Goal: Task Accomplishment & Management: Use online tool/utility

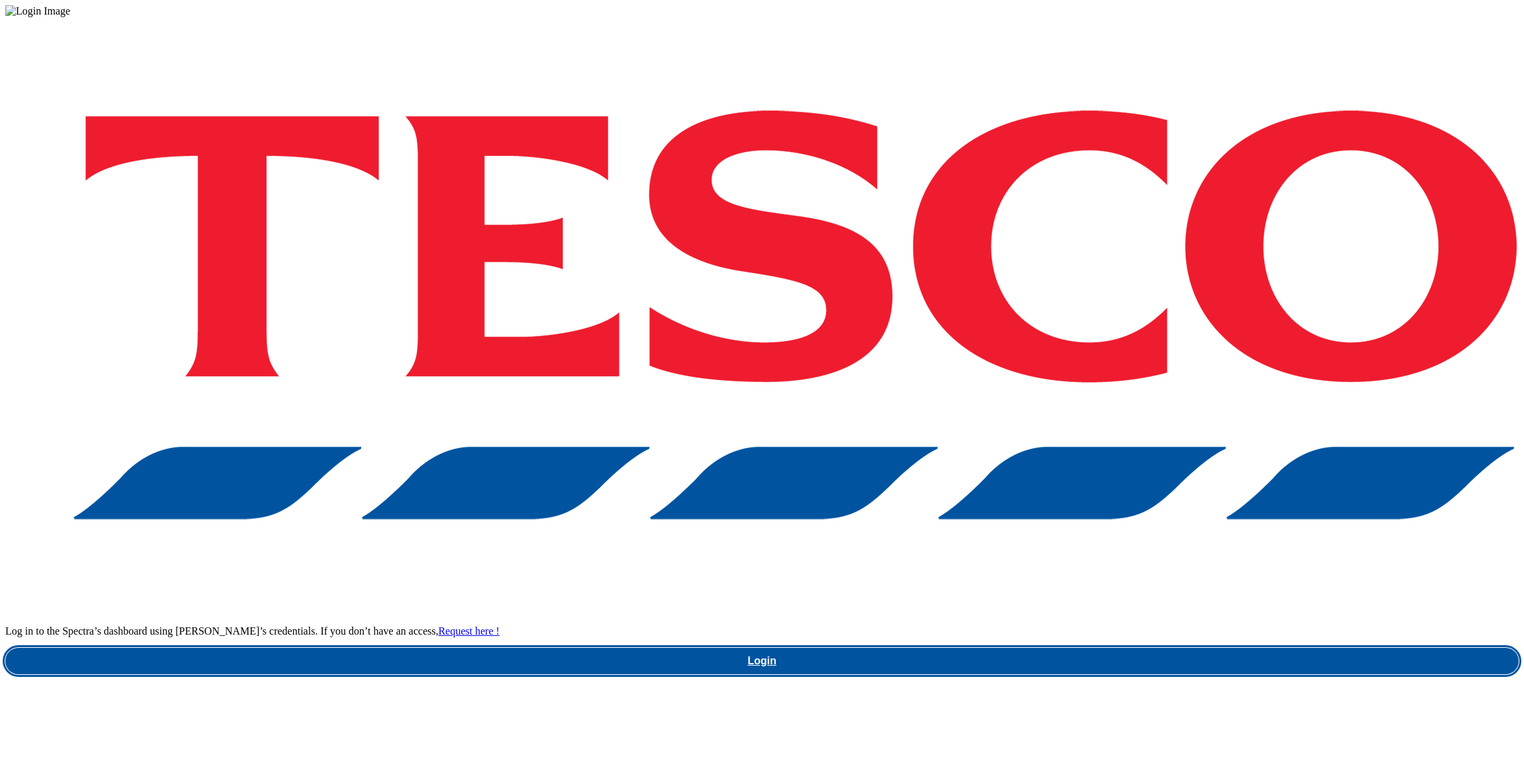
click at [1126, 648] on link "Login" at bounding box center [762, 661] width 1514 height 26
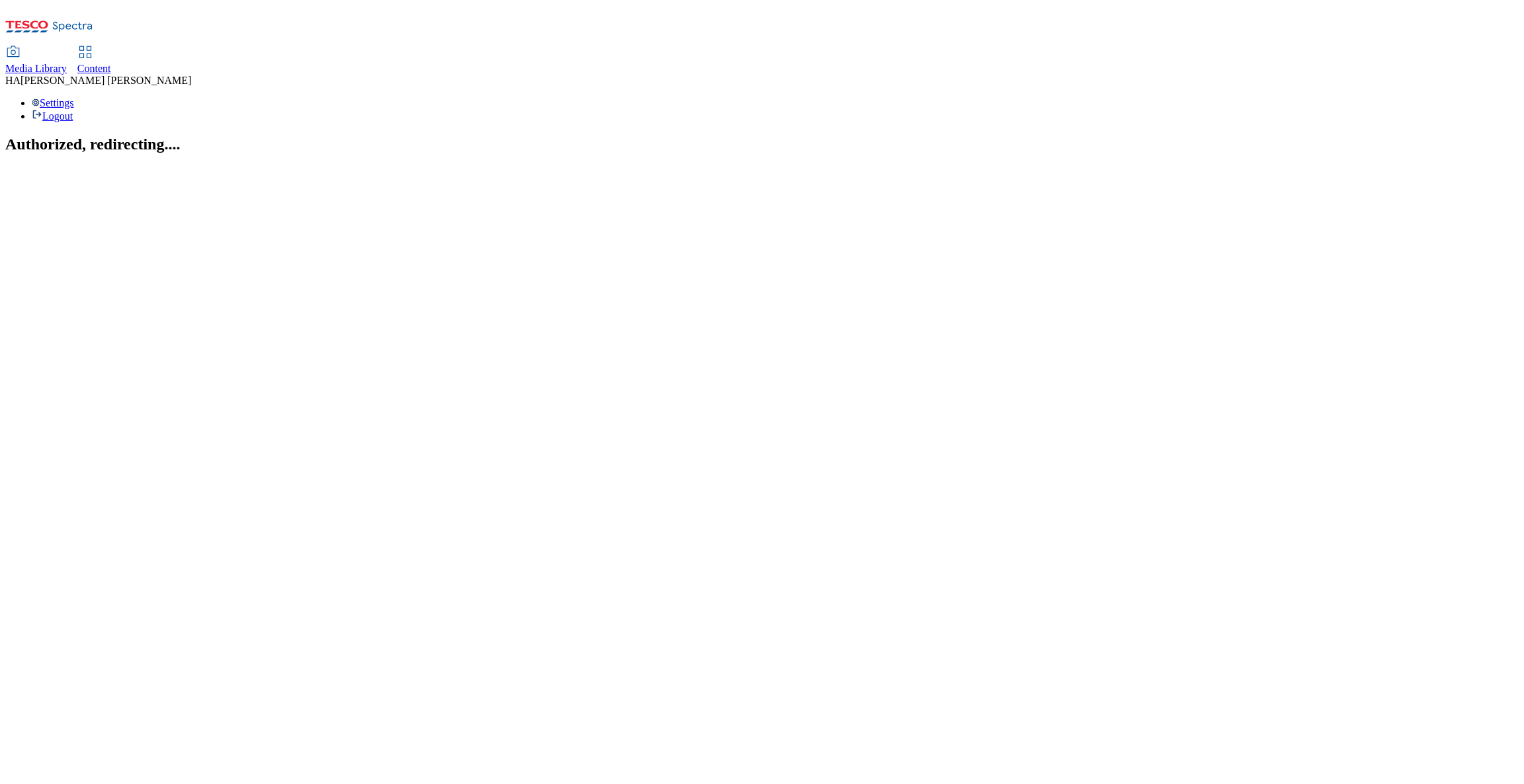
click at [111, 63] on span "Content" at bounding box center [94, 68] width 34 height 12
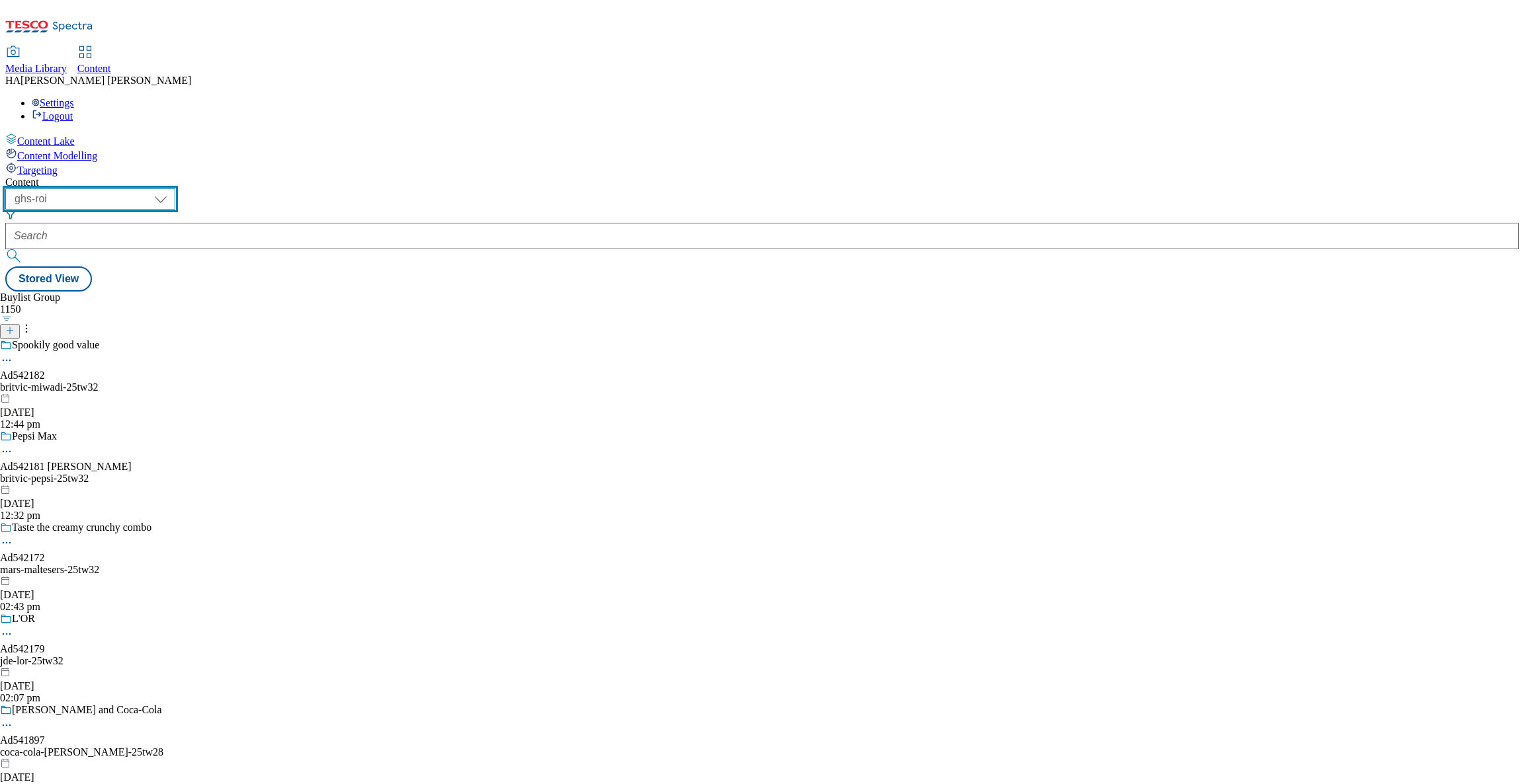
click at [175, 188] on select "ghs-roi ghs-uk" at bounding box center [90, 198] width 170 height 21
select select "ghs-uk"
click at [171, 188] on select "ghs-roi ghs-uk" at bounding box center [90, 198] width 170 height 21
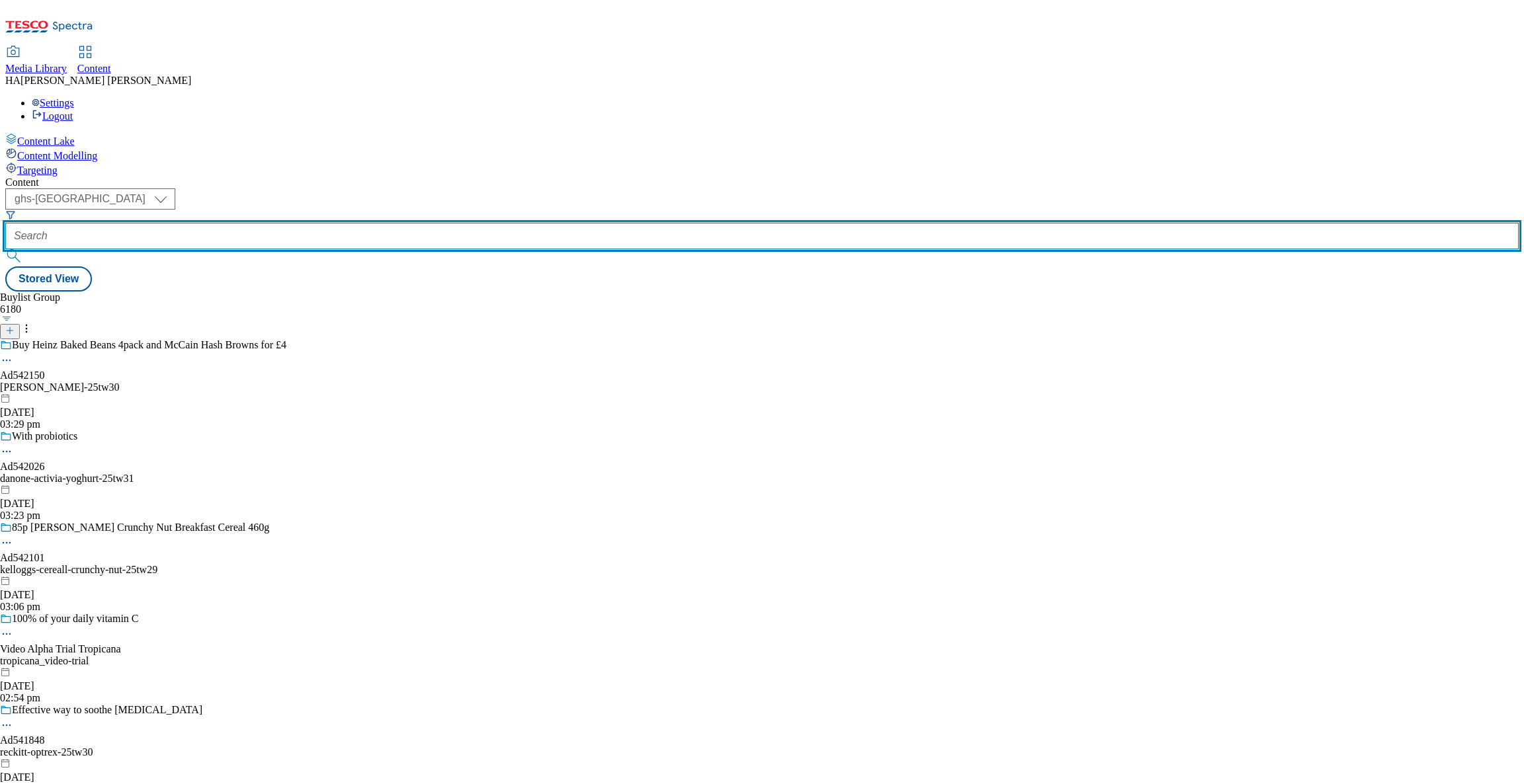
click at [318, 223] on input "text" at bounding box center [762, 236] width 1514 height 26
paste input "new-ranges"
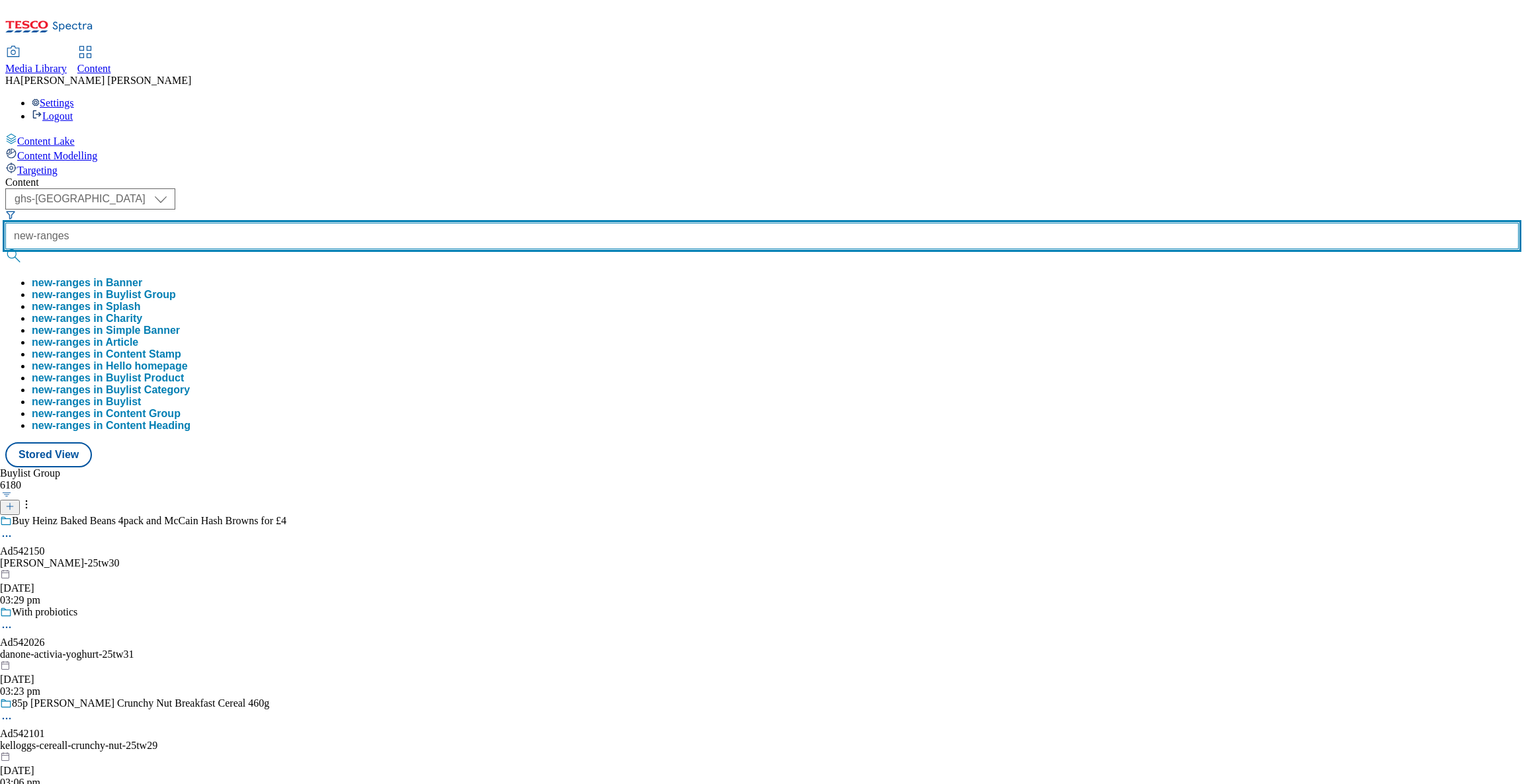
type input "new-ranges"
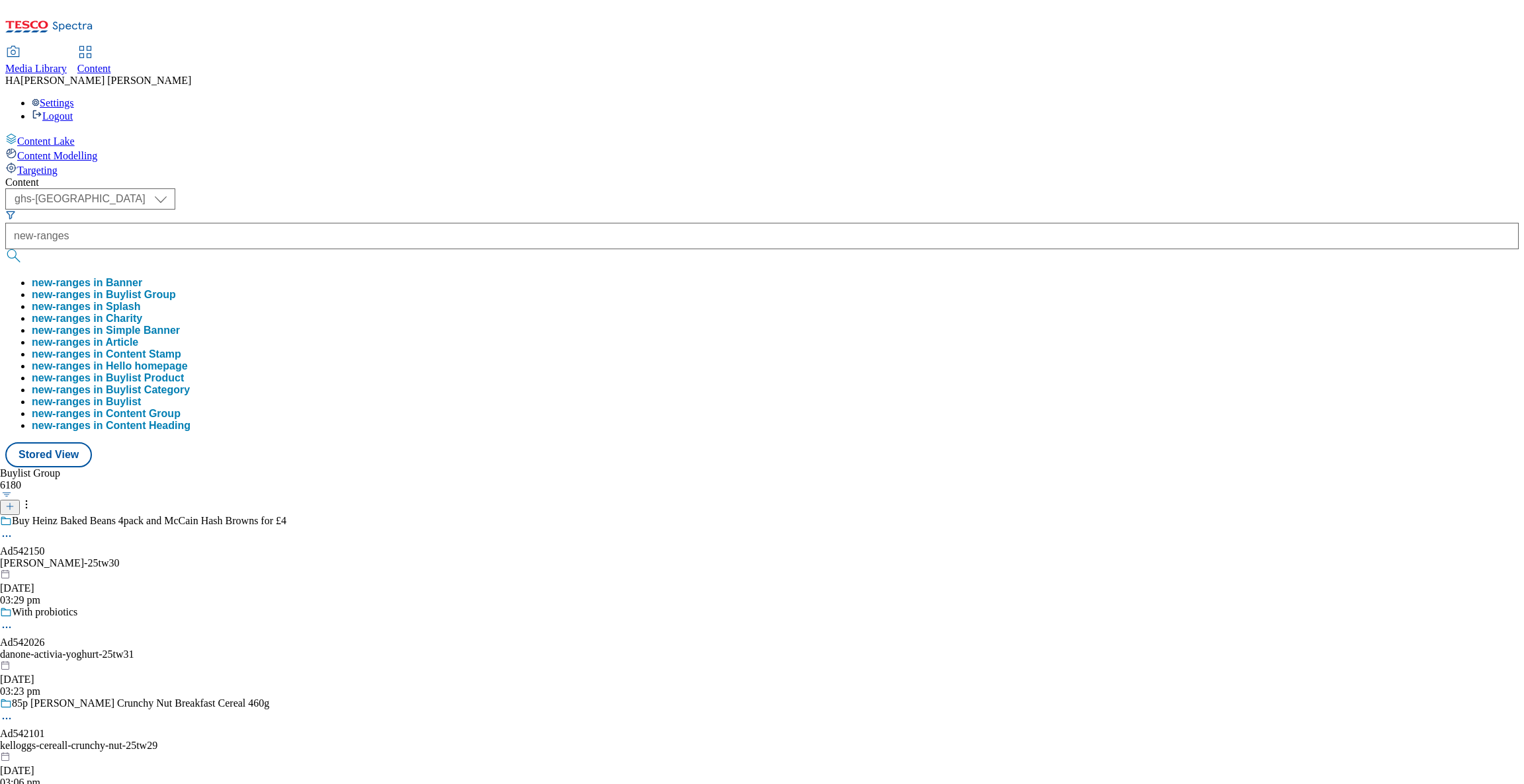
click at [142, 277] on button "new-ranges in Banner" at bounding box center [87, 283] width 111 height 12
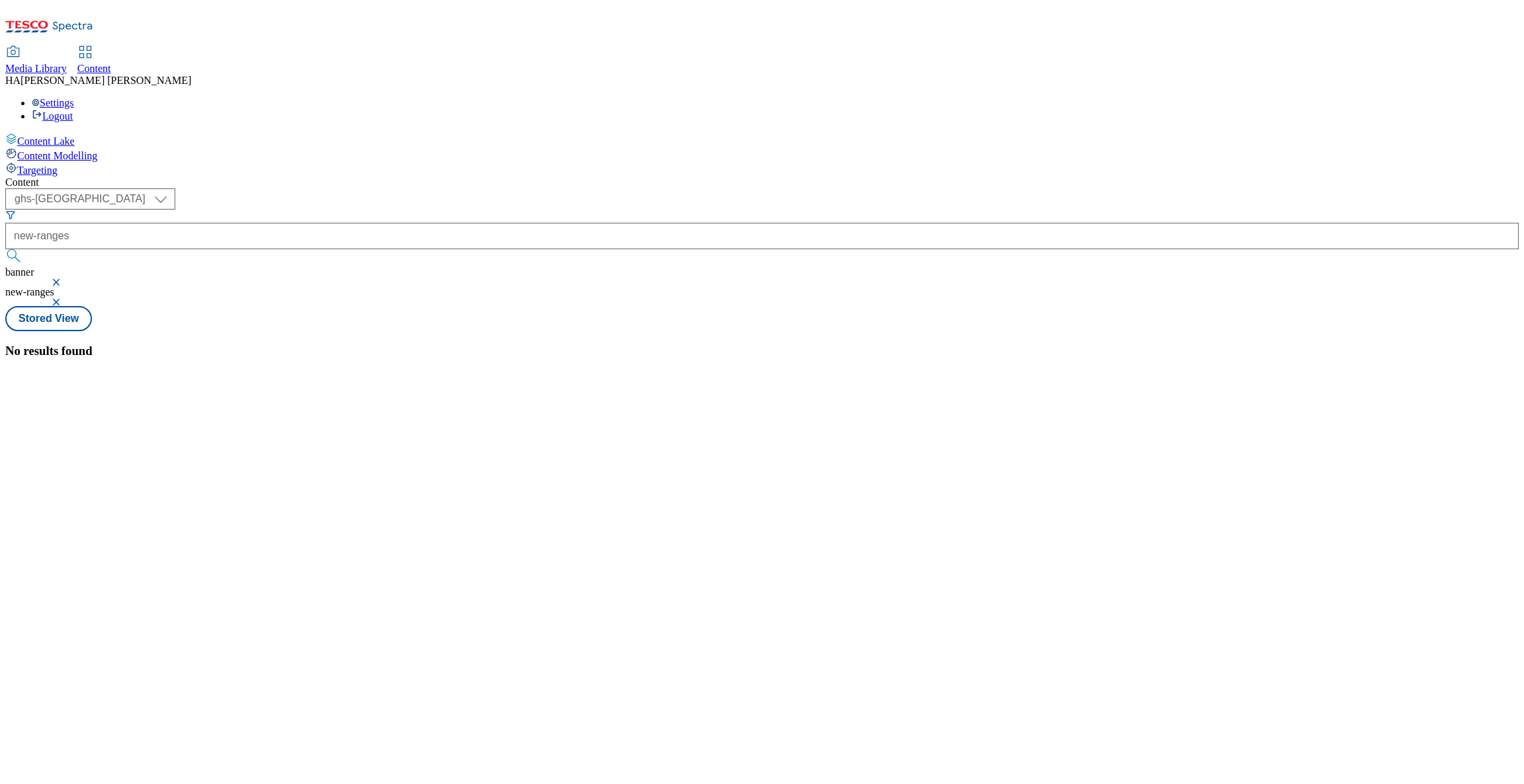
click at [64, 279] on button "button" at bounding box center [57, 283] width 13 height 8
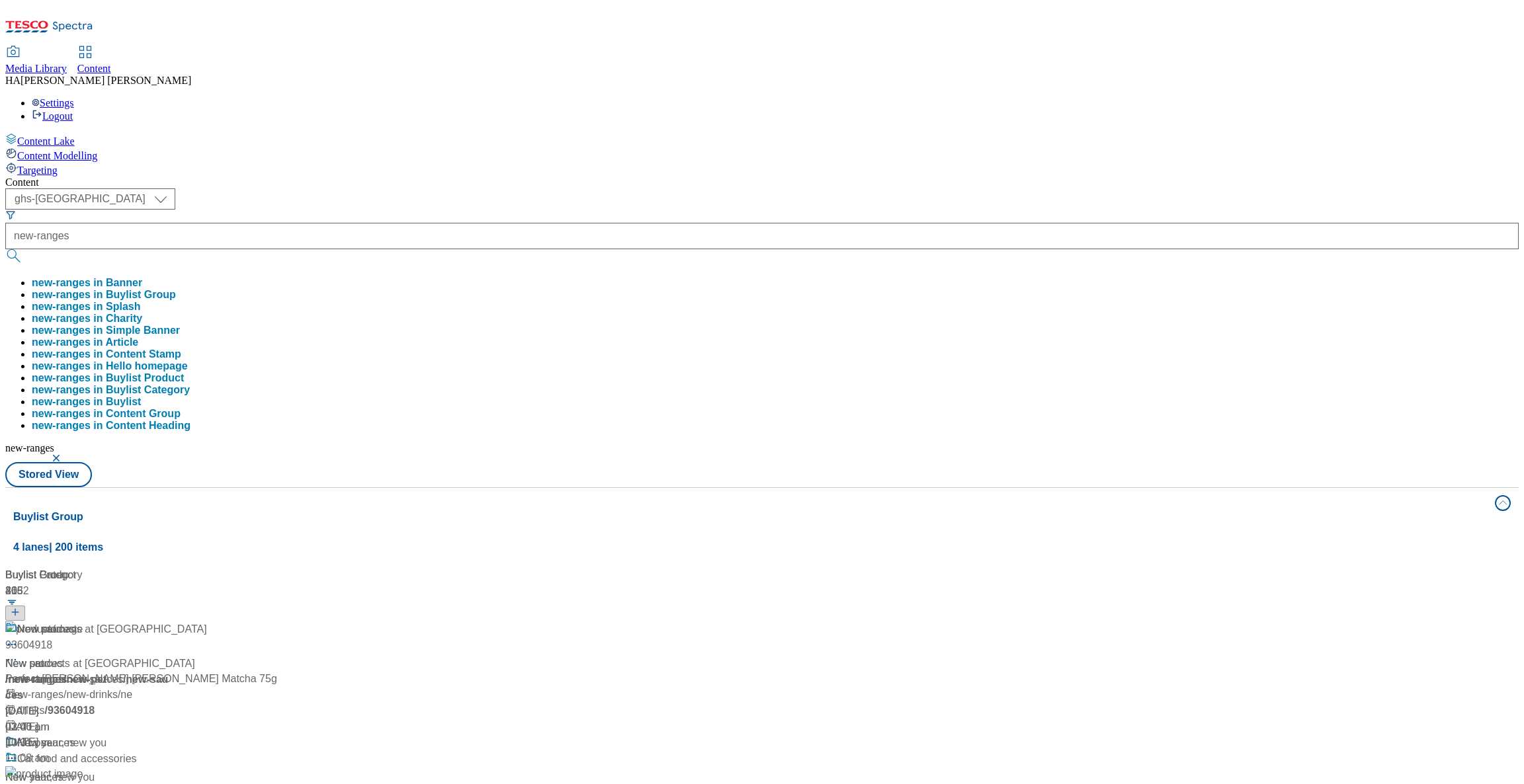
click at [176, 289] on button "new-ranges in Buylist Group" at bounding box center [104, 295] width 144 height 12
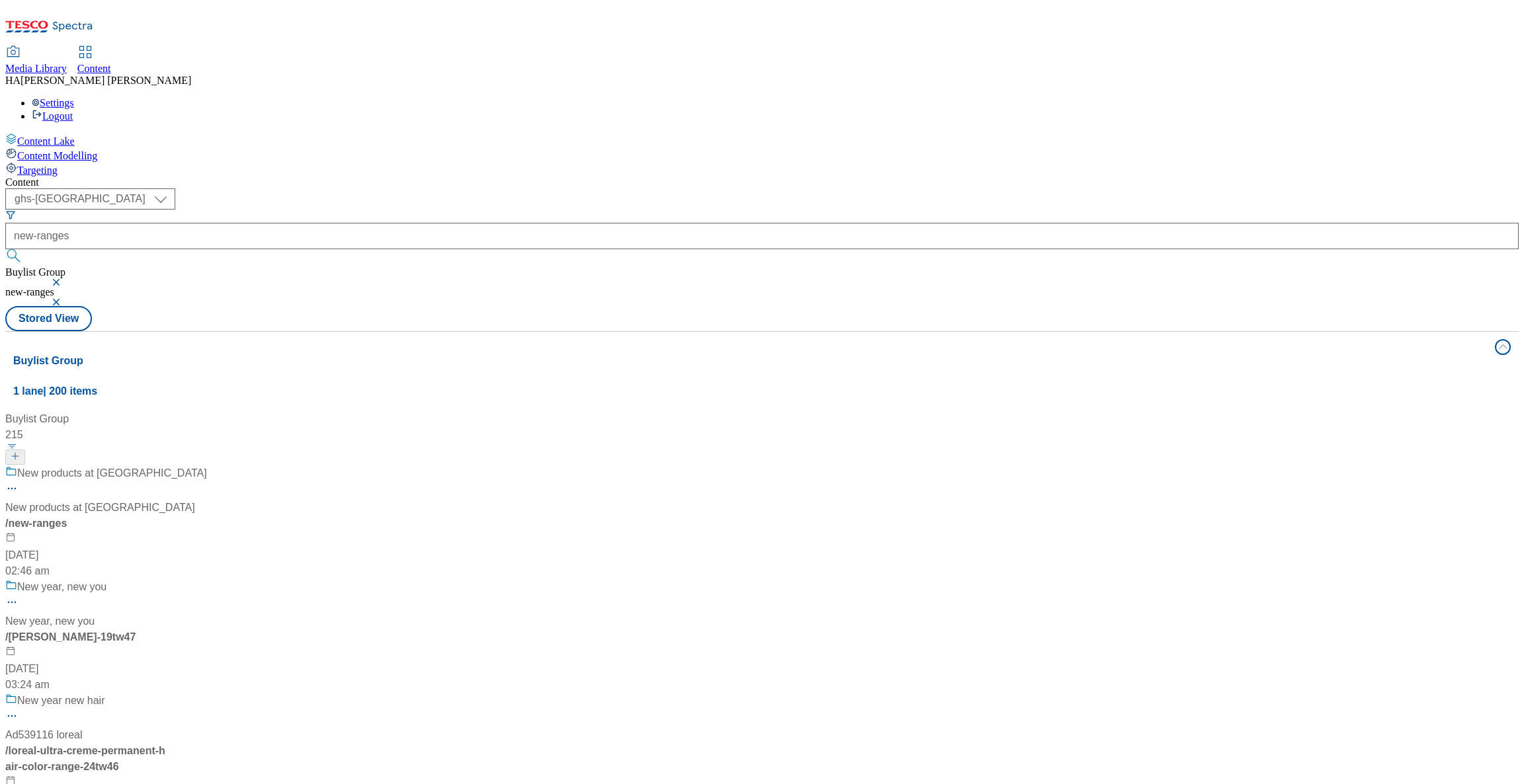
click at [213, 465] on div "New products at Tesco New products at Tesco / new-ranges 17 Jul 2024 02:46 am" at bounding box center [109, 522] width 209 height 113
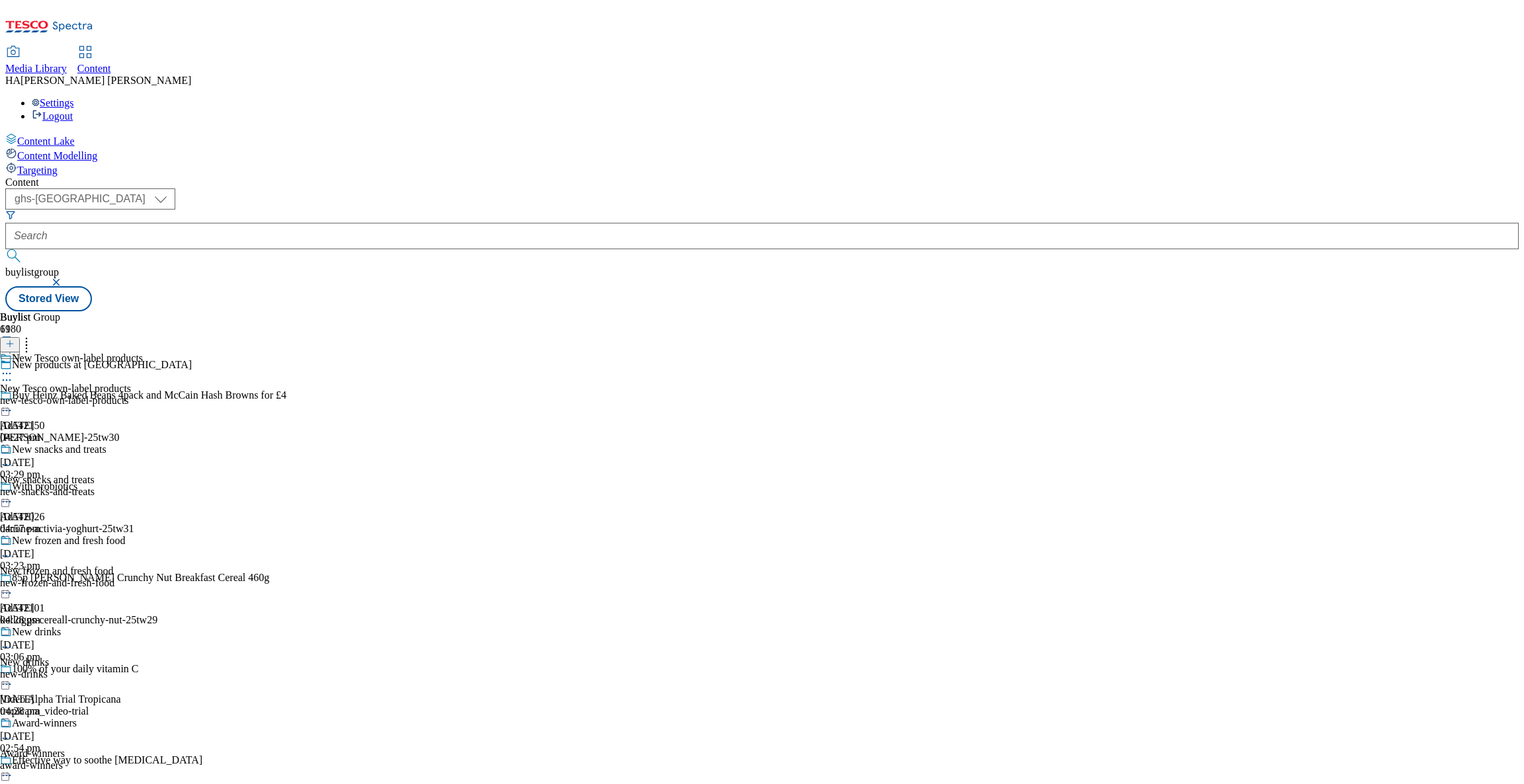
scroll to position [77, 0]
click at [113, 565] on div "New frozen and fresh food" at bounding box center [56, 571] width 113 height 12
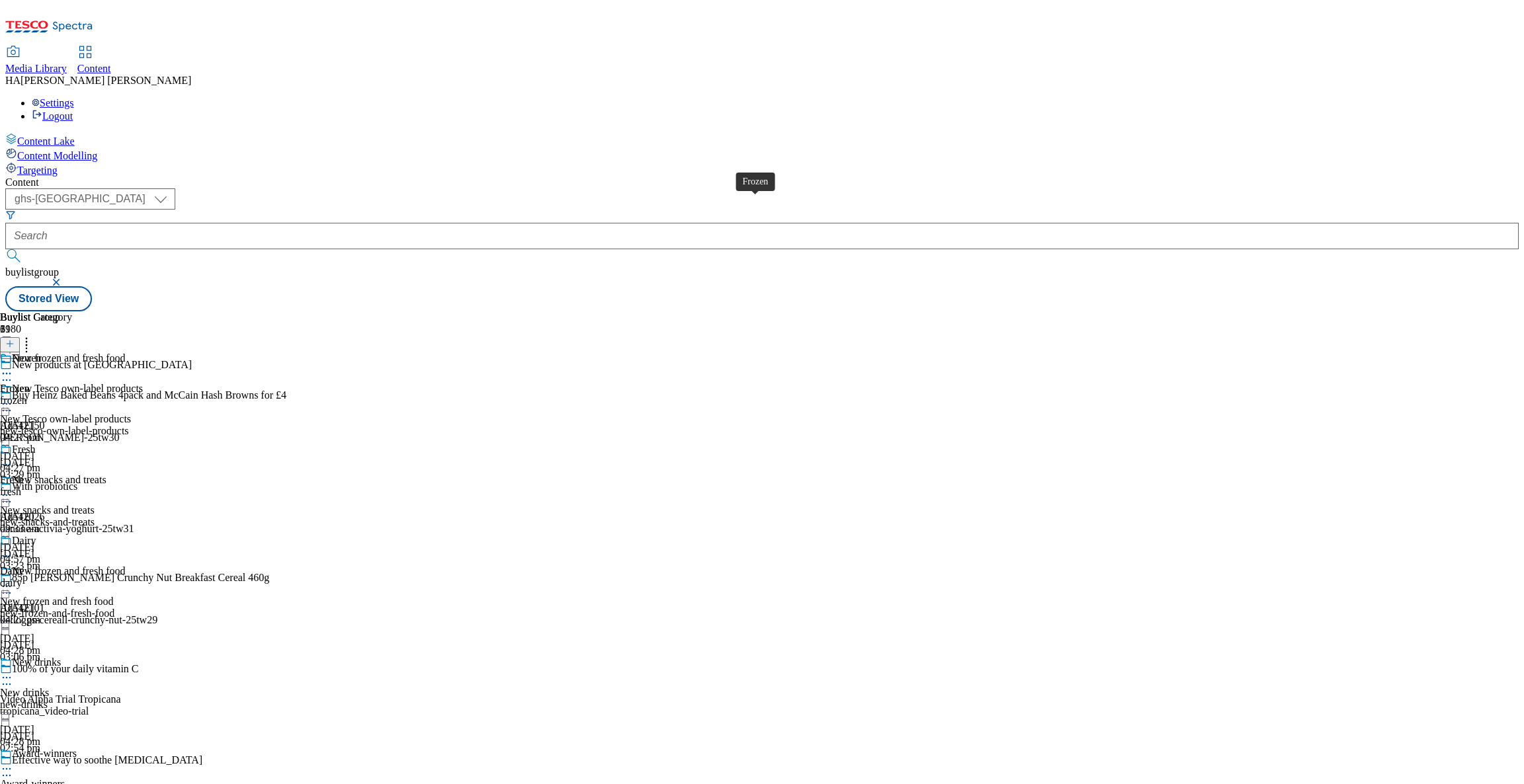
click at [41, 353] on div "Frozen" at bounding box center [27, 359] width 29 height 12
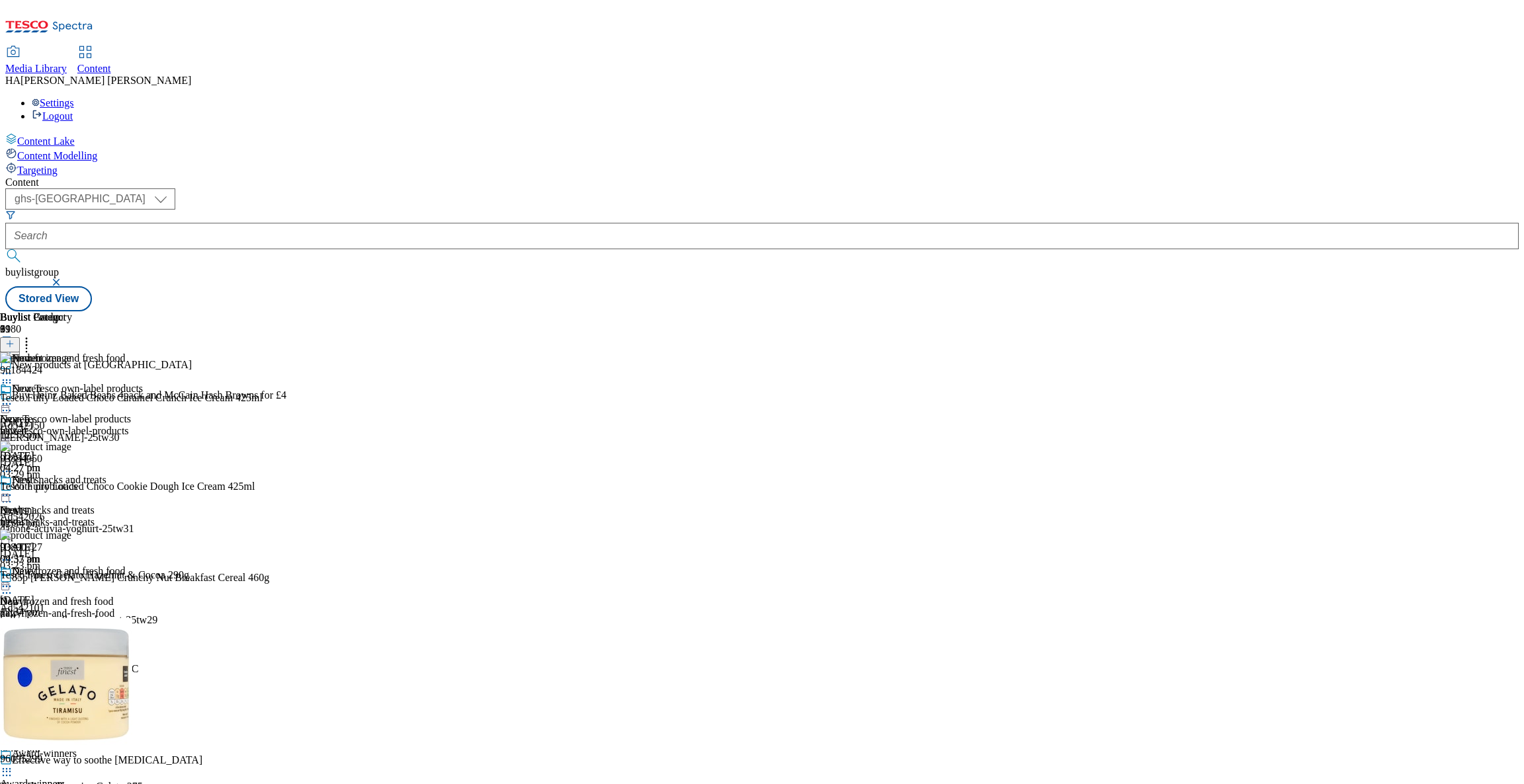
click at [33, 335] on icon at bounding box center [26, 341] width 13 height 13
click at [13, 397] on icon at bounding box center [6, 404] width 13 height 13
click at [84, 549] on span "Un-publish" at bounding box center [62, 554] width 42 height 10
click at [13, 397] on icon at bounding box center [6, 404] width 13 height 13
click at [86, 503] on span "Un-preview" at bounding box center [63, 508] width 44 height 10
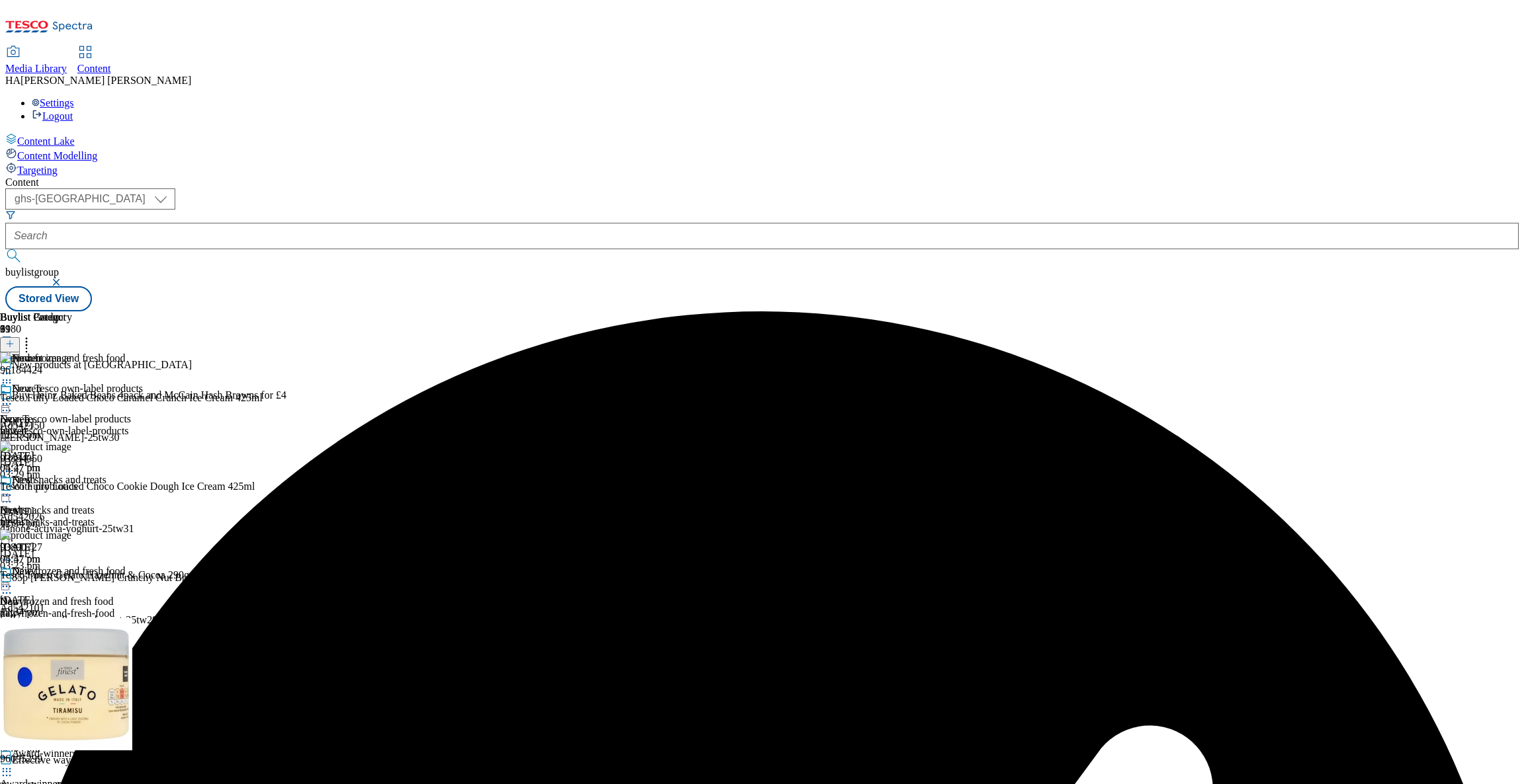
click at [33, 335] on icon at bounding box center [26, 341] width 13 height 13
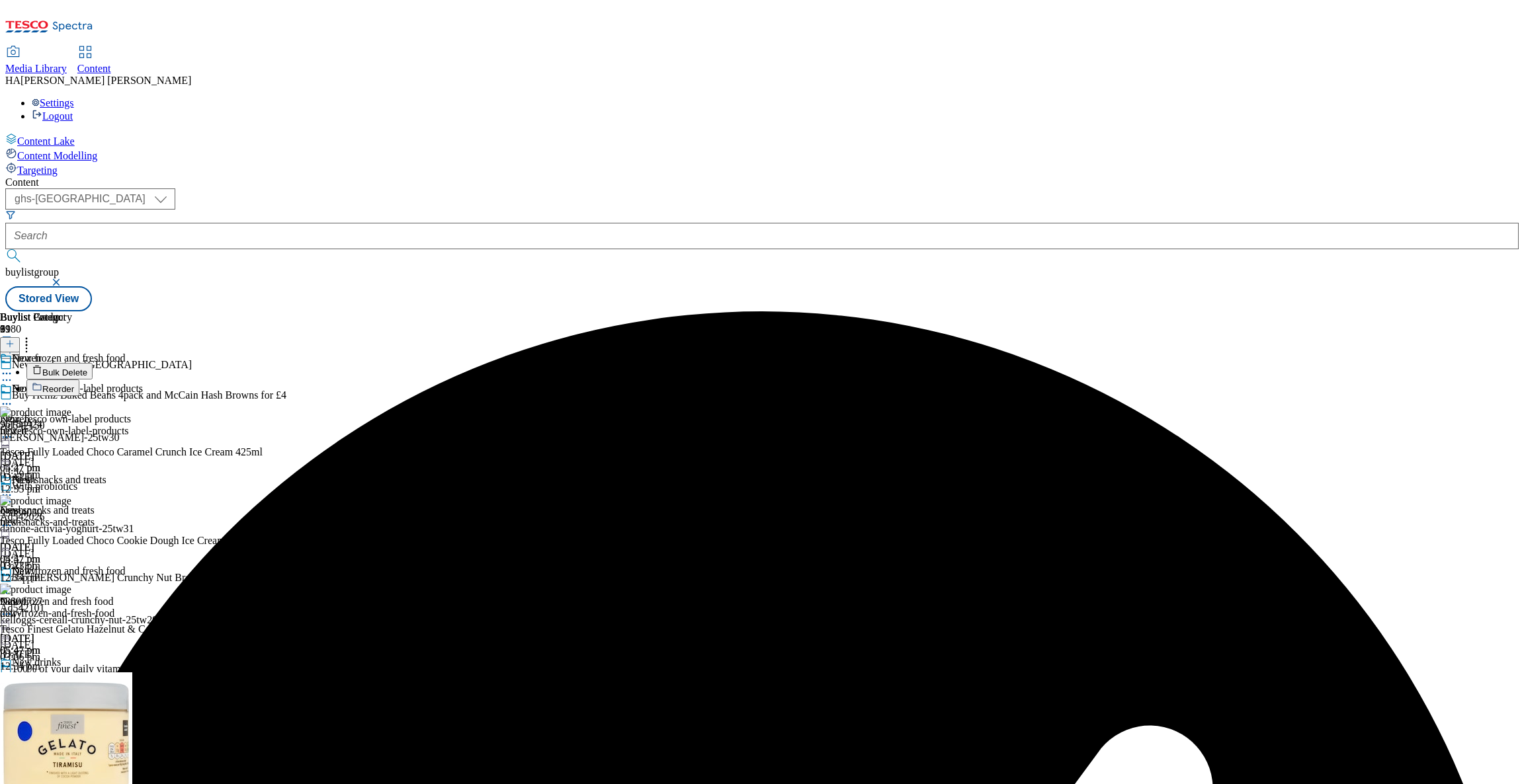
click at [92, 363] on button "Bulk Delete" at bounding box center [59, 371] width 66 height 16
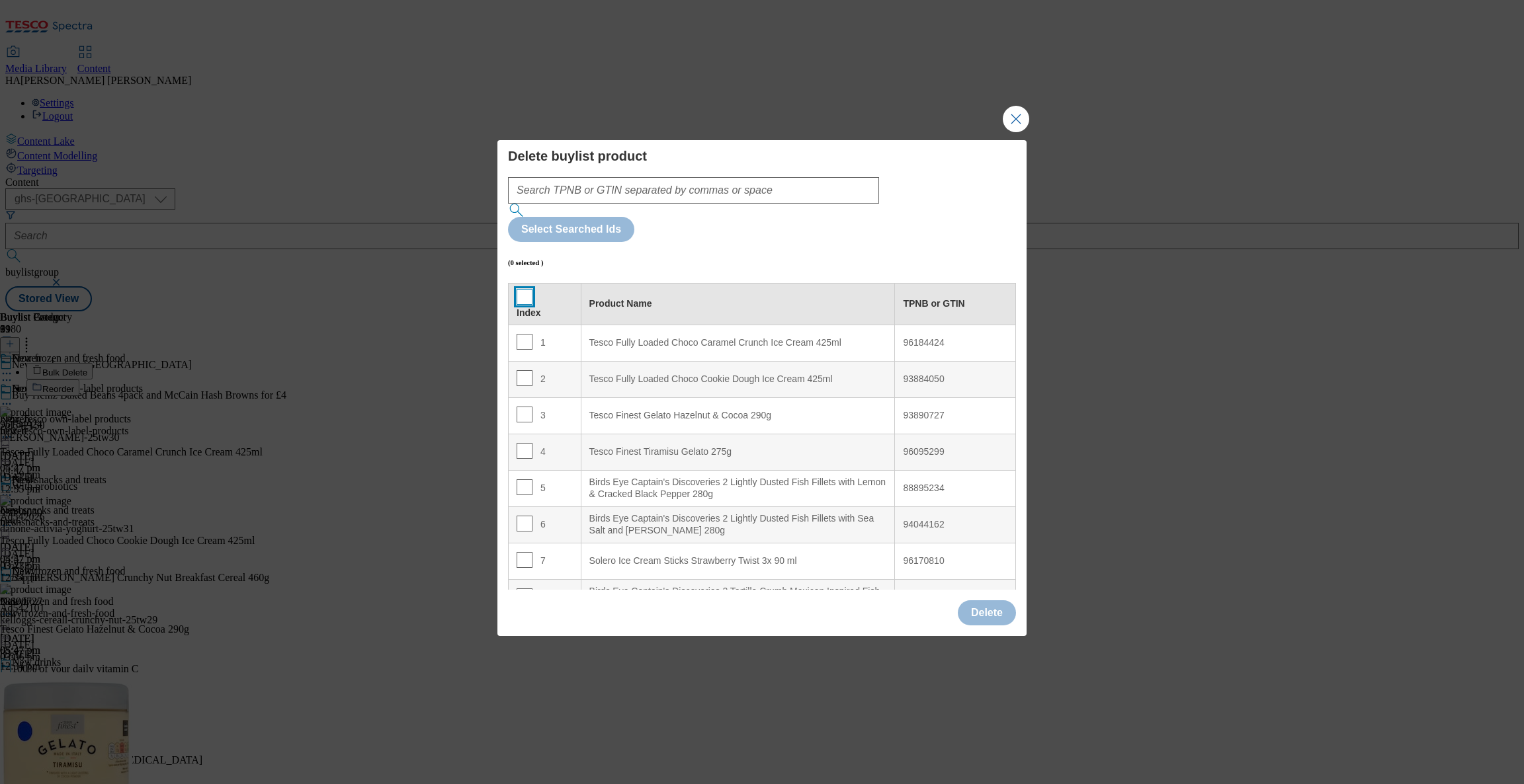
click at [527, 289] on input "Modal" at bounding box center [524, 296] width 16 height 16
checkbox input "true"
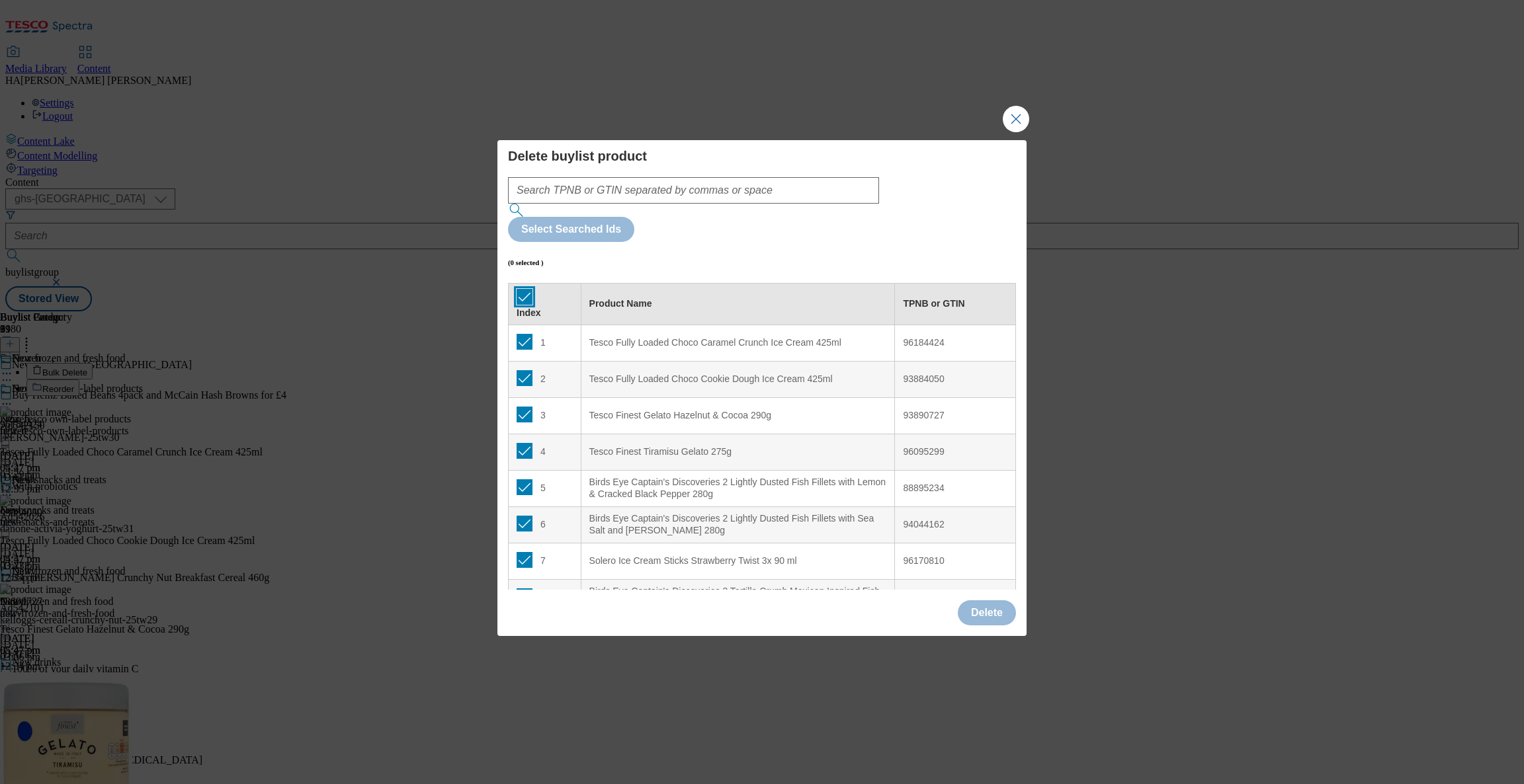
checkbox input "true"
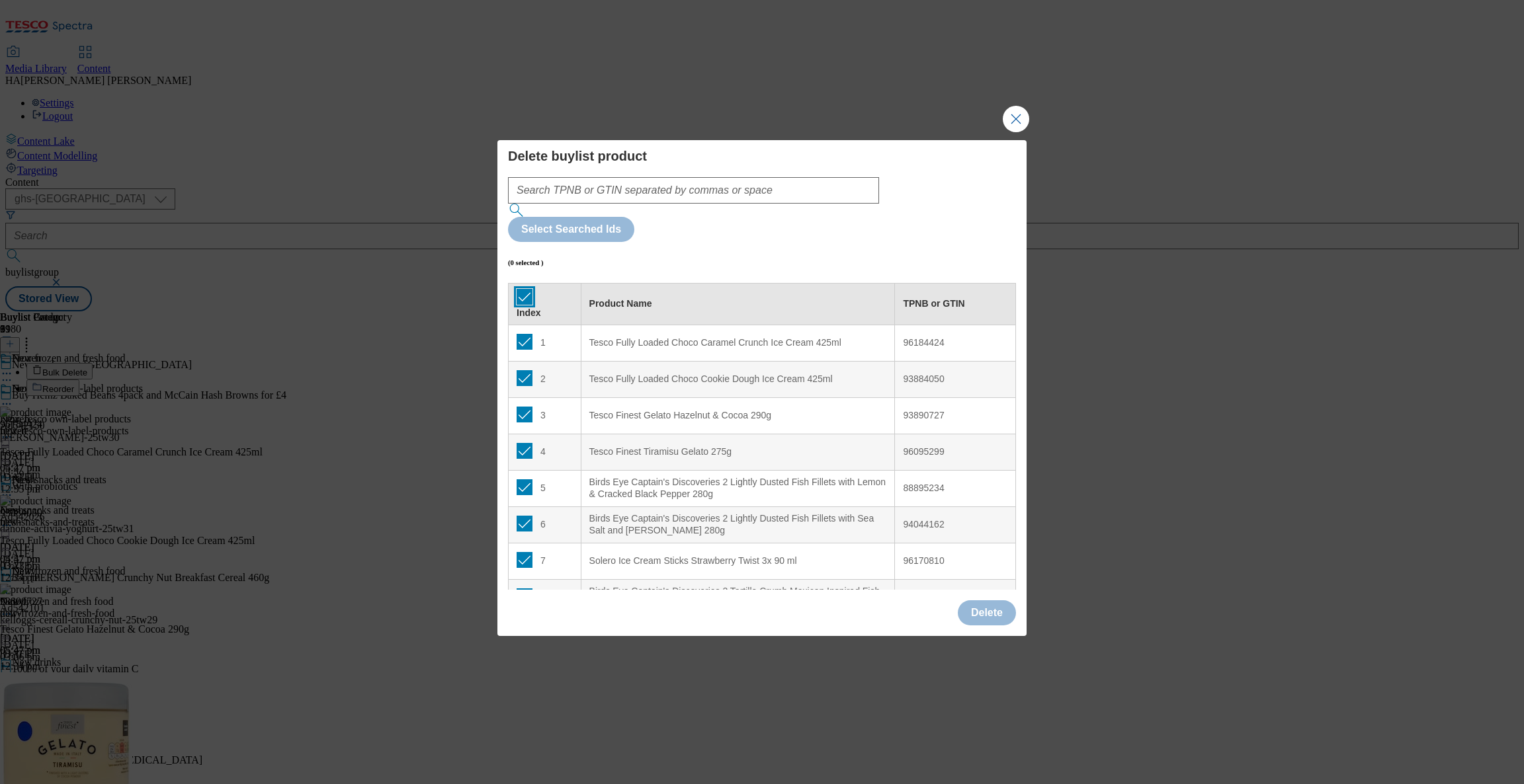
checkbox input "true"
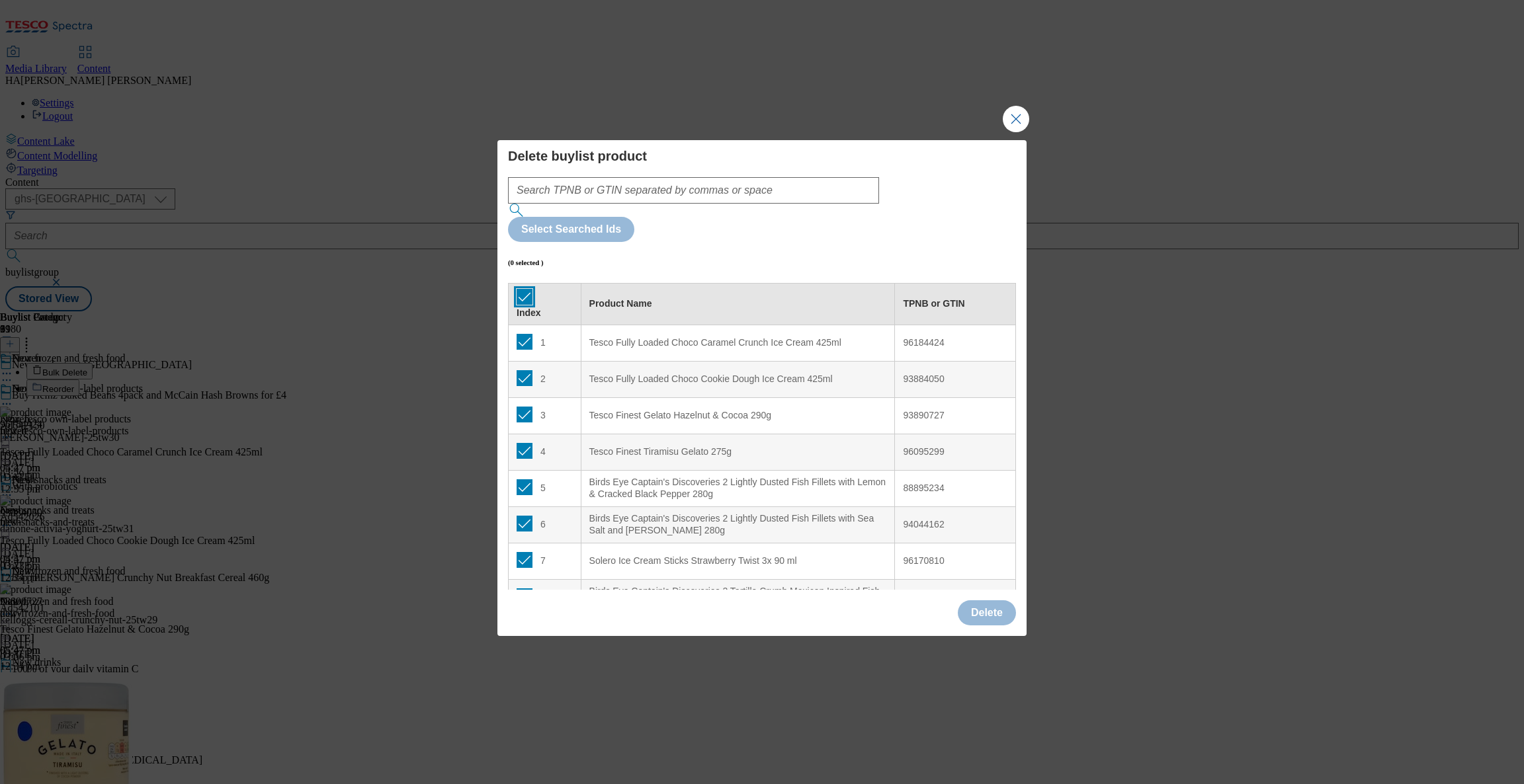
checkbox input "true"
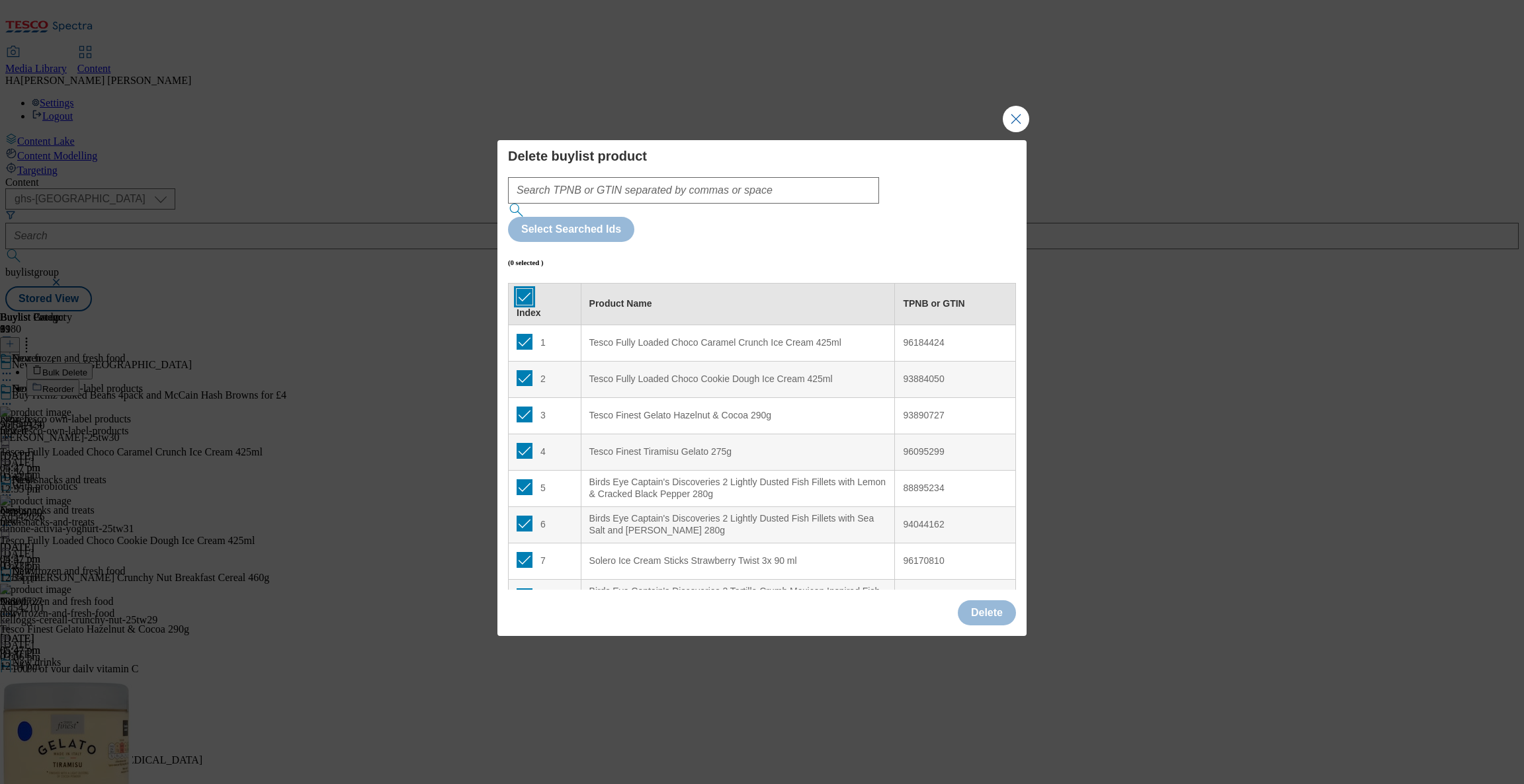
checkbox input "true"
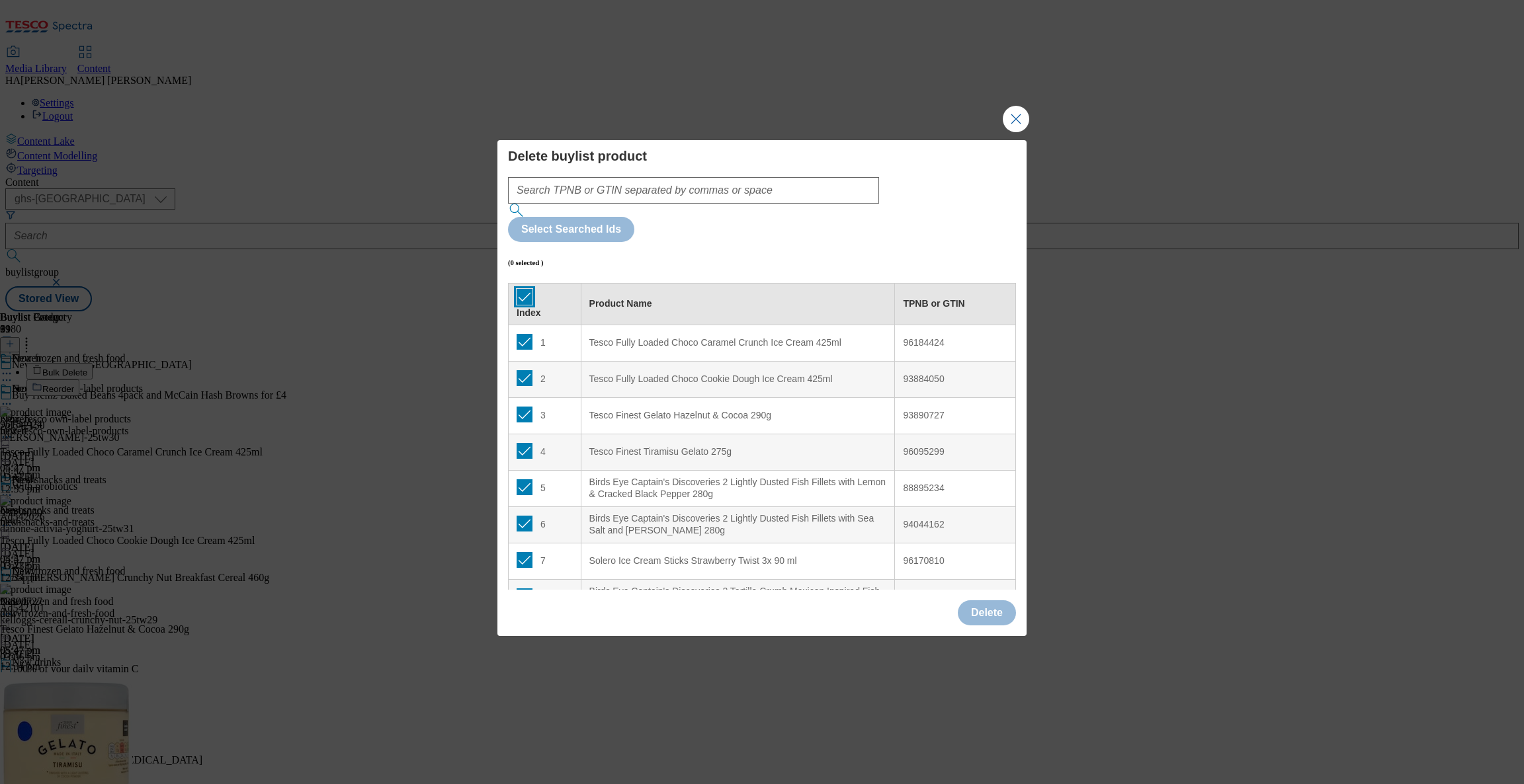
checkbox input "true"
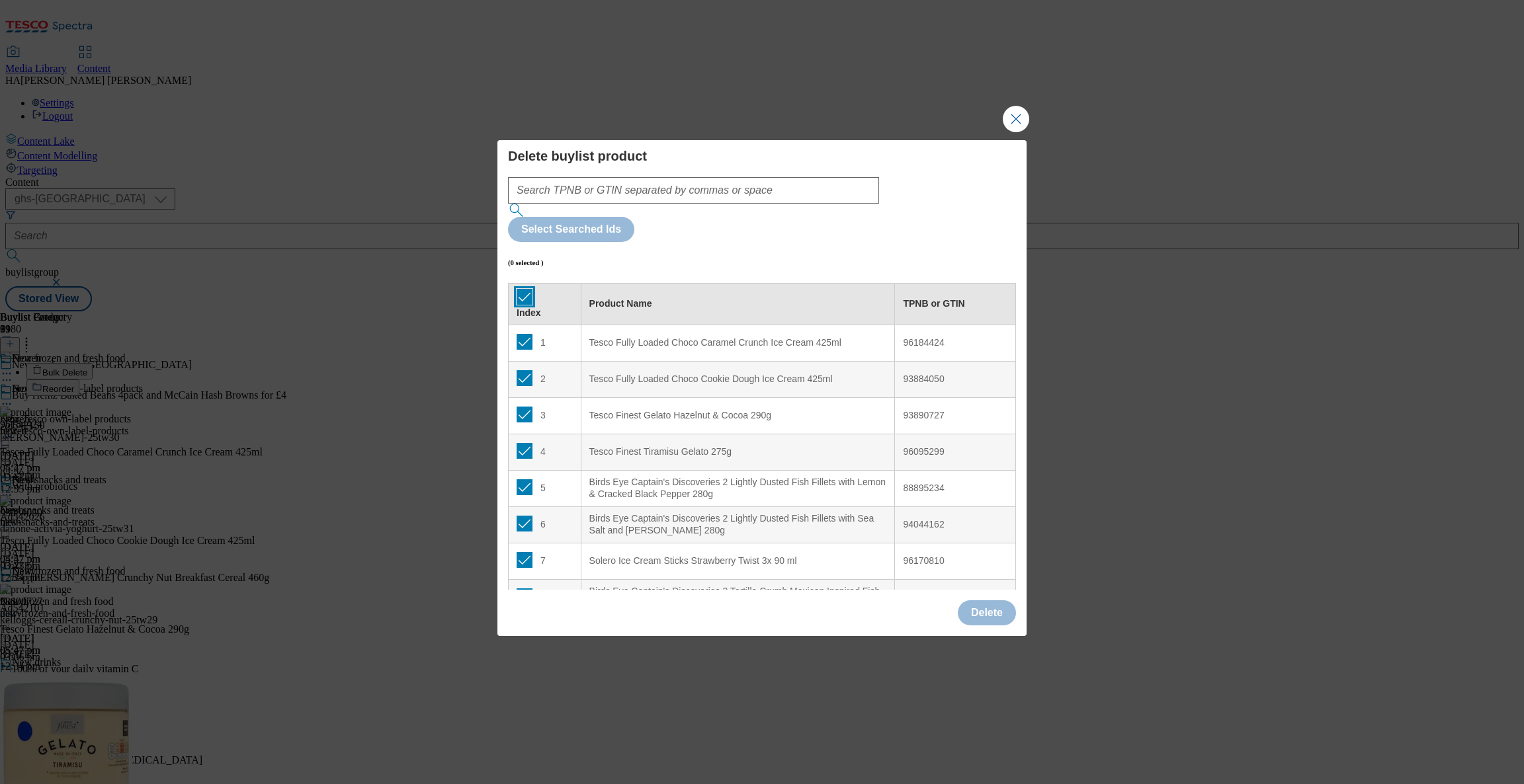
checkbox input "true"
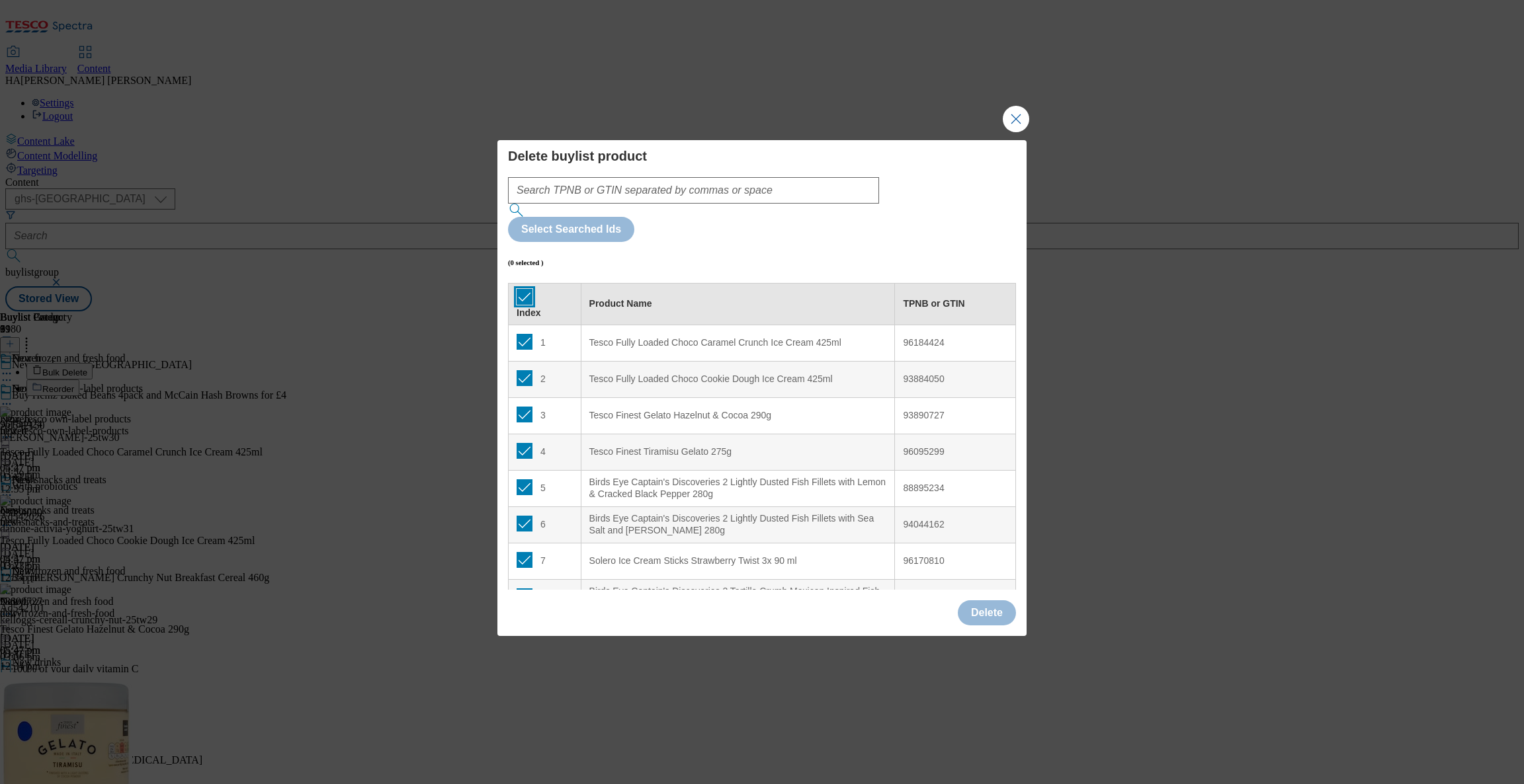
checkbox input "true"
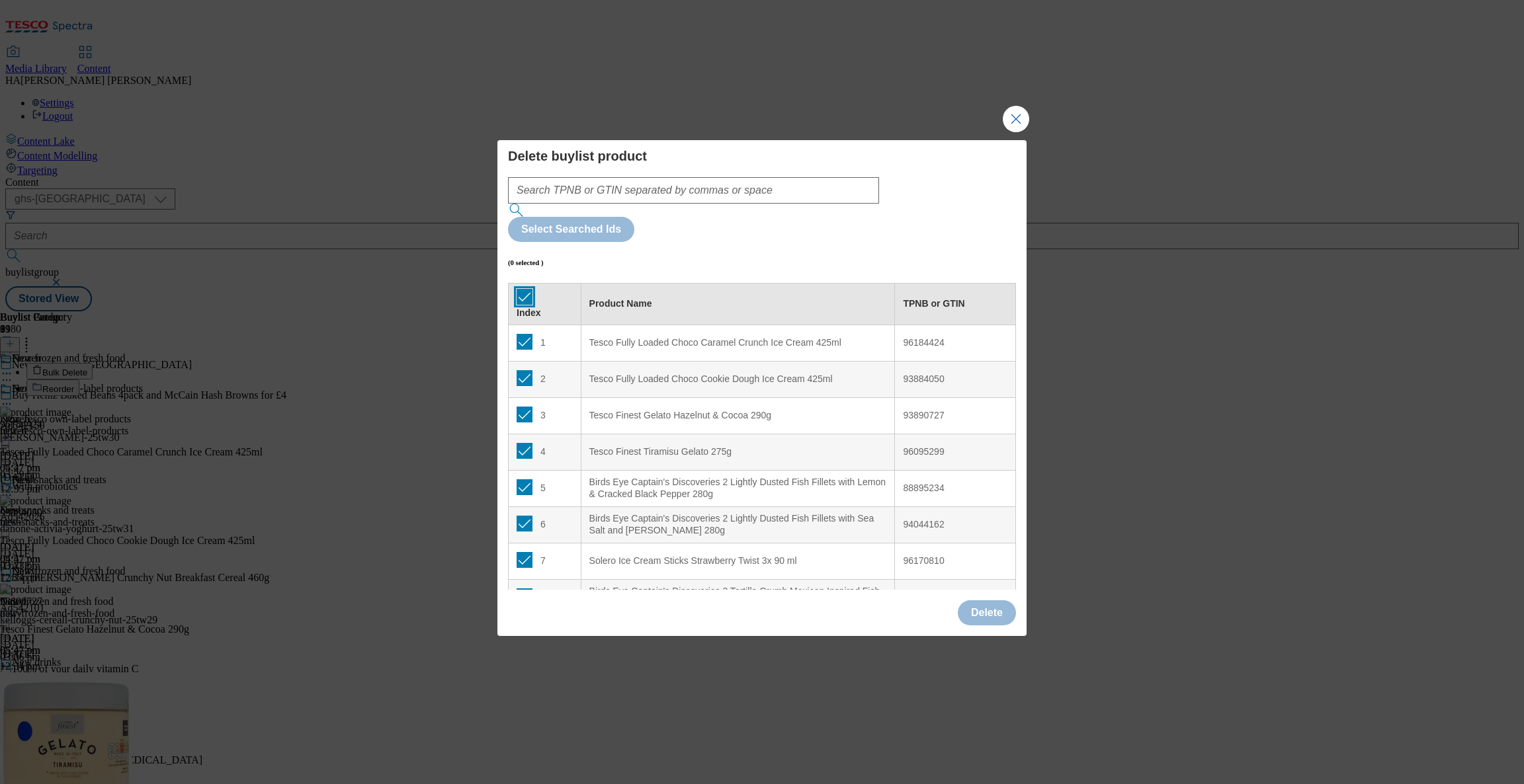
checkbox input "true"
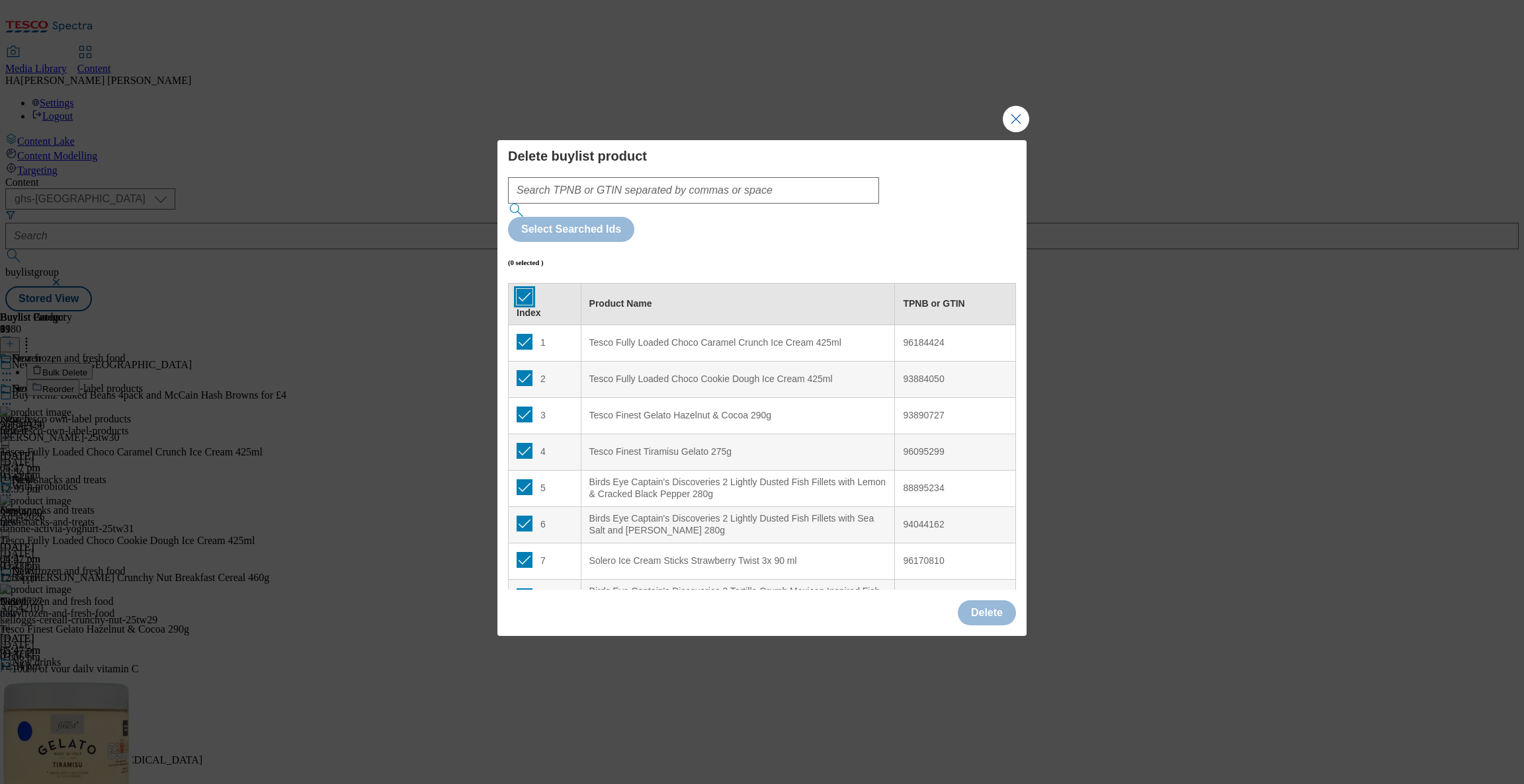
checkbox input "true"
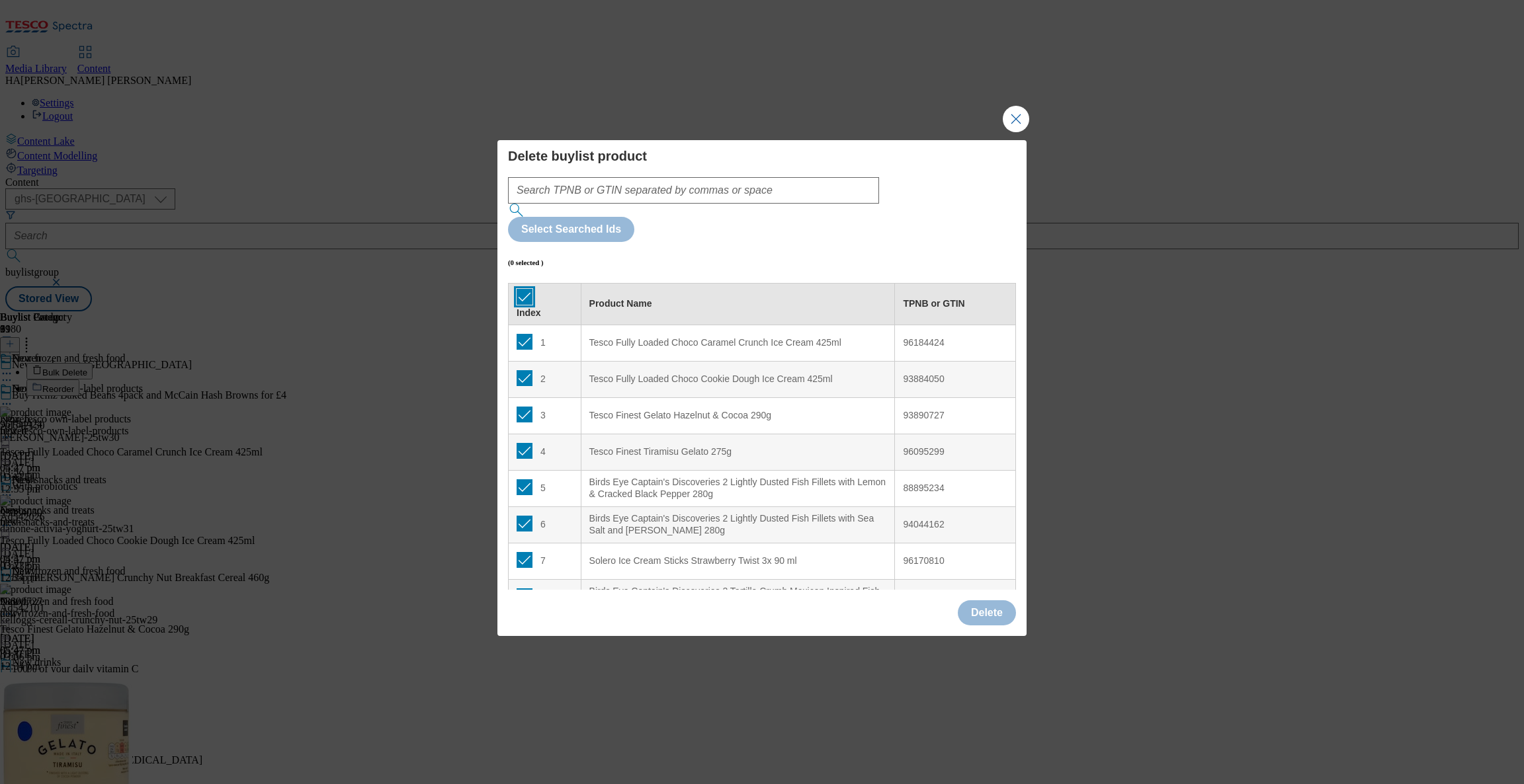
checkbox input "true"
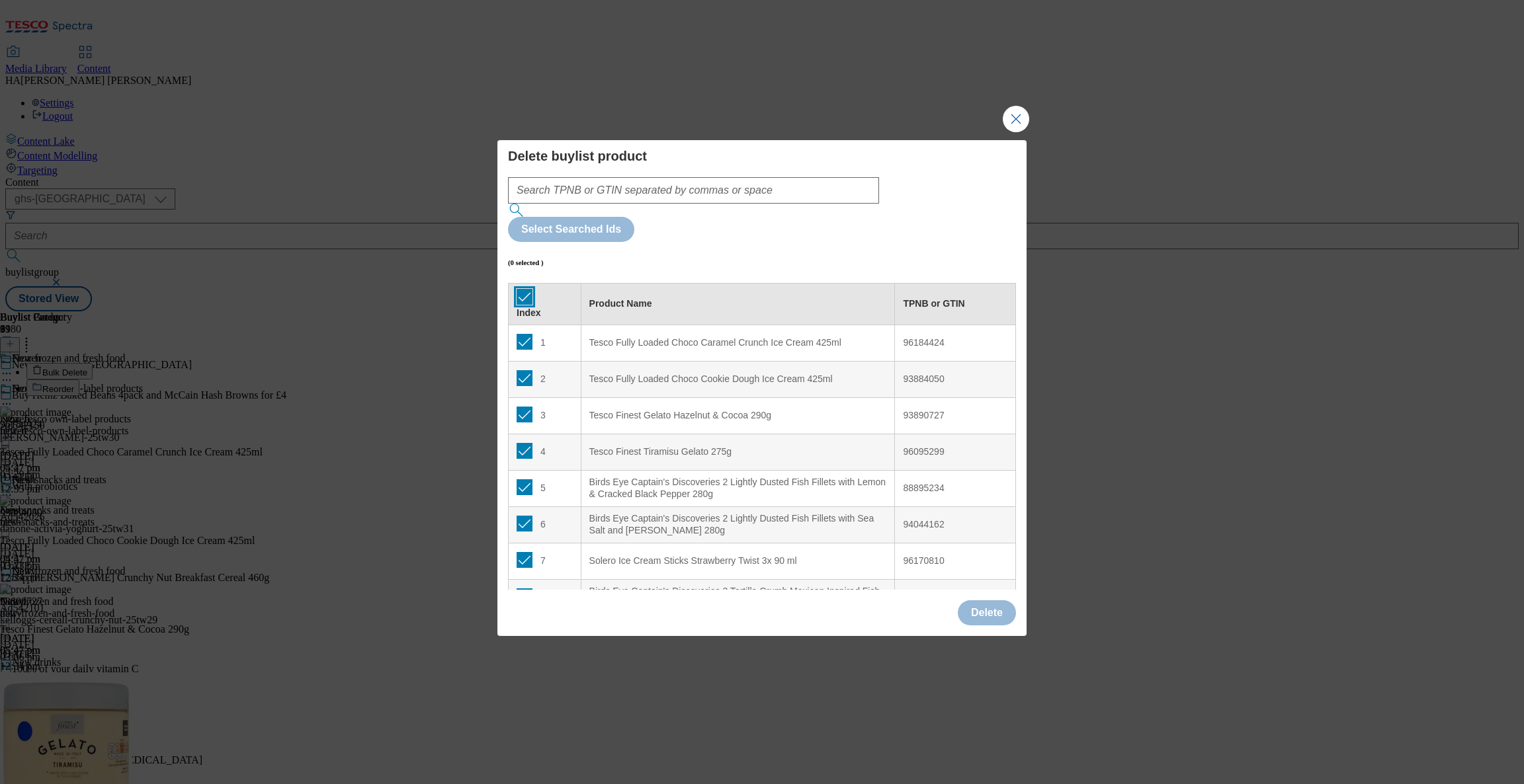
checkbox input "true"
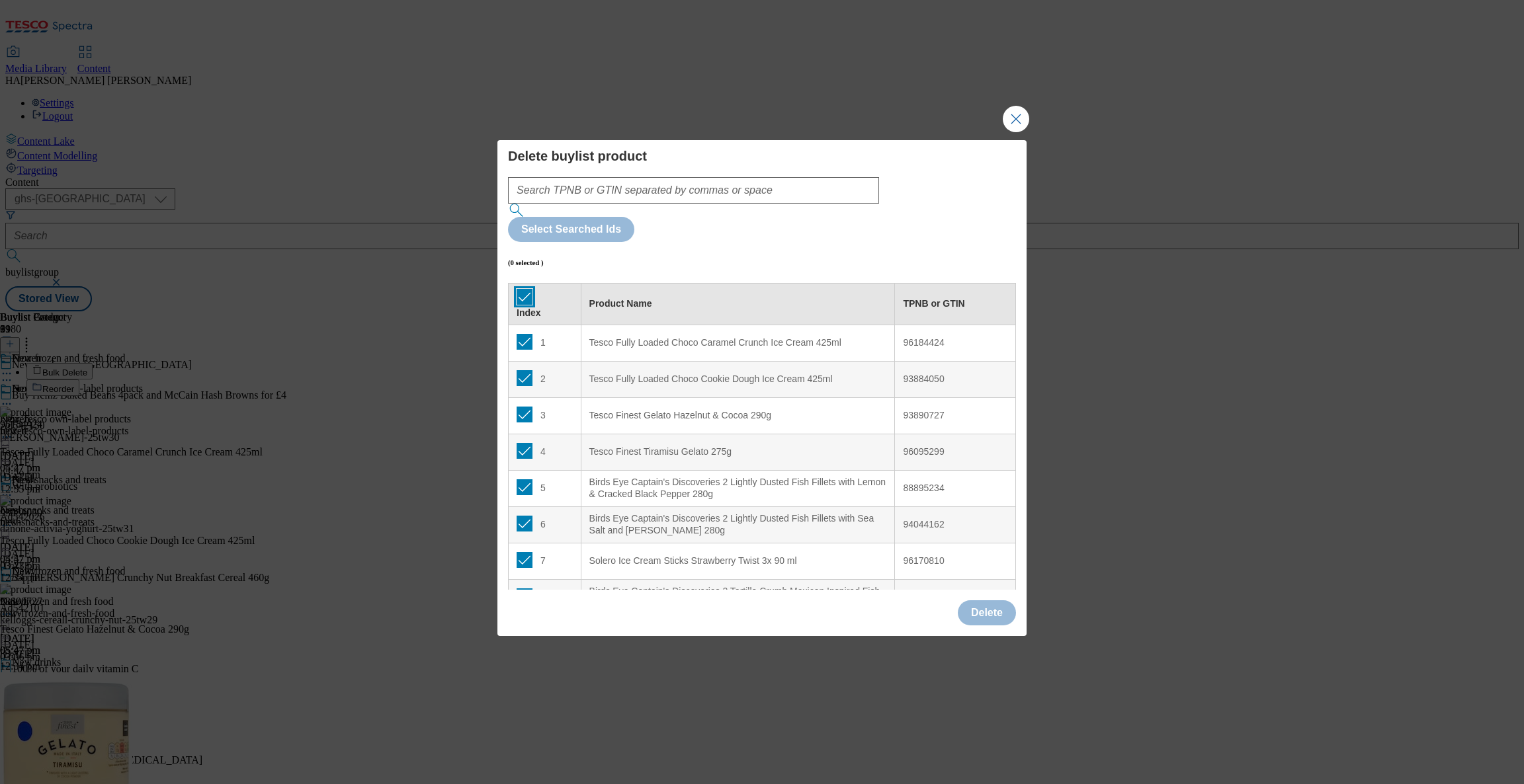
checkbox input "true"
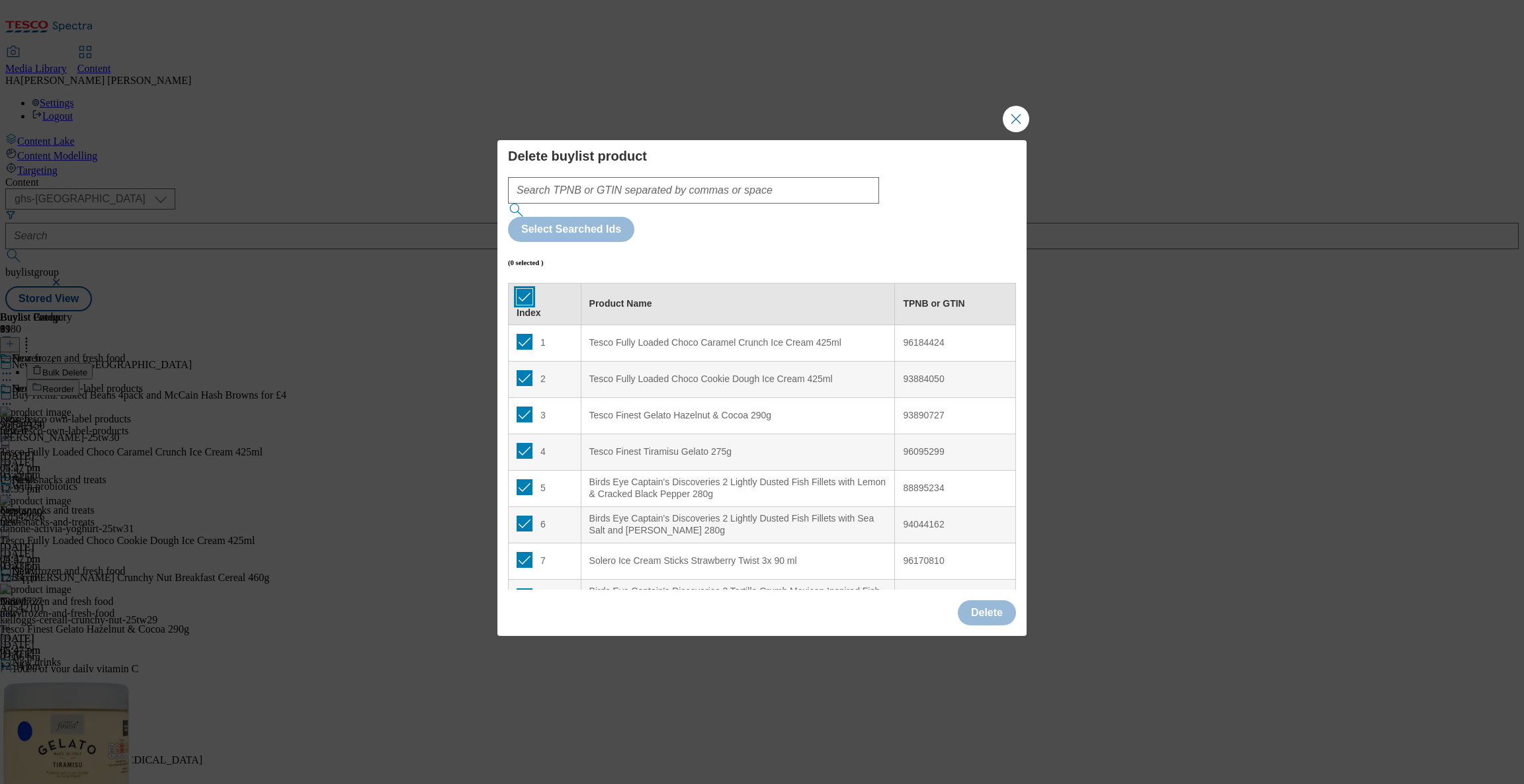
checkbox input "true"
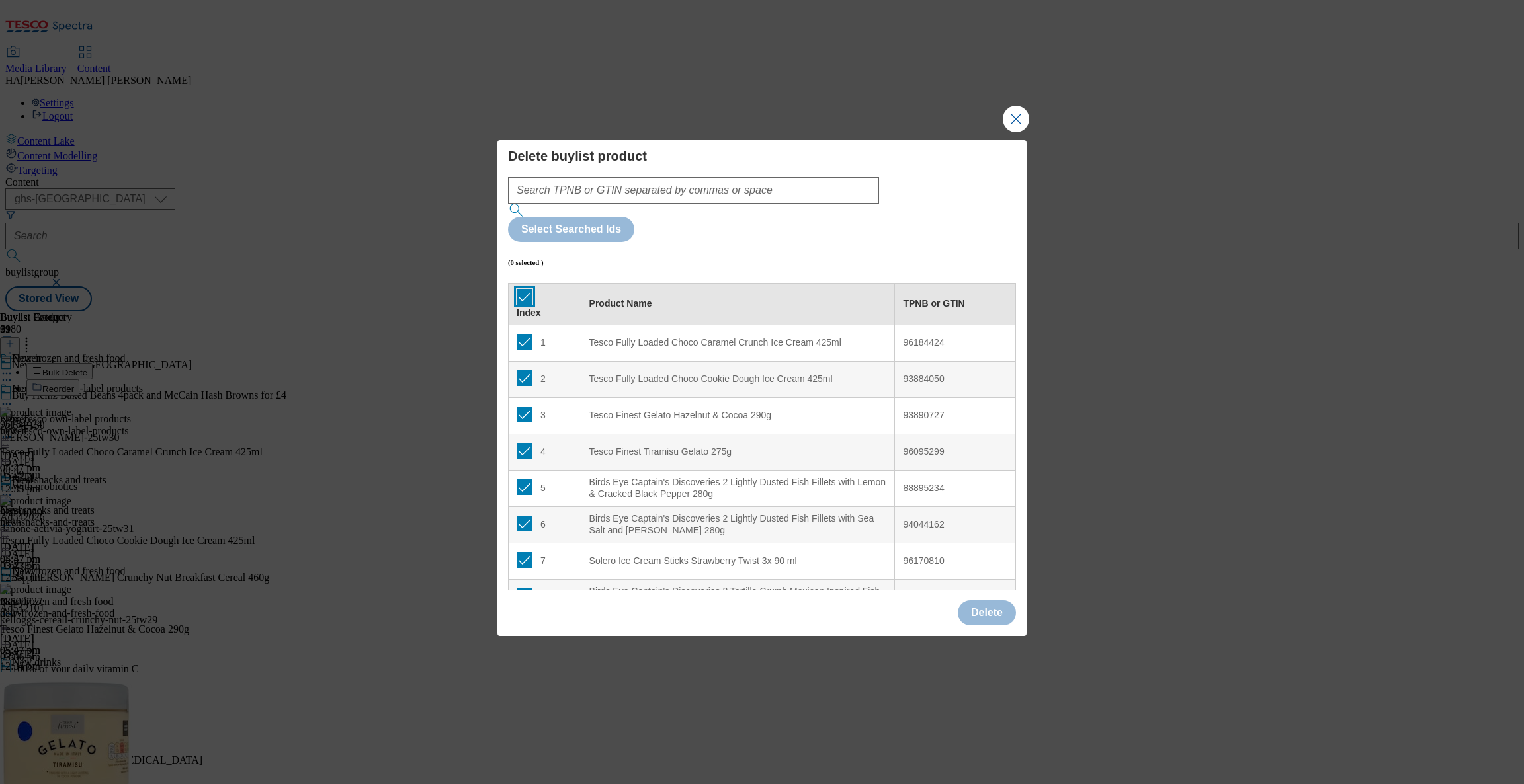
checkbox input "true"
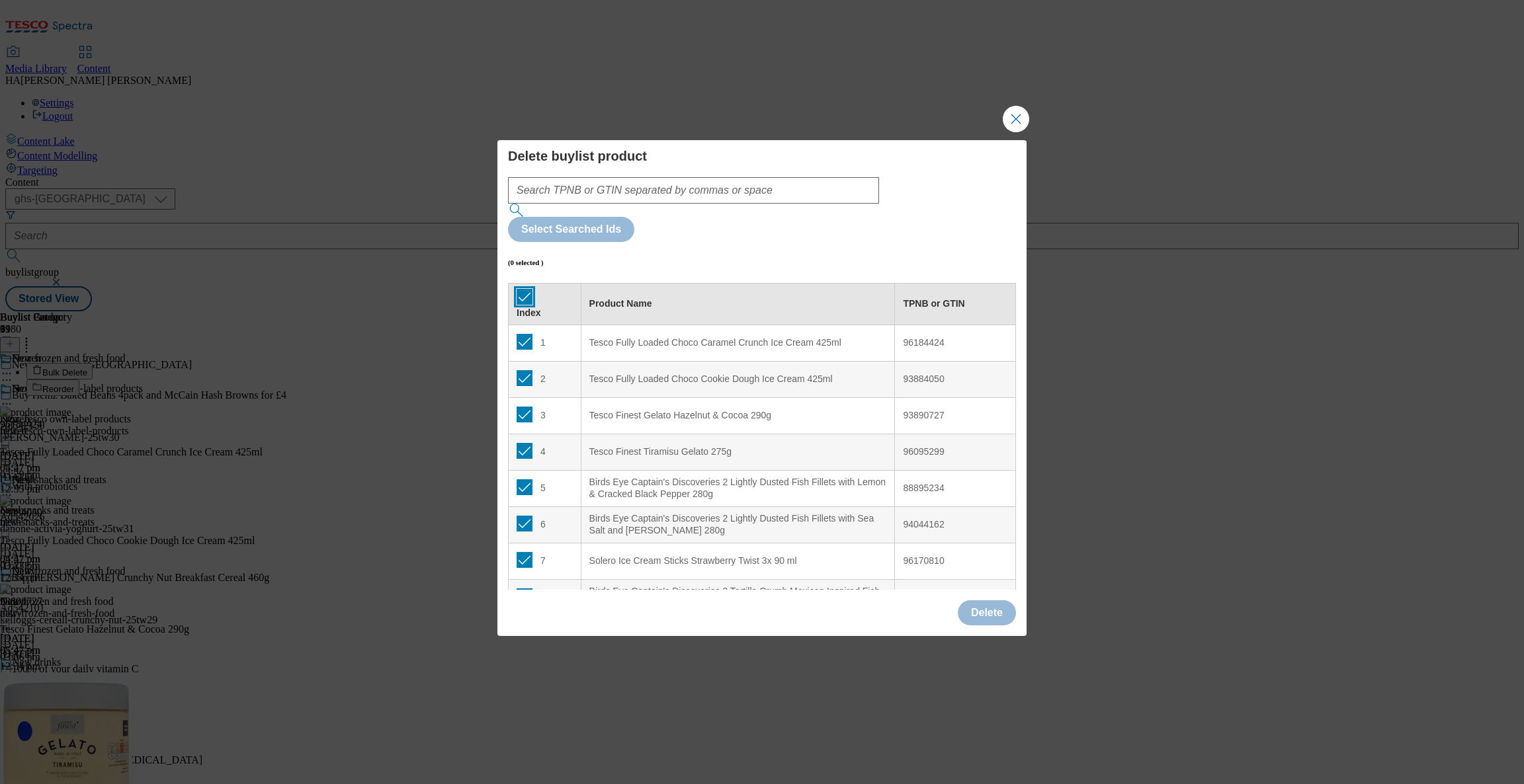
checkbox input "true"
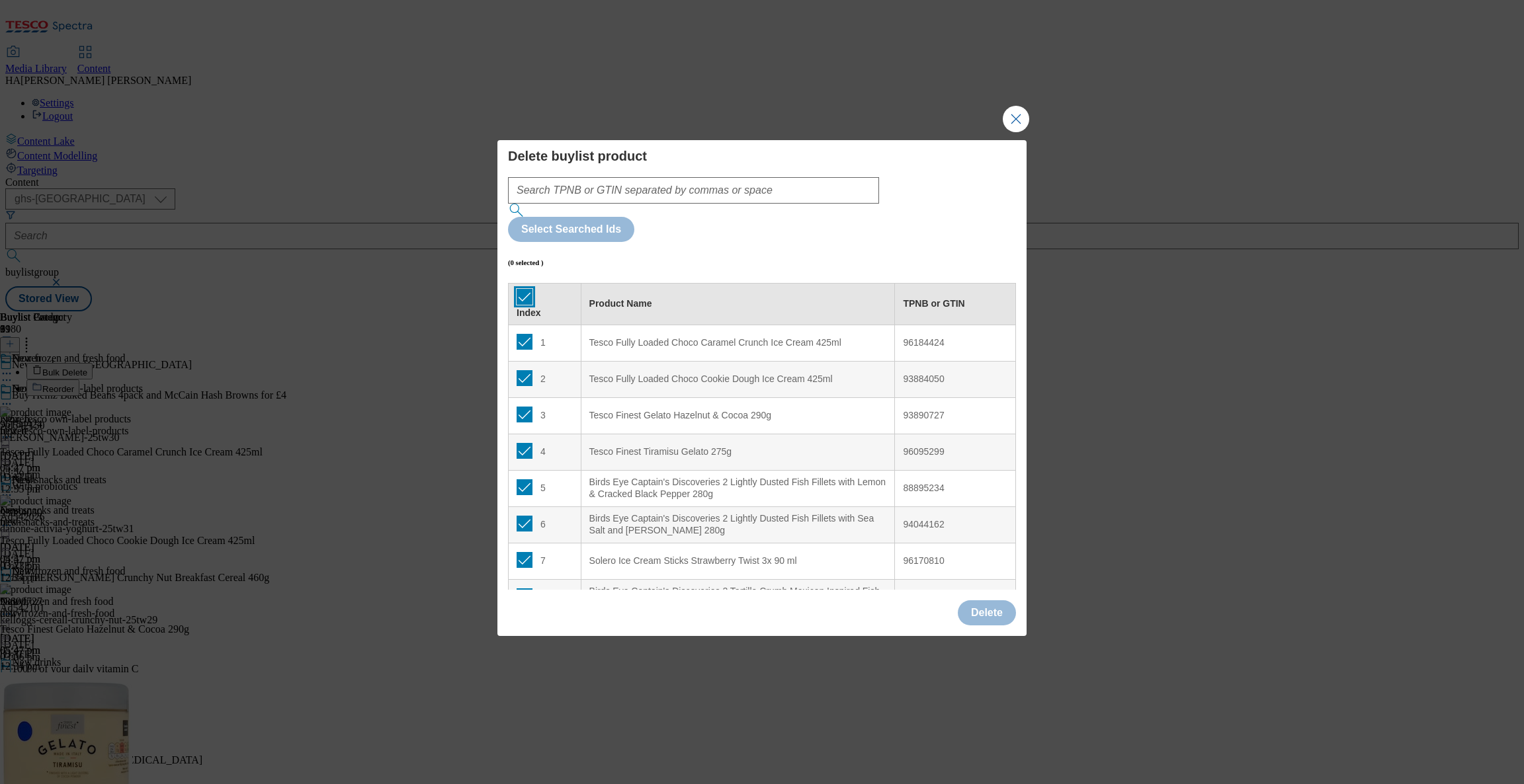
checkbox input "true"
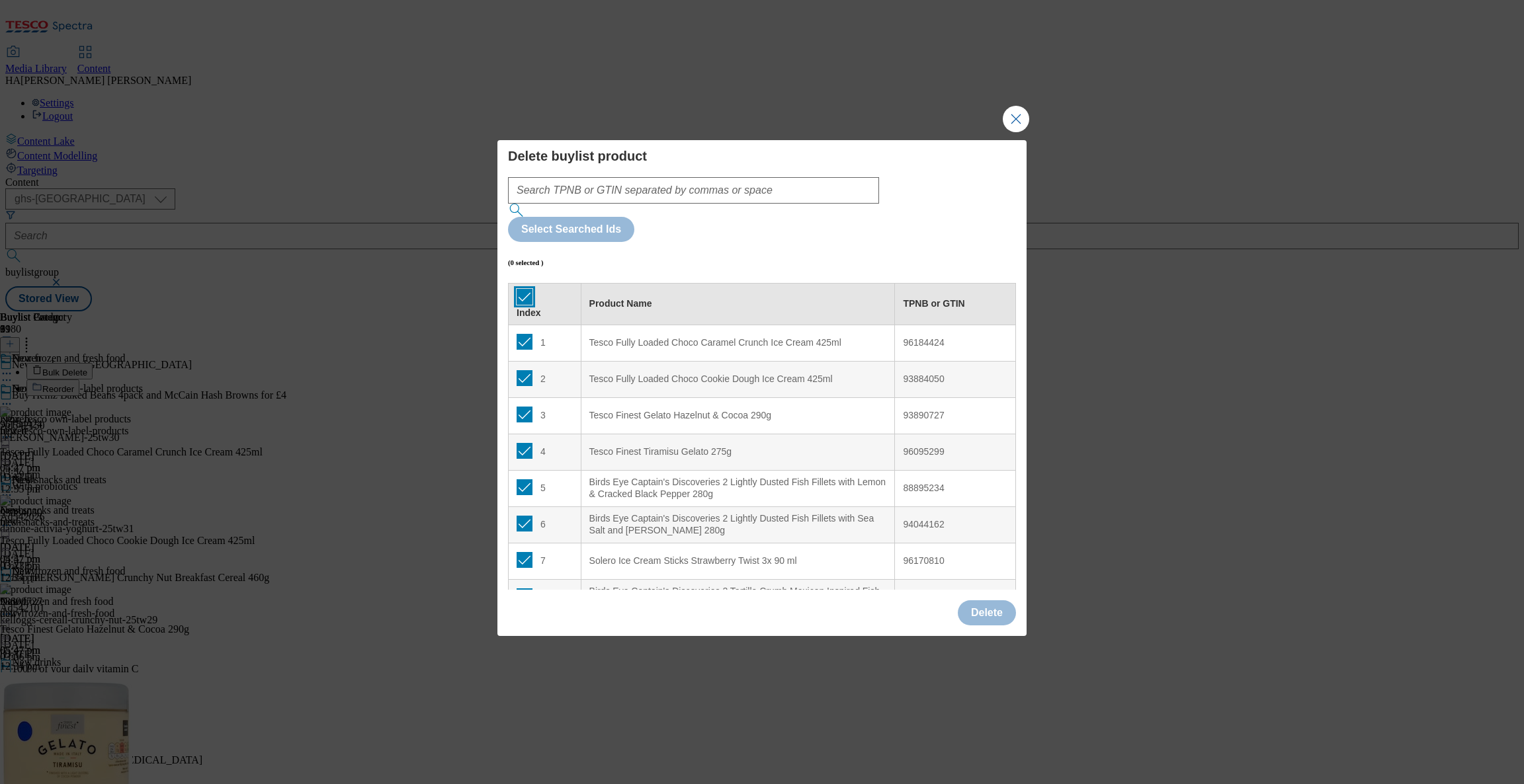
checkbox input "true"
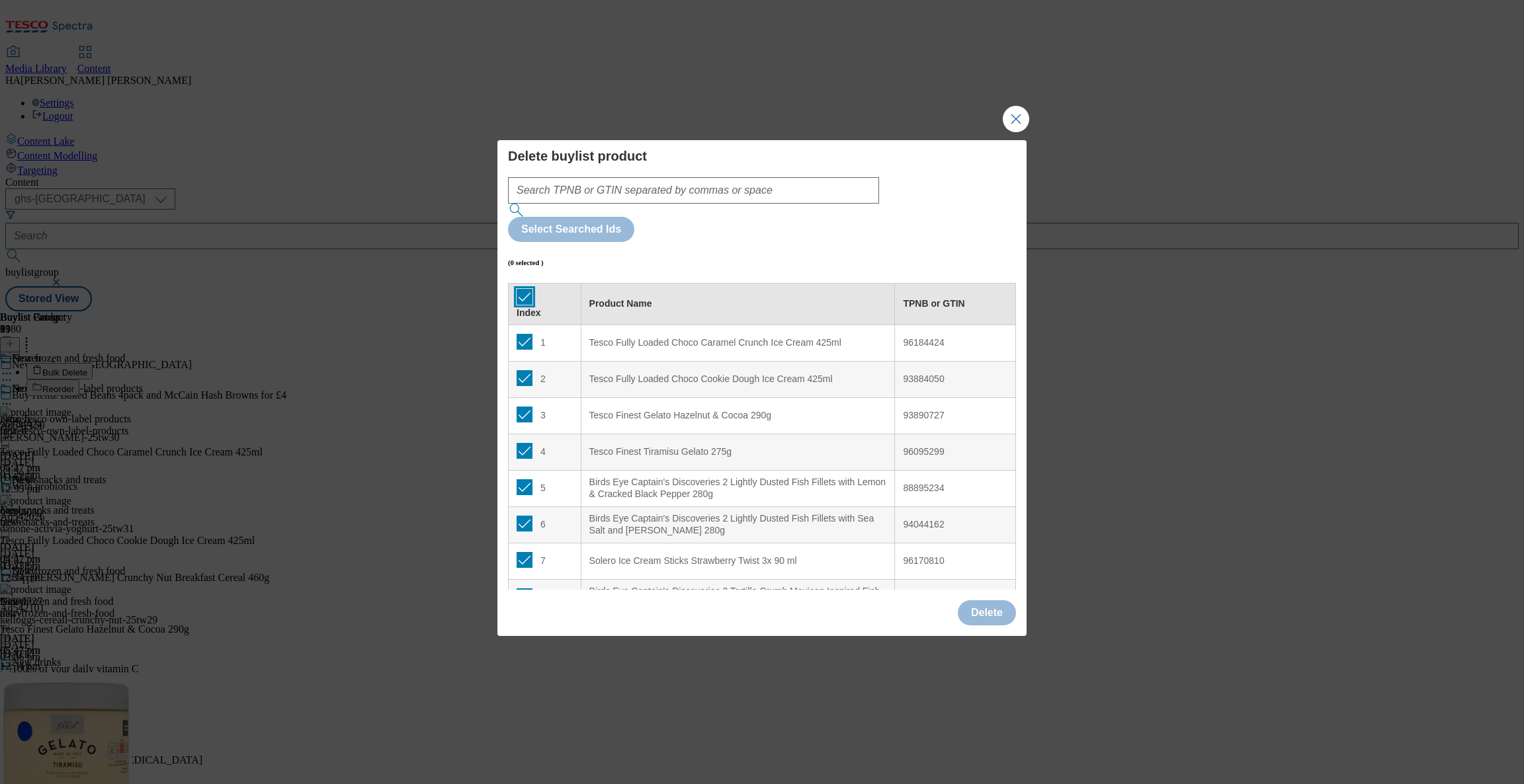
checkbox input "true"
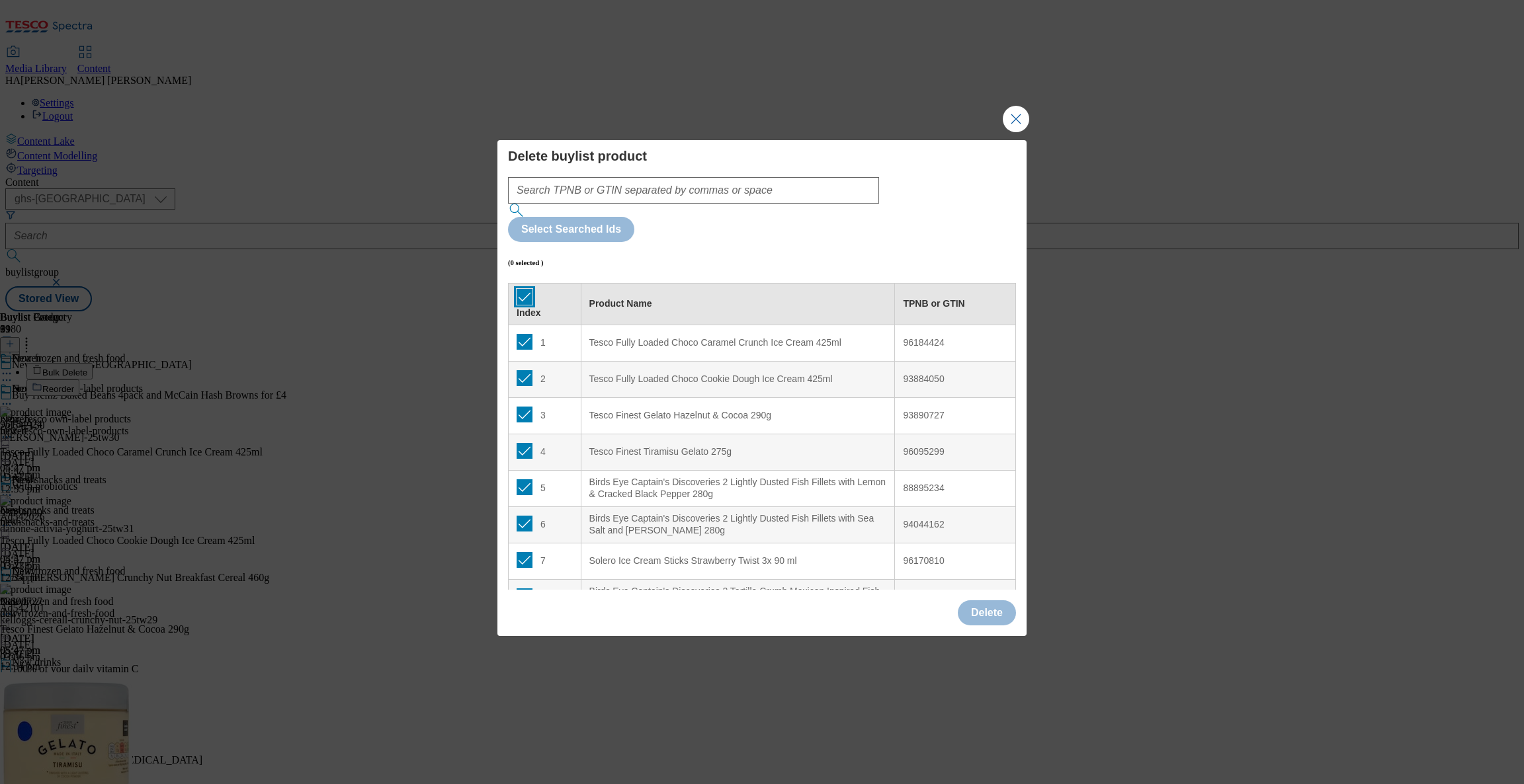
checkbox input "true"
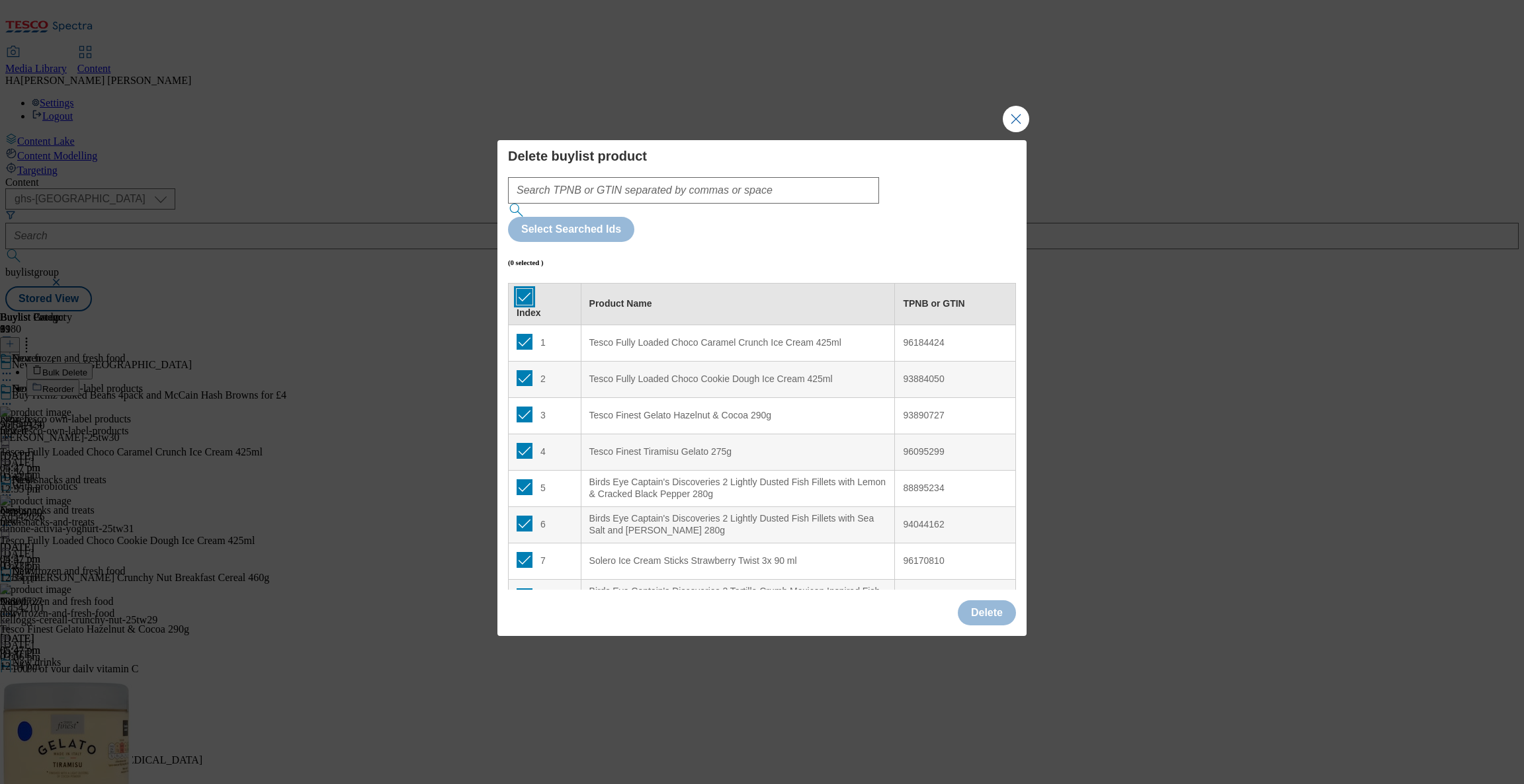
checkbox input "true"
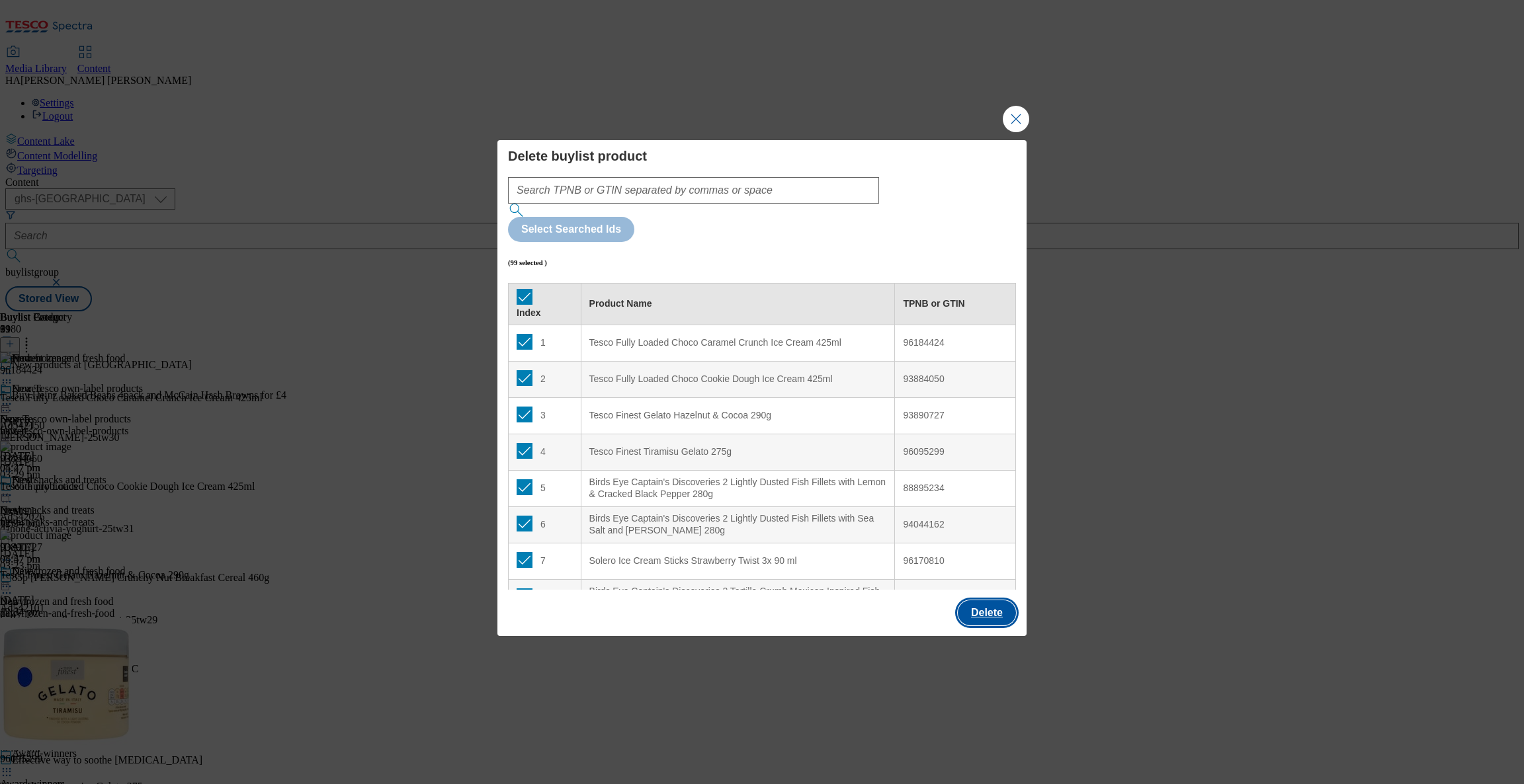
click at [981, 601] on button "Delete" at bounding box center [987, 613] width 58 height 25
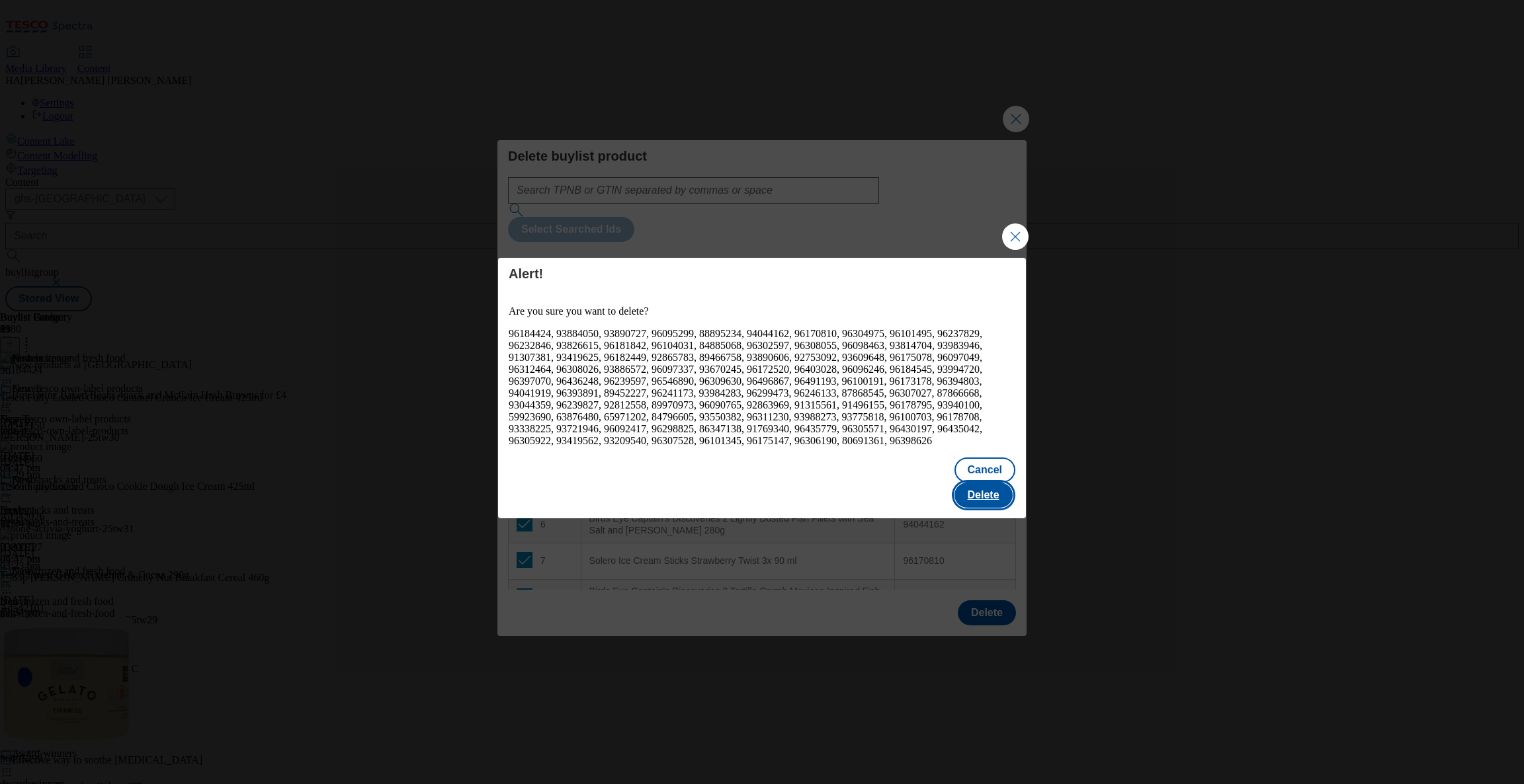
click at [982, 487] on button "Delete" at bounding box center [984, 495] width 58 height 25
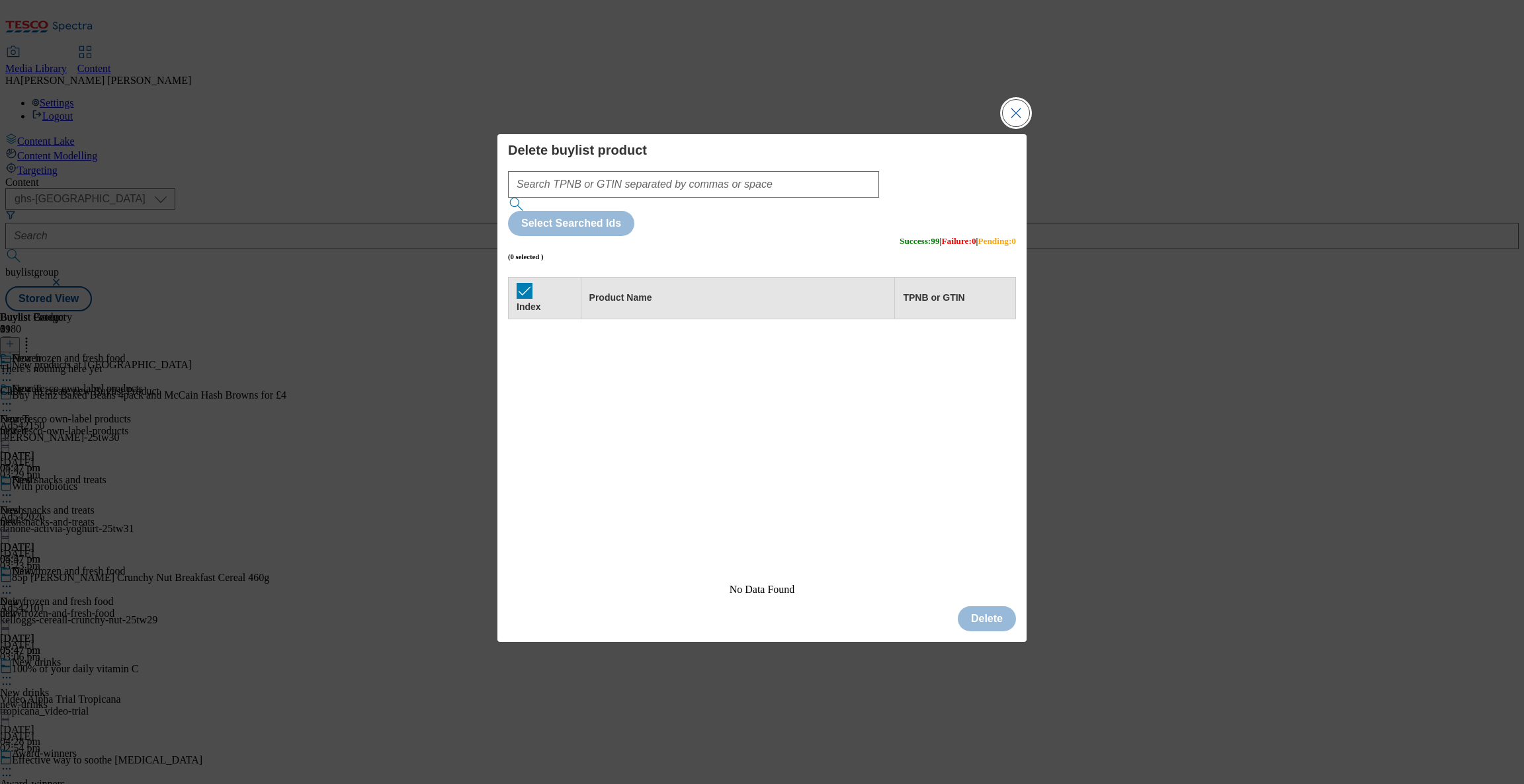
click at [1009, 126] on button "Close Modal" at bounding box center [1016, 113] width 27 height 26
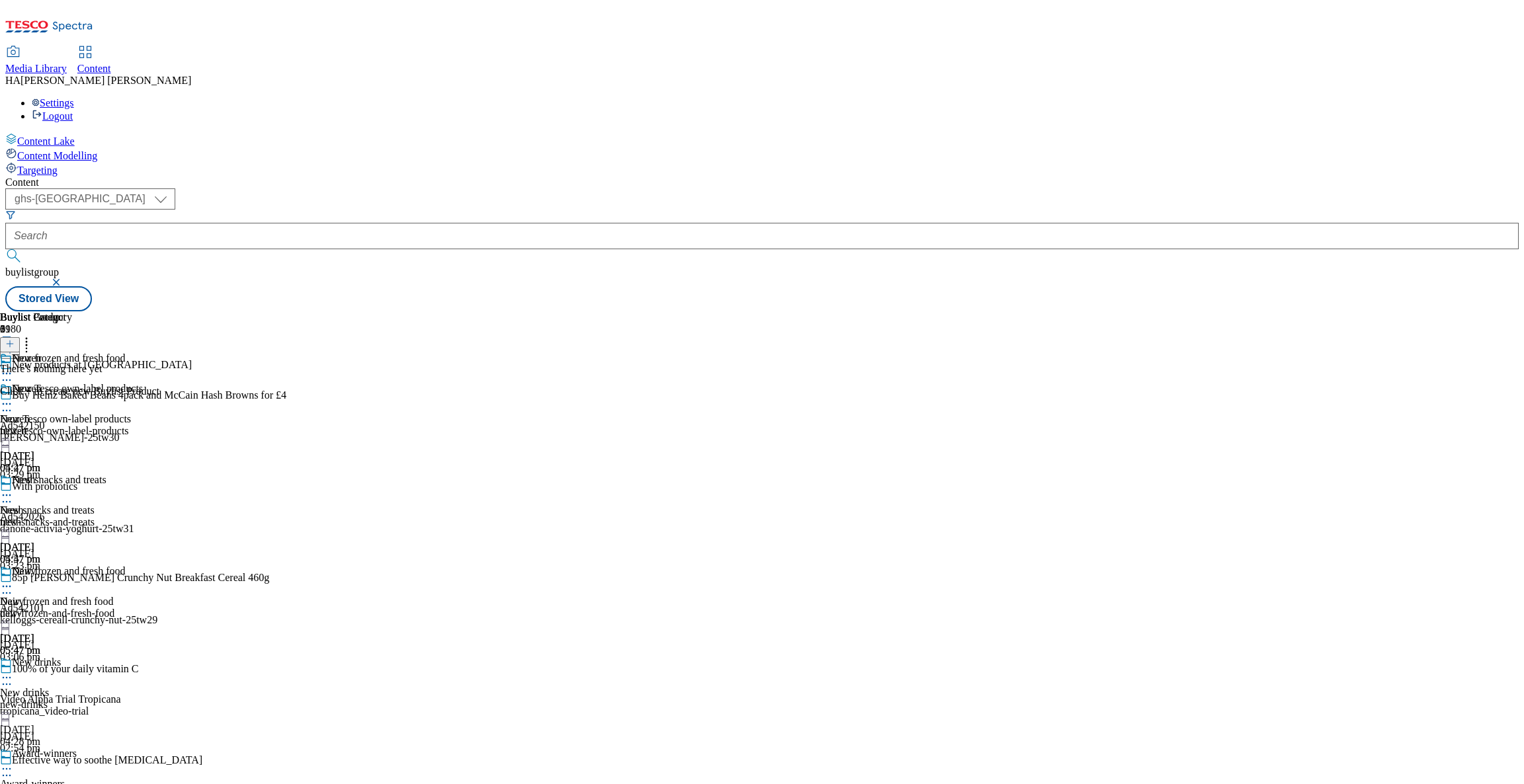
click at [72, 382] on div "Frozen Frozen frozen 8 Sept 2025 05:47 pm" at bounding box center [36, 428] width 72 height 91
click at [14, 339] on icon at bounding box center [10, 344] width 10 height 10
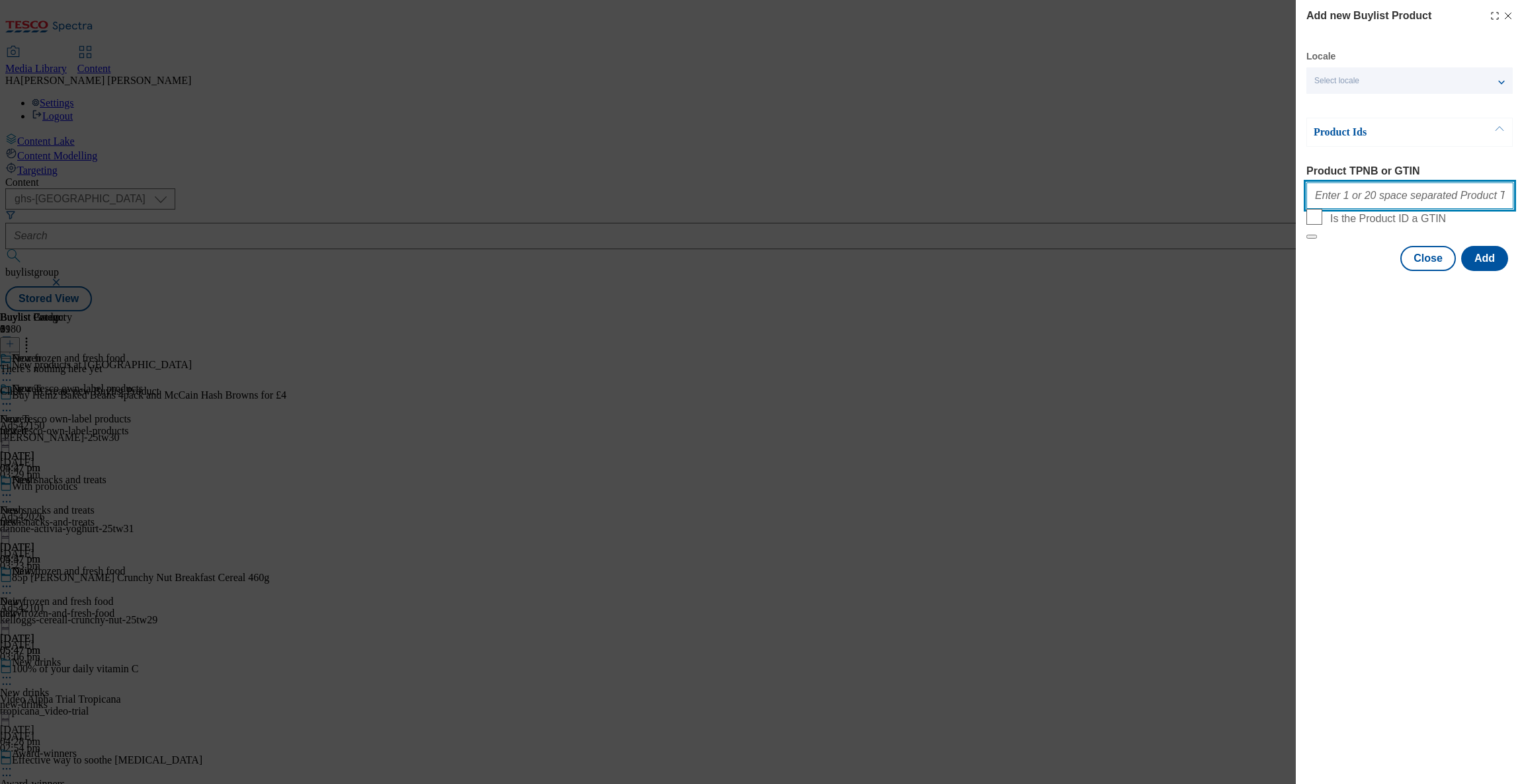
click at [1406, 204] on input "Product TPNB or GTIN" at bounding box center [1410, 196] width 207 height 26
paste input "96407018 itsu chicken bao'sliders 165g 96767023 itsu spicy chicken soup'dumplin…"
type input "96407018 itsu chicken bao'sliders 165g 96767023 itsu spicy chicken soup'dumplin…"
paste input "96407018 96767023 96536429 96632246 88503521 92671050 96925712 96822684 9355116…"
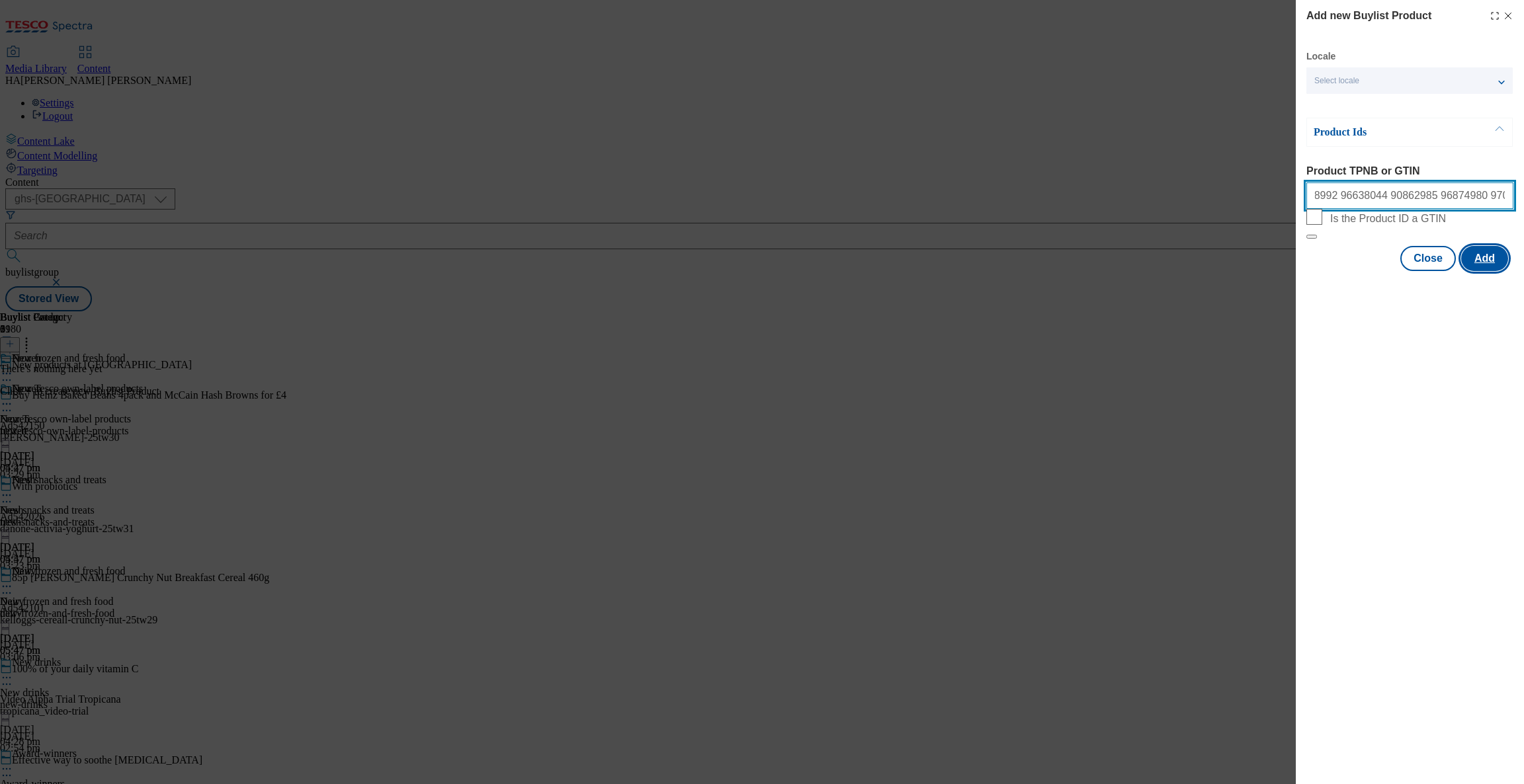
type input "96407018 96767023 96536429 96632246 88503521 92671050 96925712 96822684 9355116…"
click at [1481, 271] on button "Add" at bounding box center [1485, 258] width 47 height 25
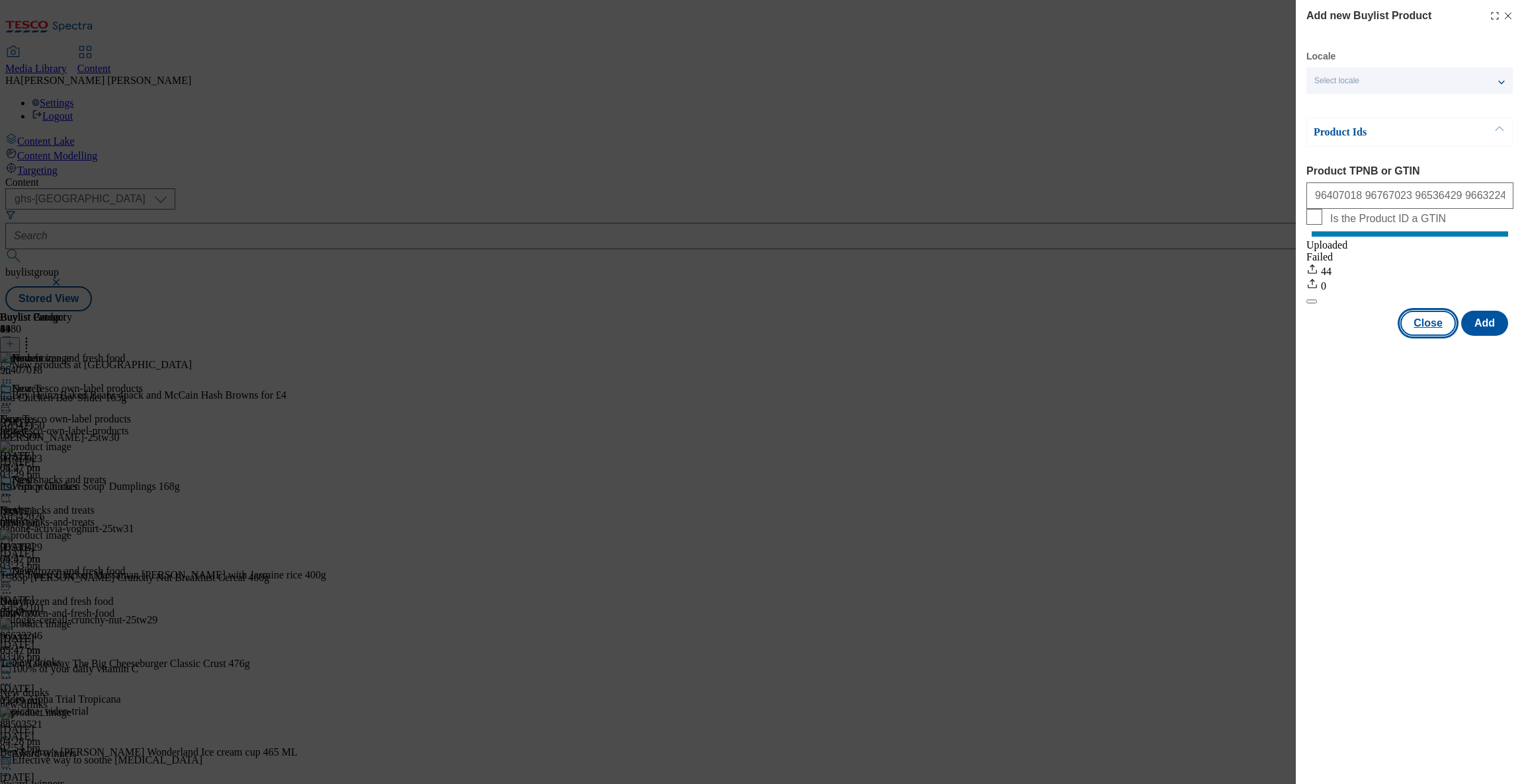
click at [1424, 336] on button "Close" at bounding box center [1428, 323] width 56 height 25
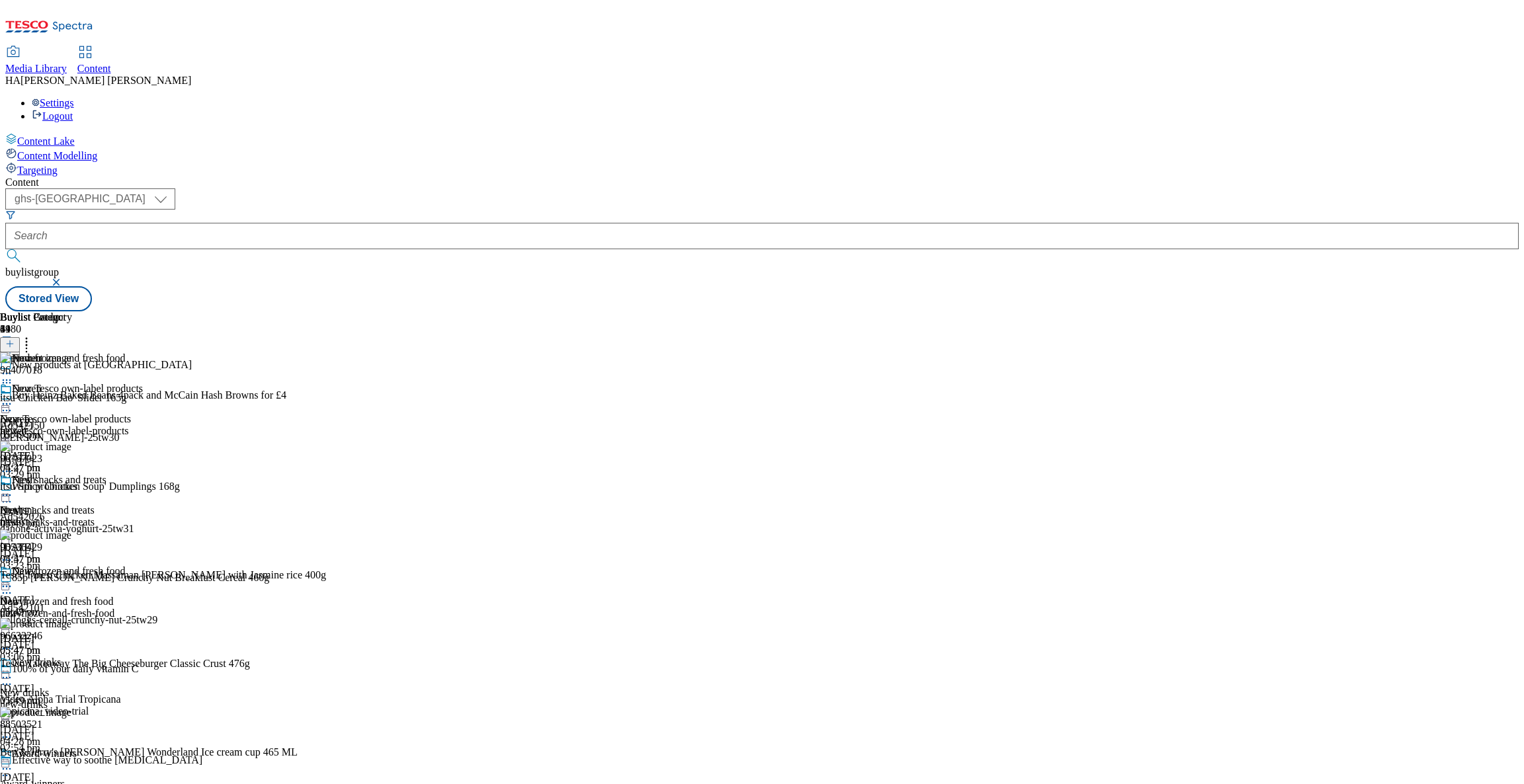
click at [13, 397] on icon at bounding box center [6, 404] width 13 height 13
click at [72, 488] on span "Preview" at bounding box center [56, 493] width 31 height 10
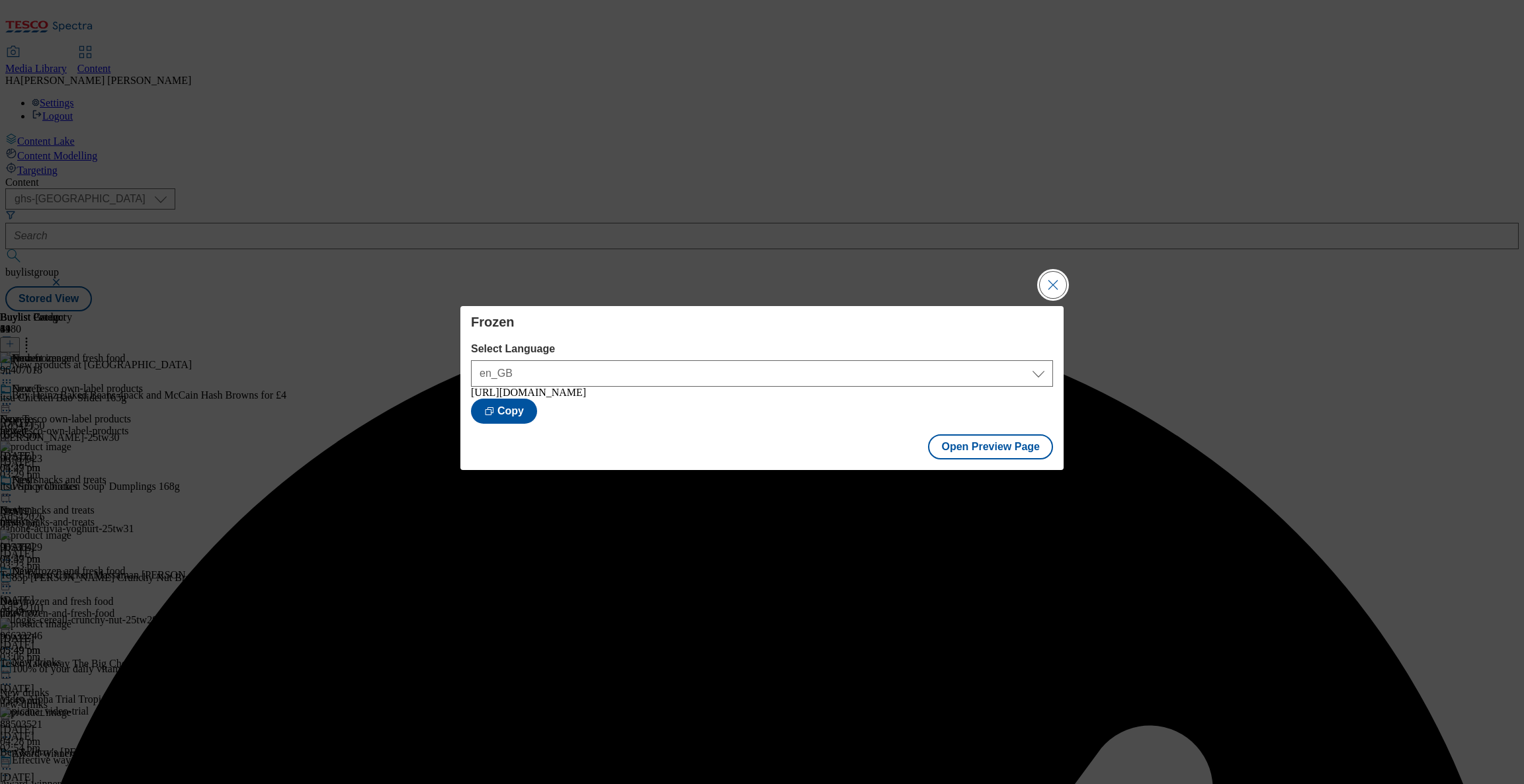
click at [1045, 281] on button "Close Modal" at bounding box center [1053, 285] width 27 height 26
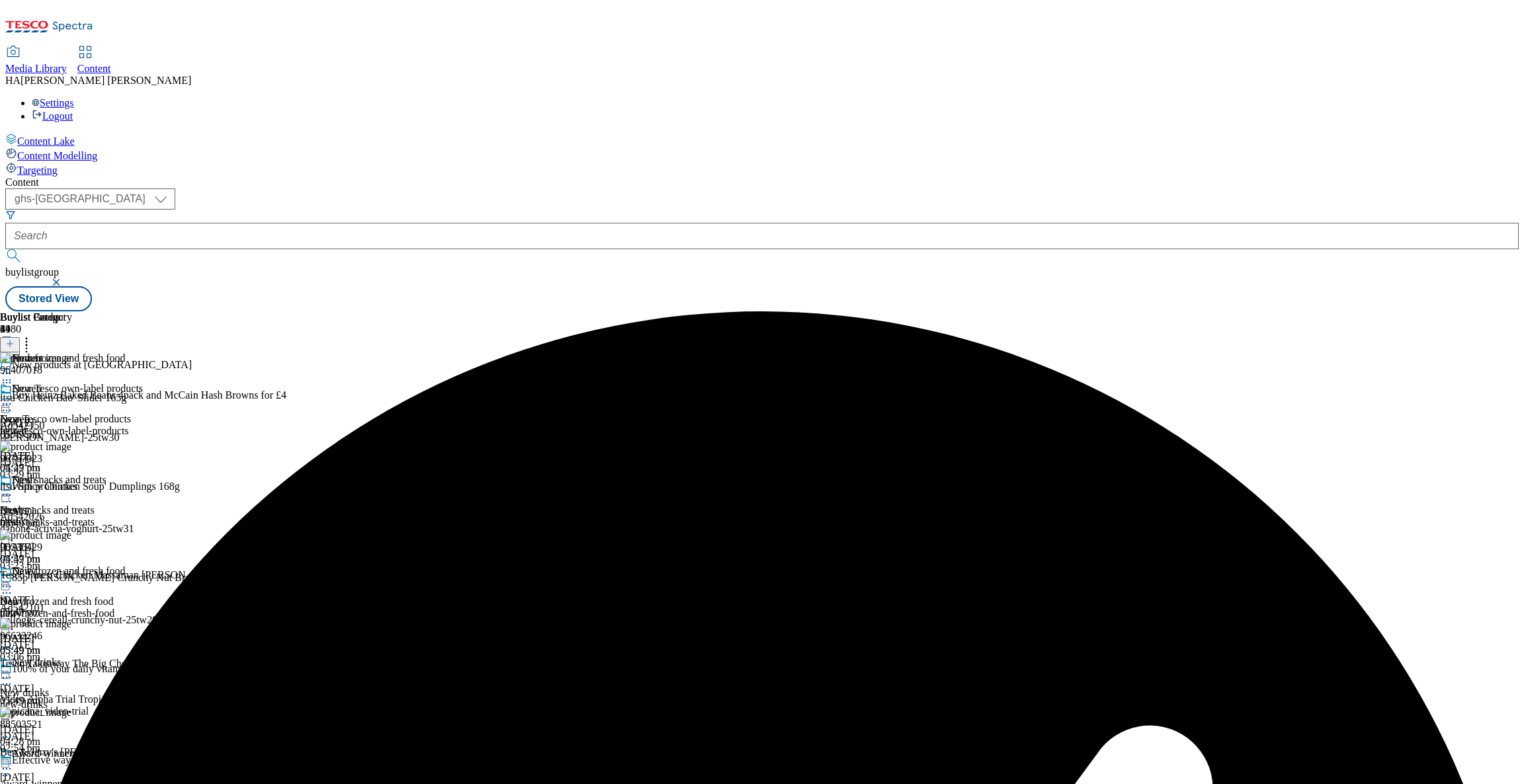
click at [13, 397] on icon at bounding box center [6, 404] width 13 height 13
click at [70, 533] on span "Publish" at bounding box center [55, 538] width 29 height 10
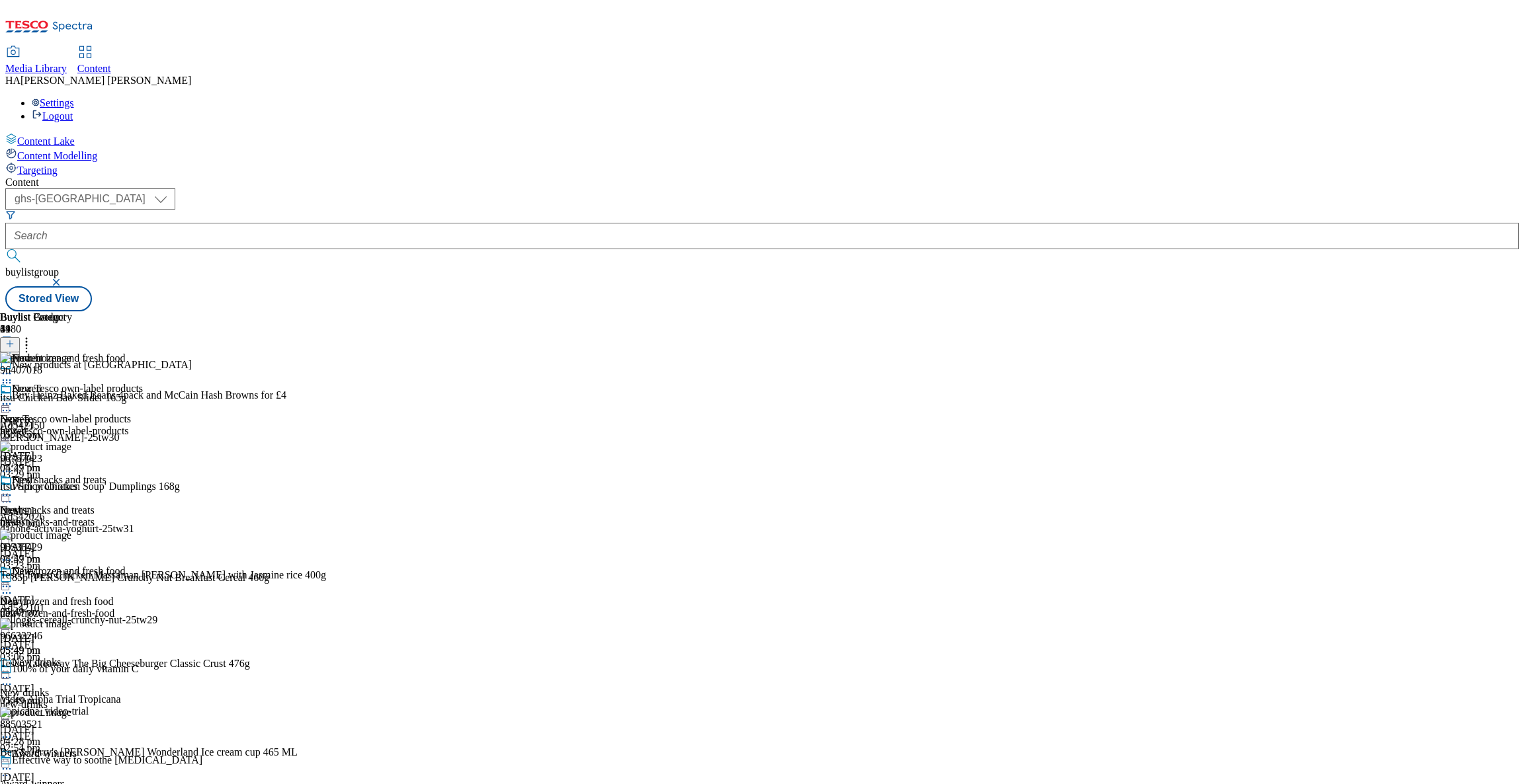
scroll to position [855, 0]
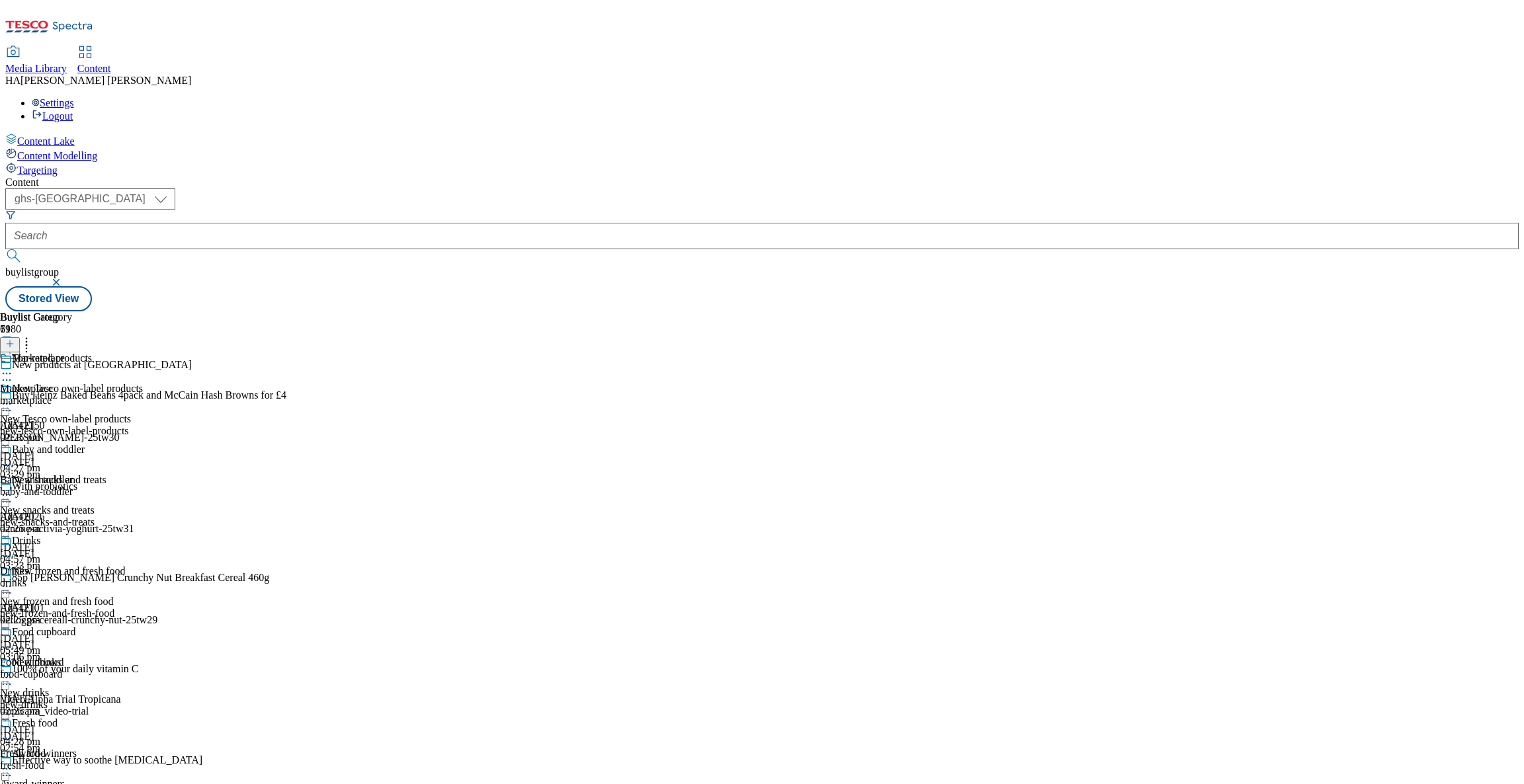
click at [143, 353] on div "Top-rated products" at bounding box center [71, 368] width 143 height 31
click at [8, 373] on circle at bounding box center [7, 374] width 2 height 2
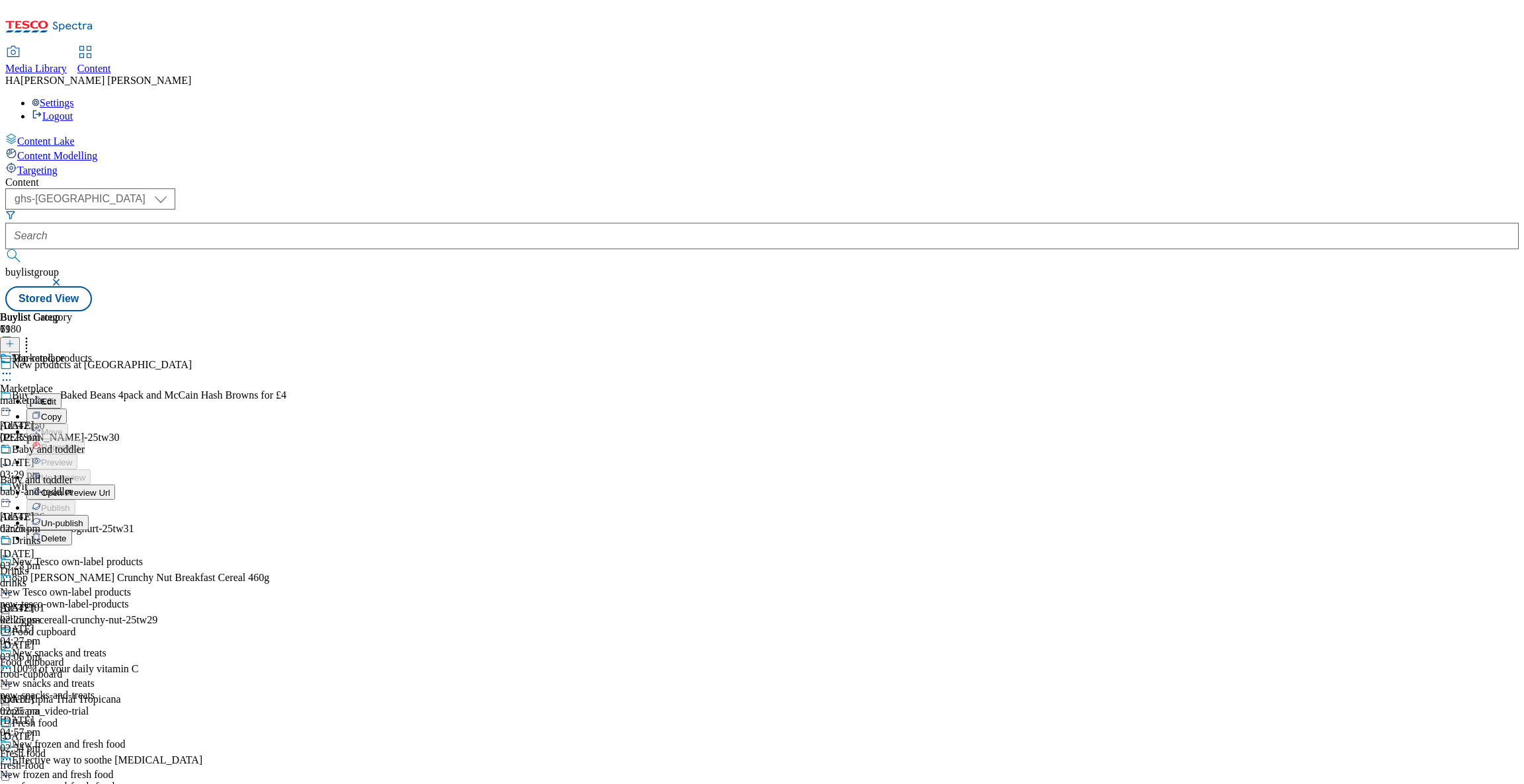
click at [62, 393] on button "Edit" at bounding box center [44, 401] width 35 height 15
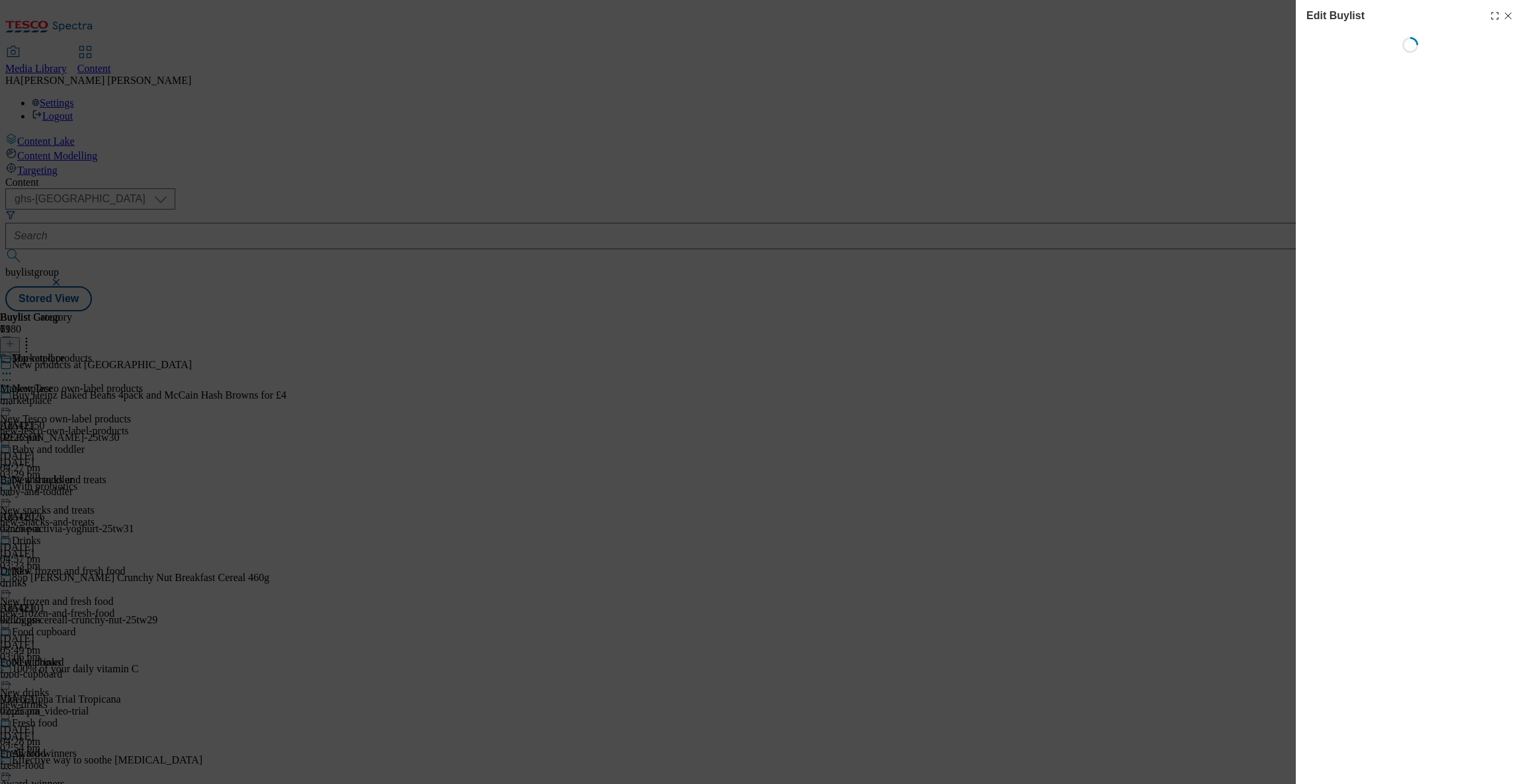
select select "evergreen"
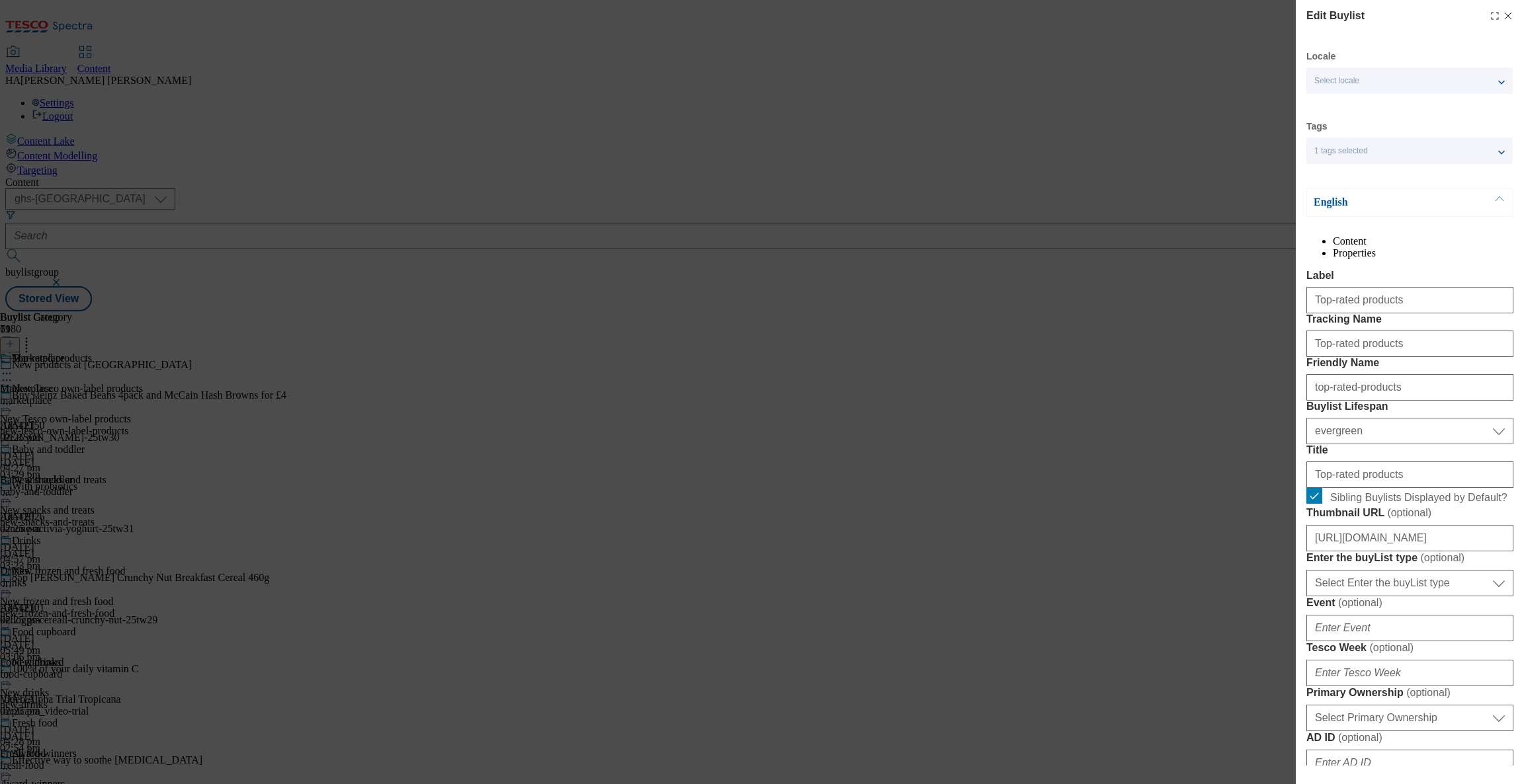
select select "Banner"
click at [1316, 504] on input "Sibling Buylists Displayed by Default?" at bounding box center [1314, 495] width 16 height 16
checkbox input "false"
click at [1503, 13] on icon "Modal" at bounding box center [1508, 16] width 11 height 11
select select "evergreen"
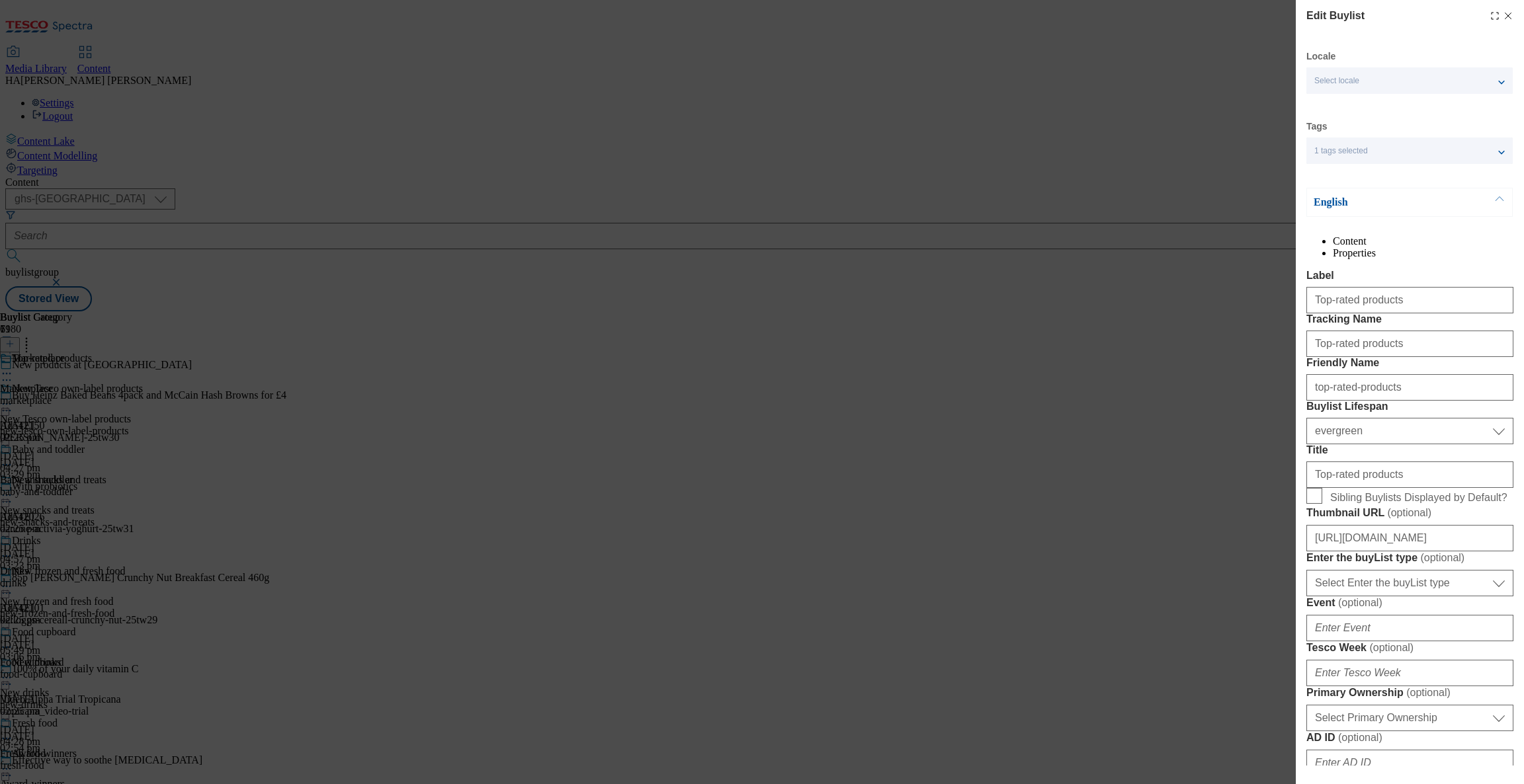
select select "Banner"
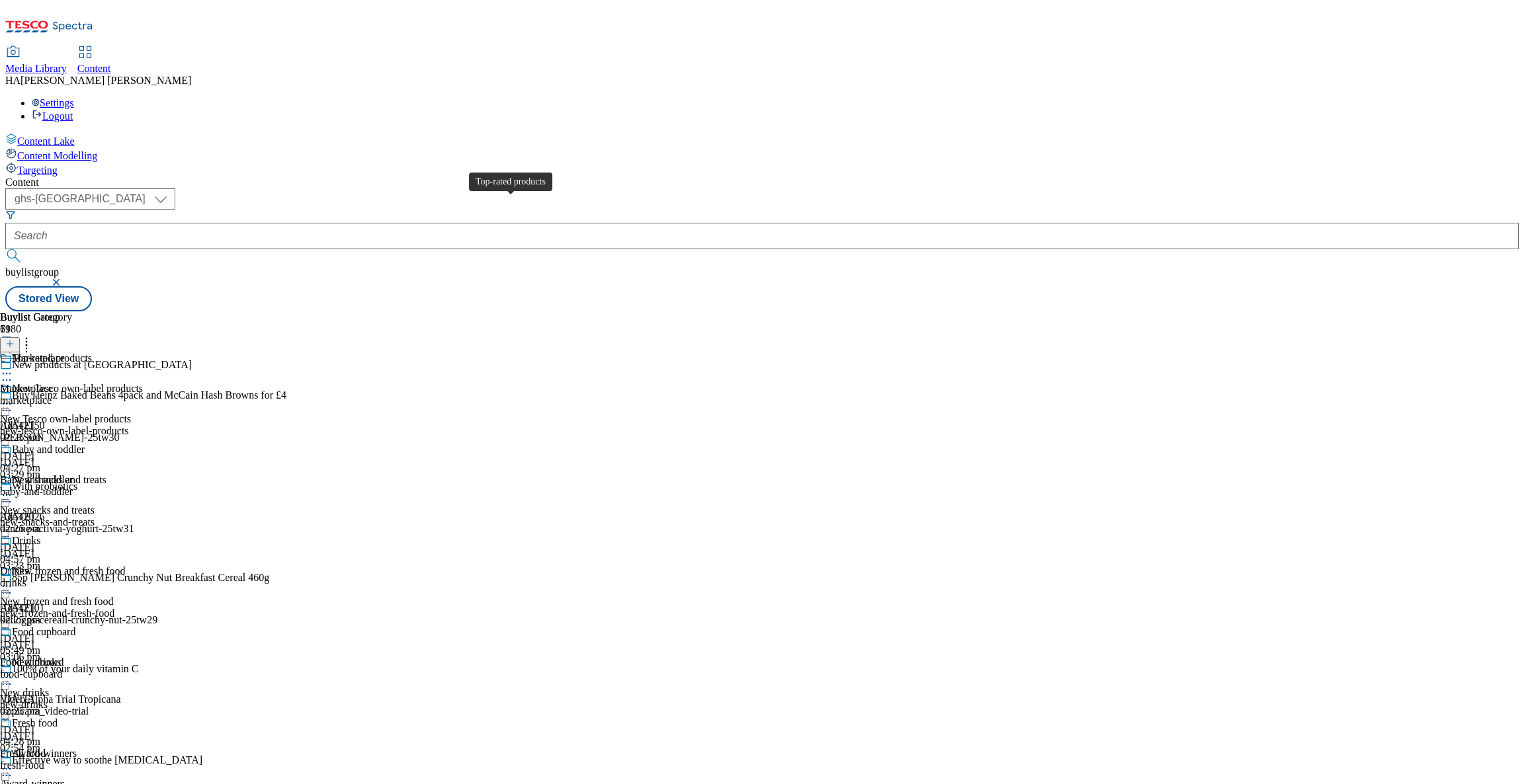
click at [92, 353] on span "Top-rated products" at bounding box center [52, 359] width 80 height 14
click at [143, 353] on div "Top-rated products" at bounding box center [71, 368] width 143 height 31
click at [13, 367] on icon at bounding box center [6, 373] width 13 height 13
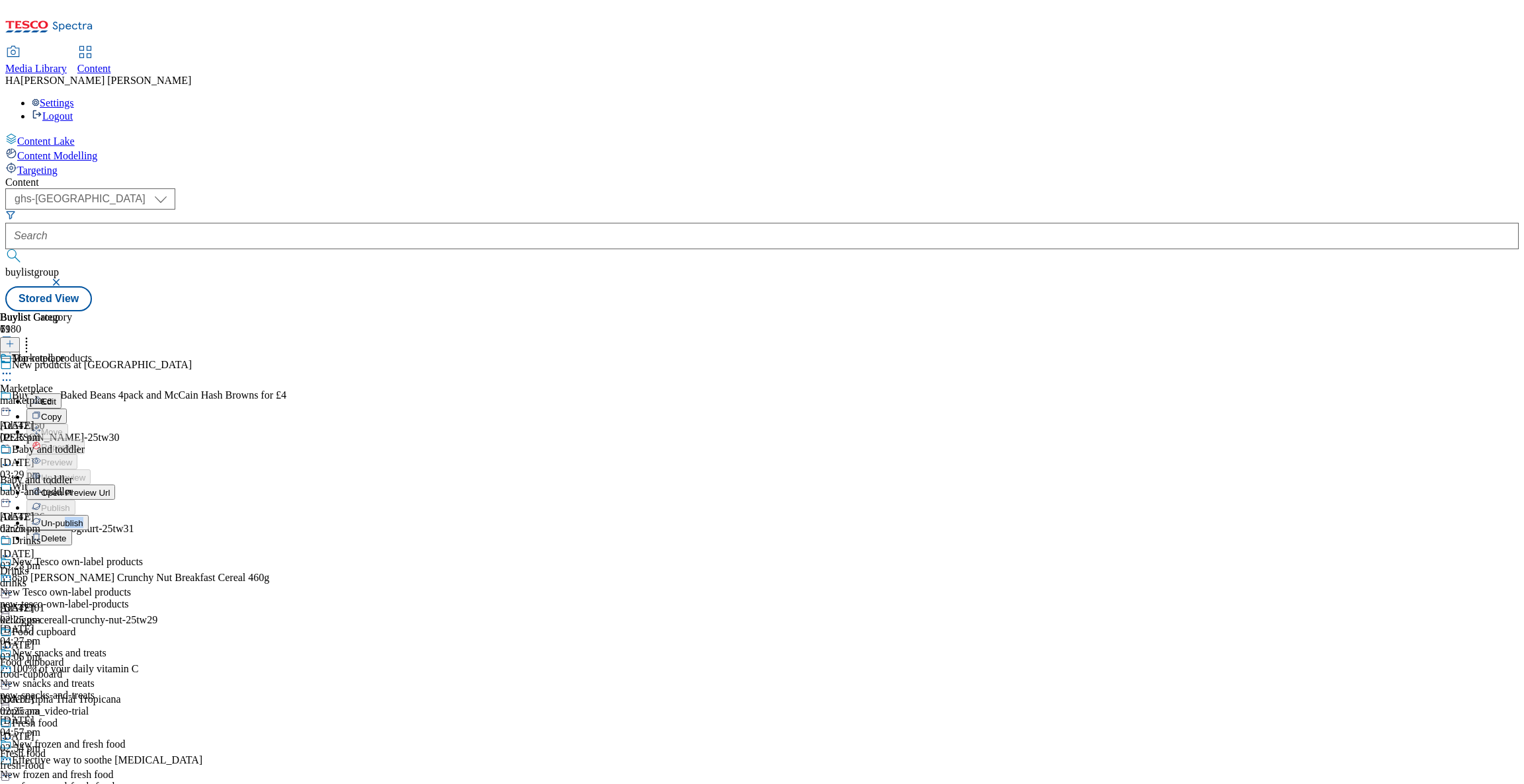
drag, startPoint x: 532, startPoint y: 427, endPoint x: 534, endPoint y: 421, distance: 6.3
click at [143, 515] on li "Un-publish" at bounding box center [84, 522] width 116 height 15
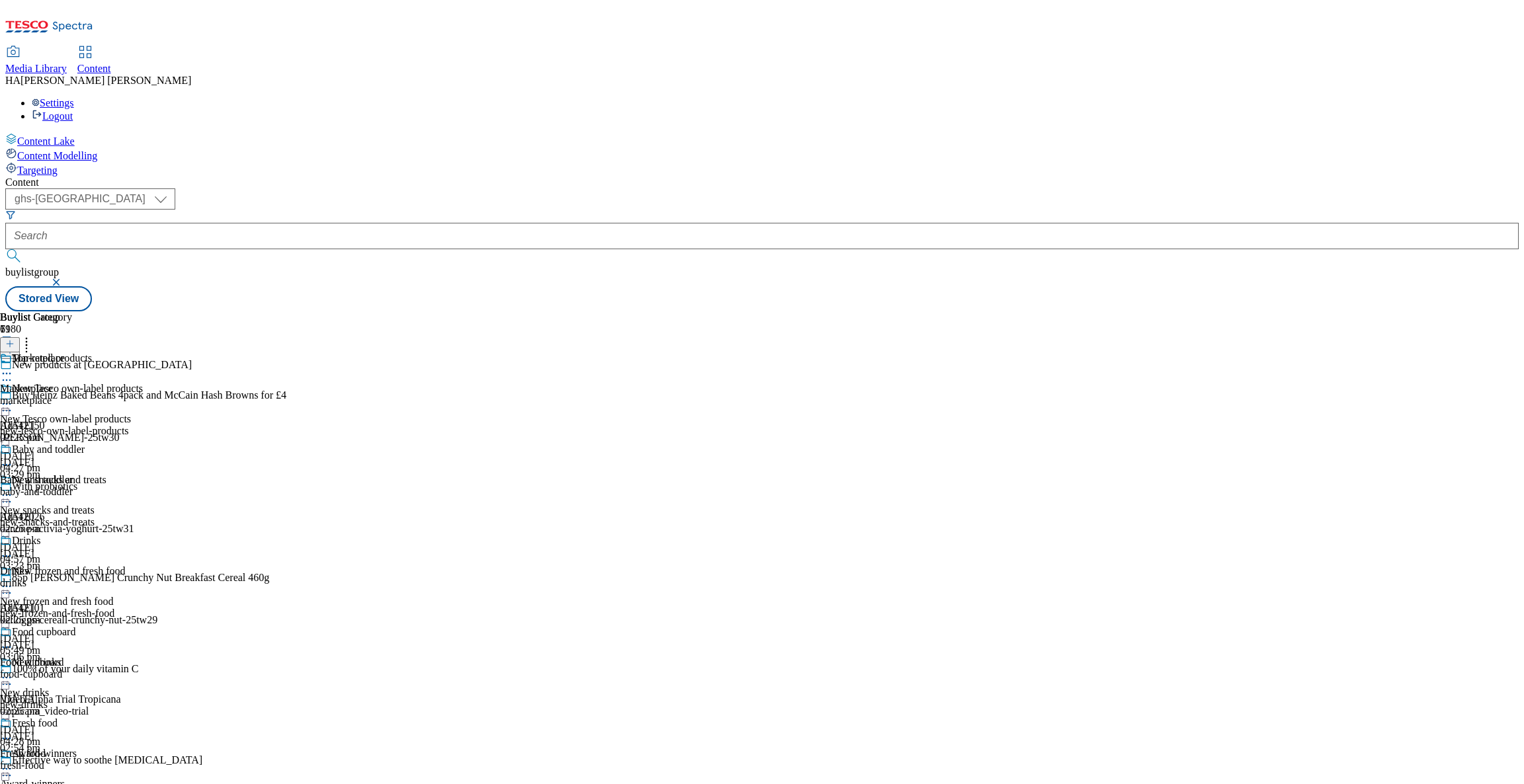
click at [8, 373] on circle at bounding box center [7, 374] width 2 height 2
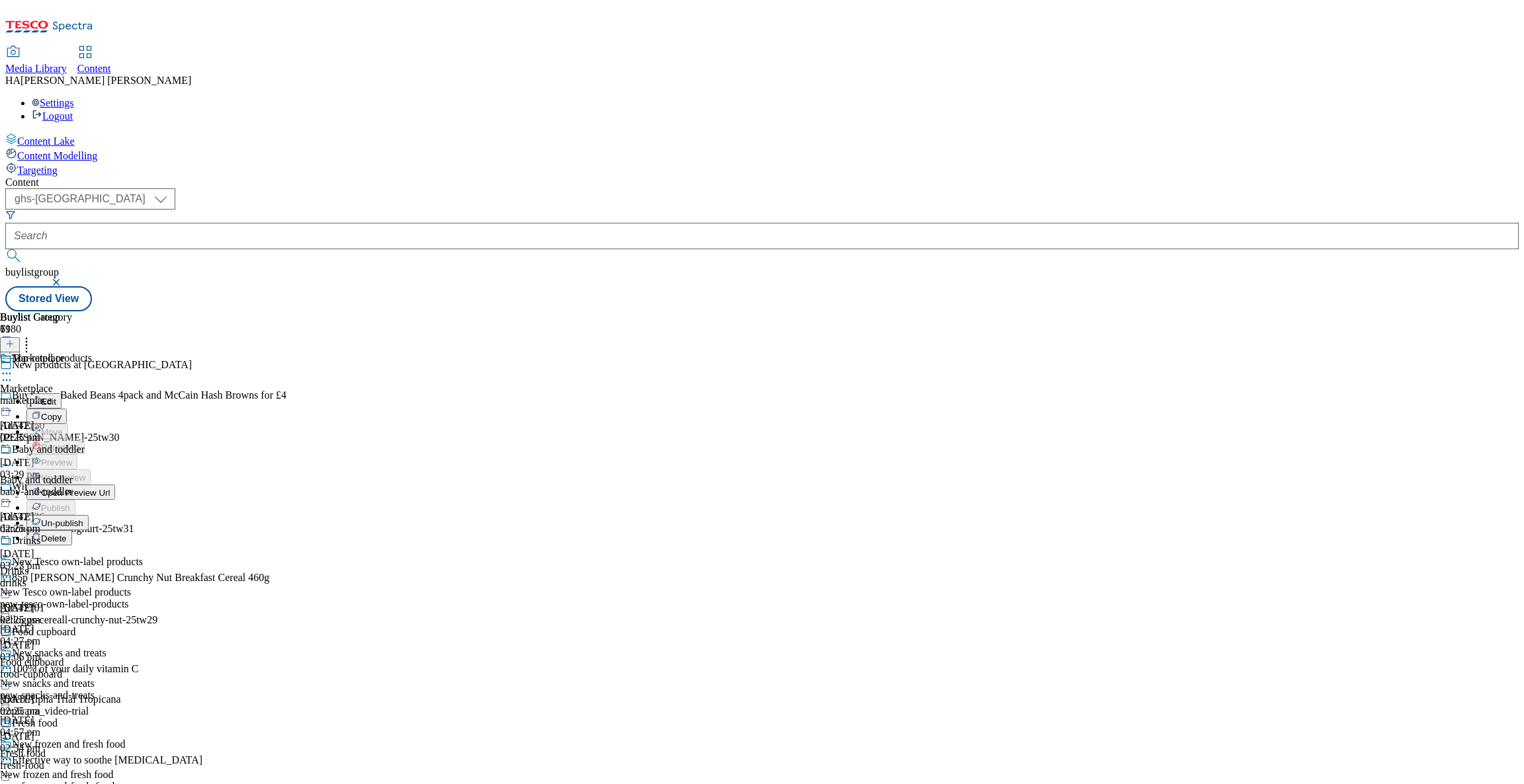
click at [84, 518] on span "Un-publish" at bounding box center [62, 523] width 42 height 10
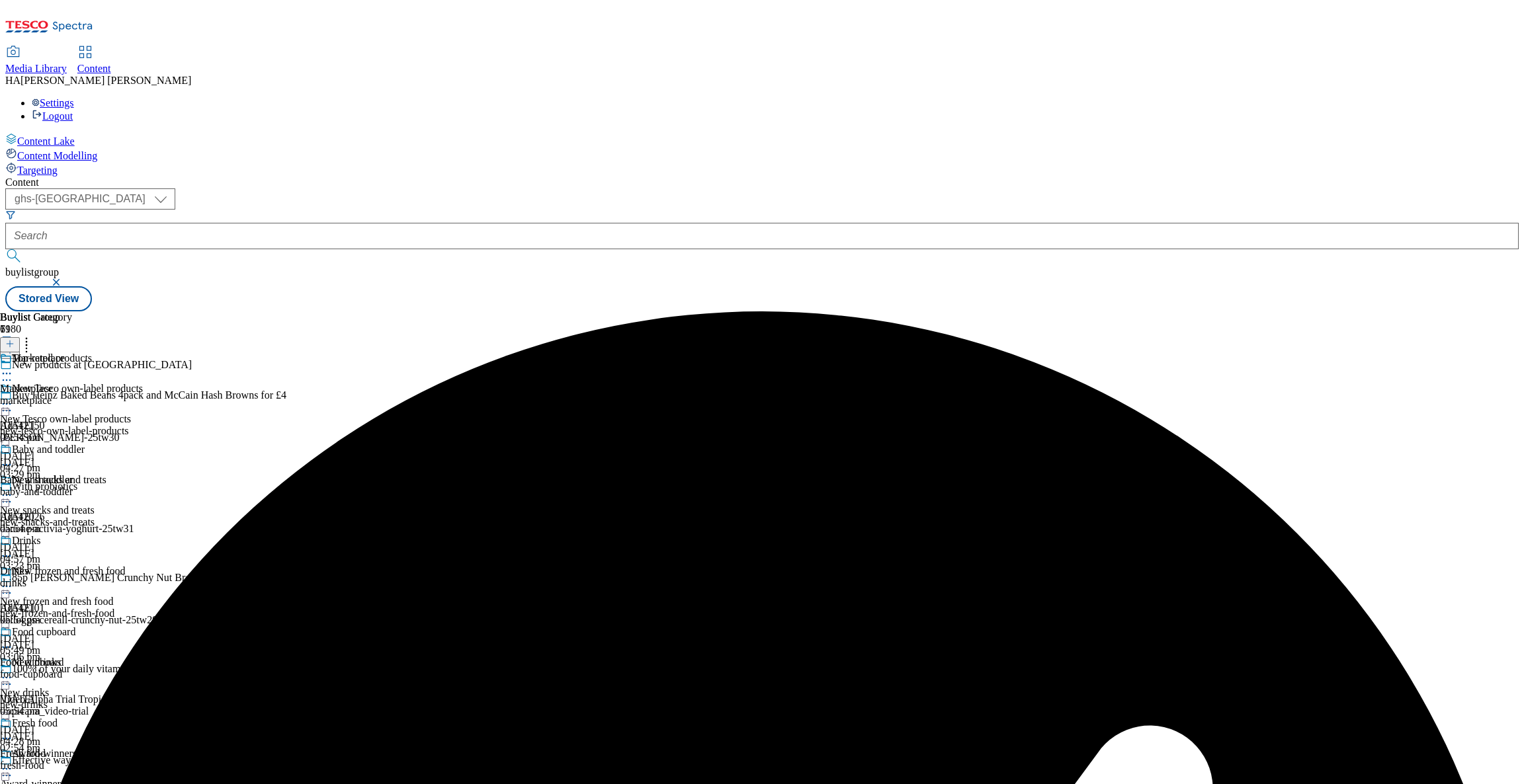
click at [13, 367] on icon at bounding box center [6, 373] width 13 height 13
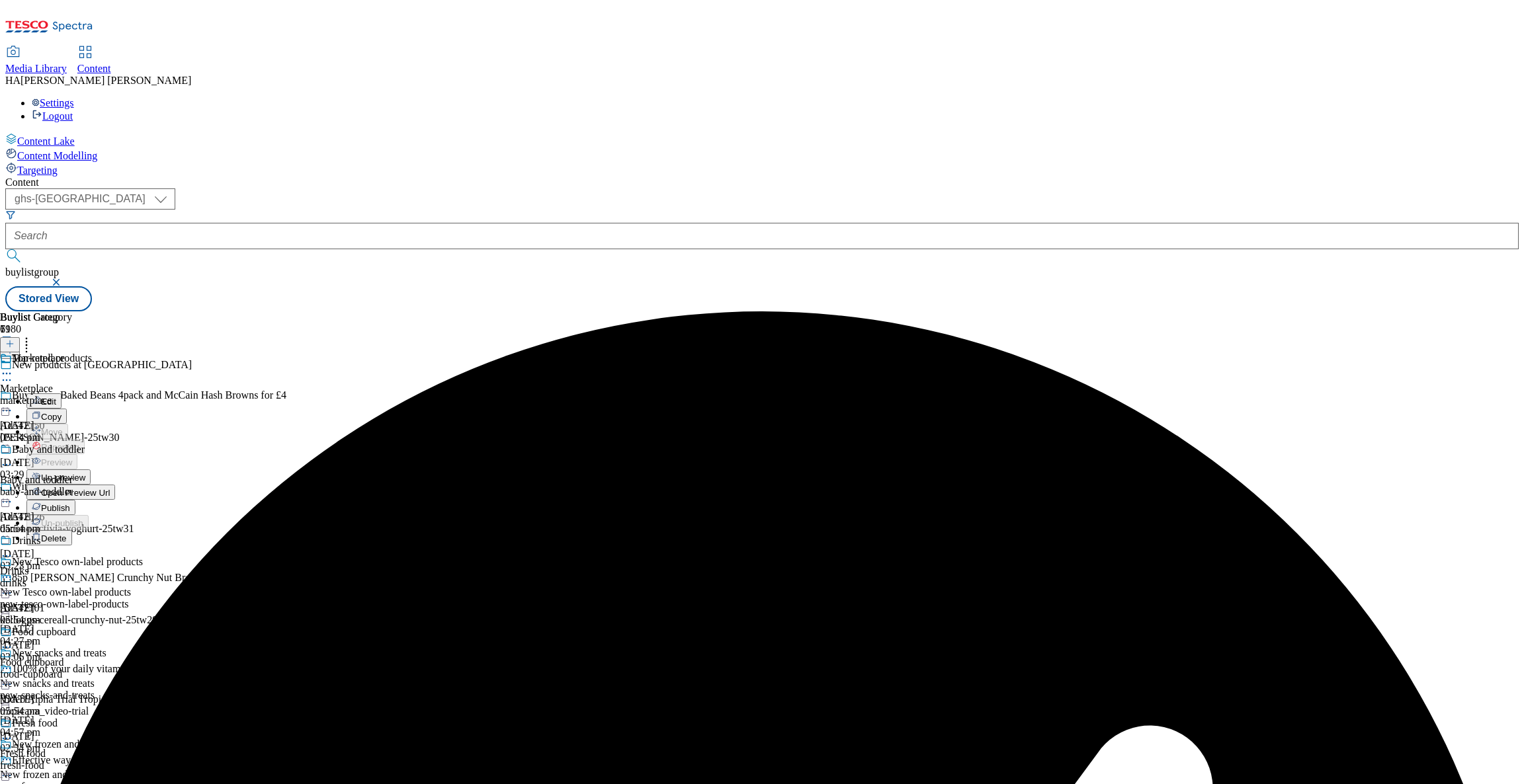
click at [86, 473] on span "Un-preview" at bounding box center [63, 478] width 44 height 10
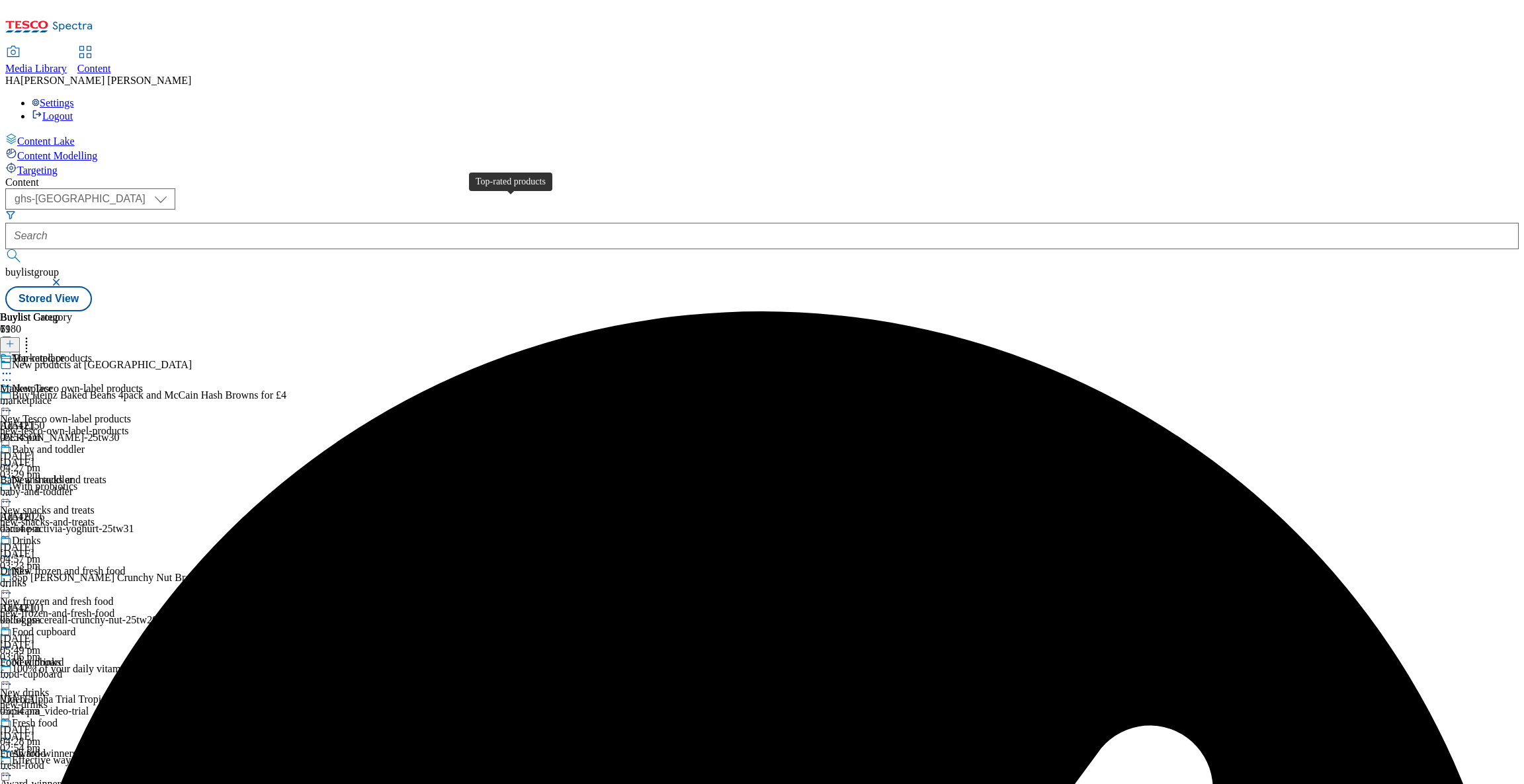
click at [92, 353] on div "Top-rated products" at bounding box center [52, 359] width 80 height 12
click at [13, 367] on icon at bounding box center [6, 373] width 13 height 13
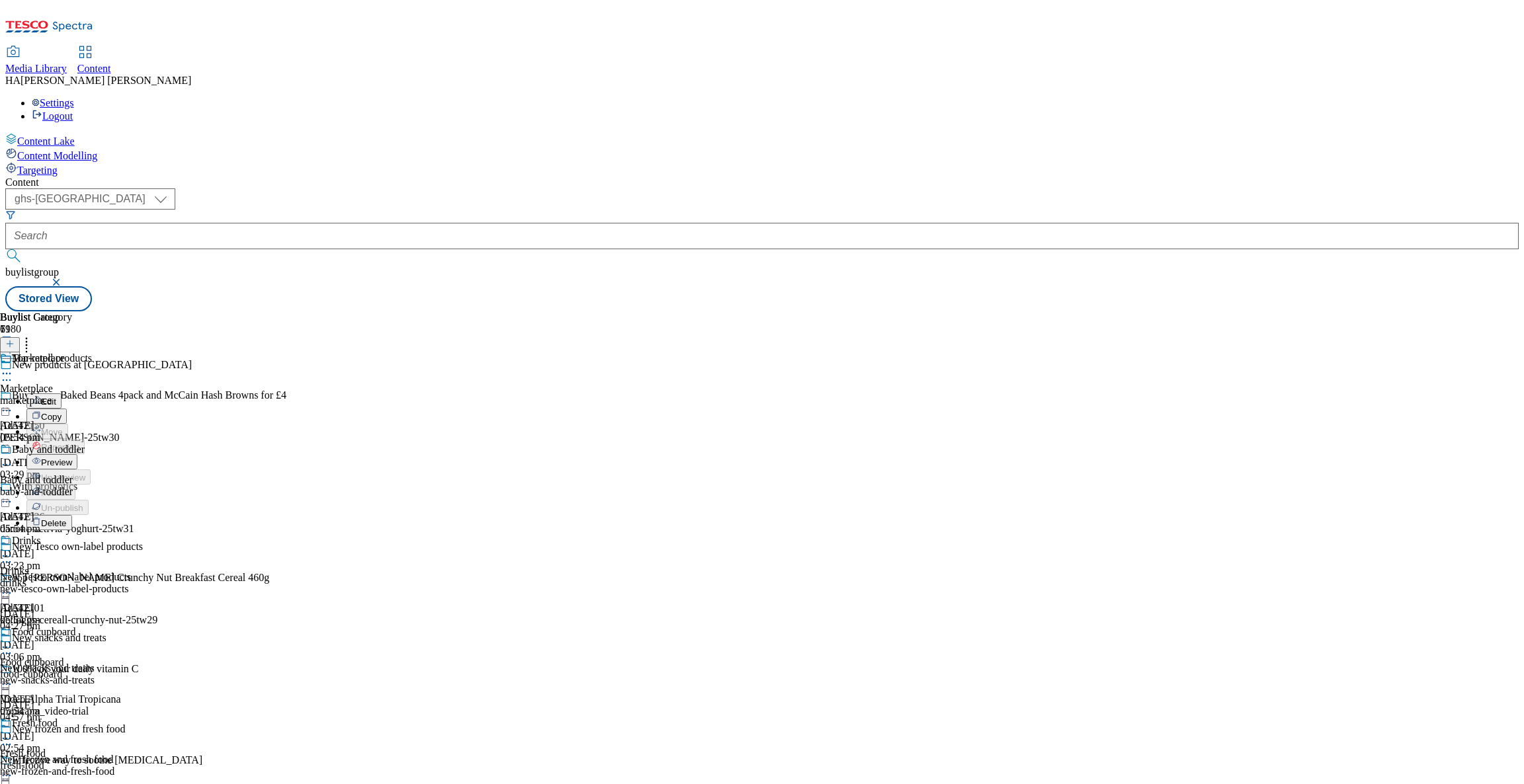
click at [56, 397] on span "Edit" at bounding box center [48, 402] width 15 height 10
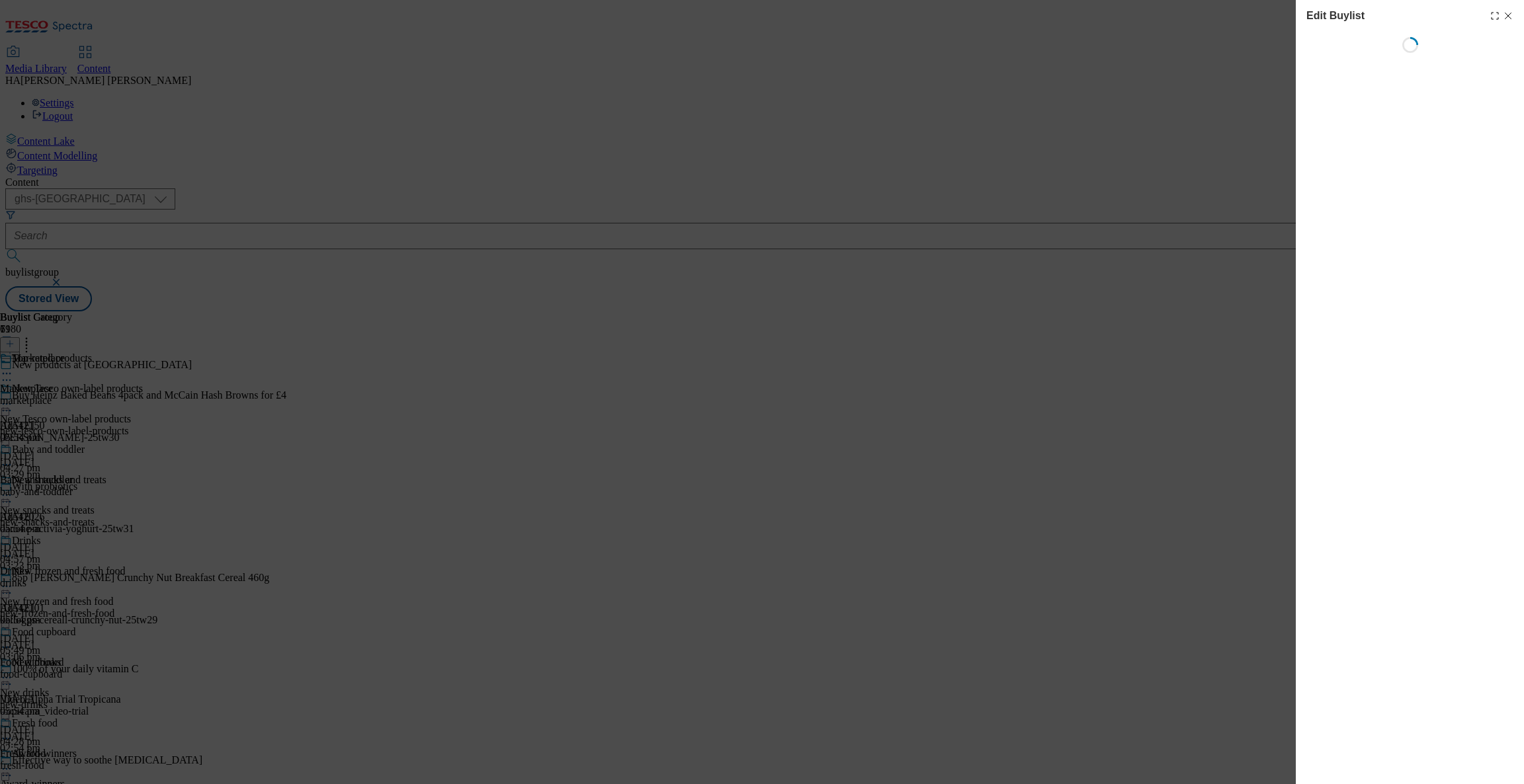
select select "evergreen"
select select "Banner"
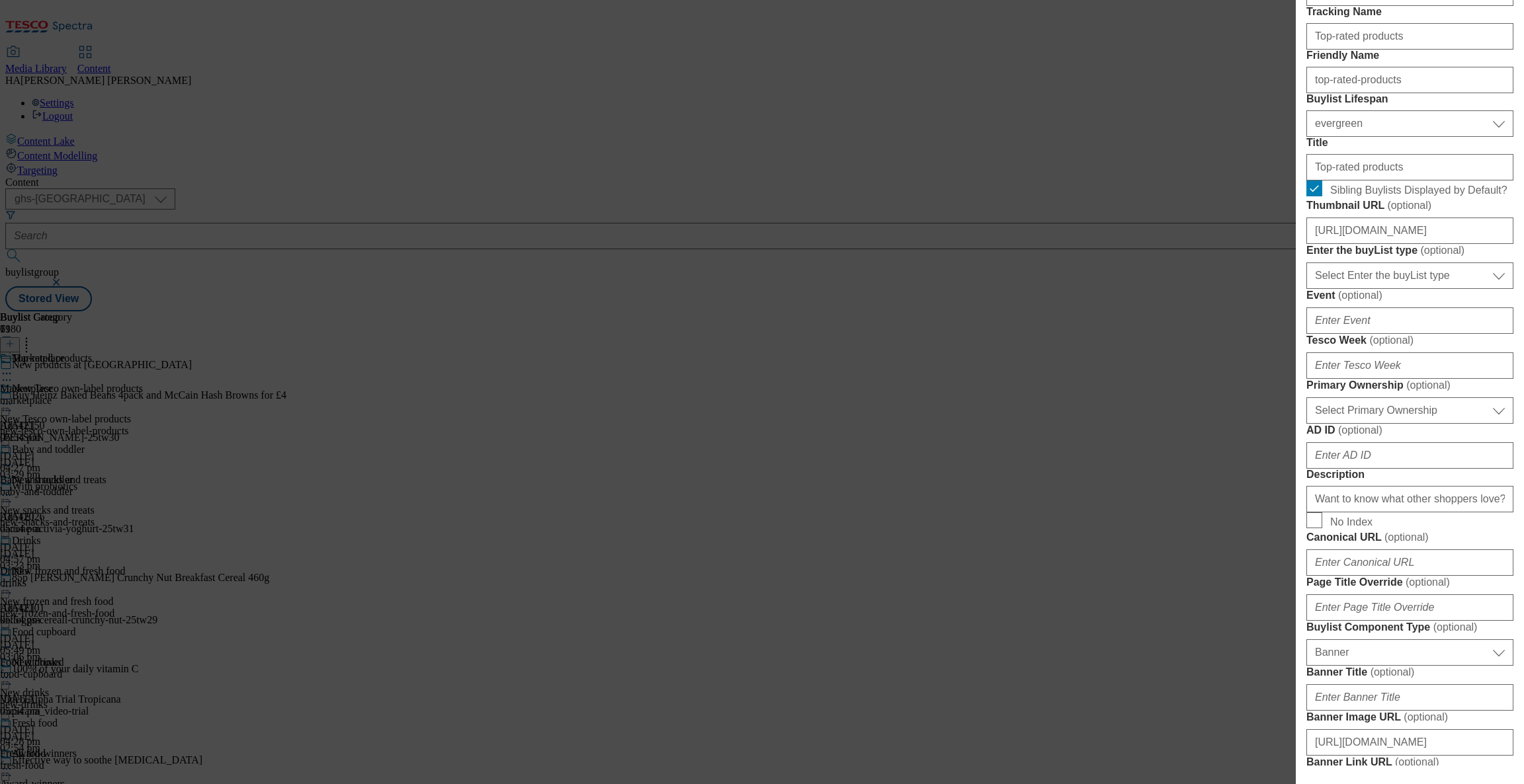
scroll to position [311, 0]
